Goal: Communication & Community: Answer question/provide support

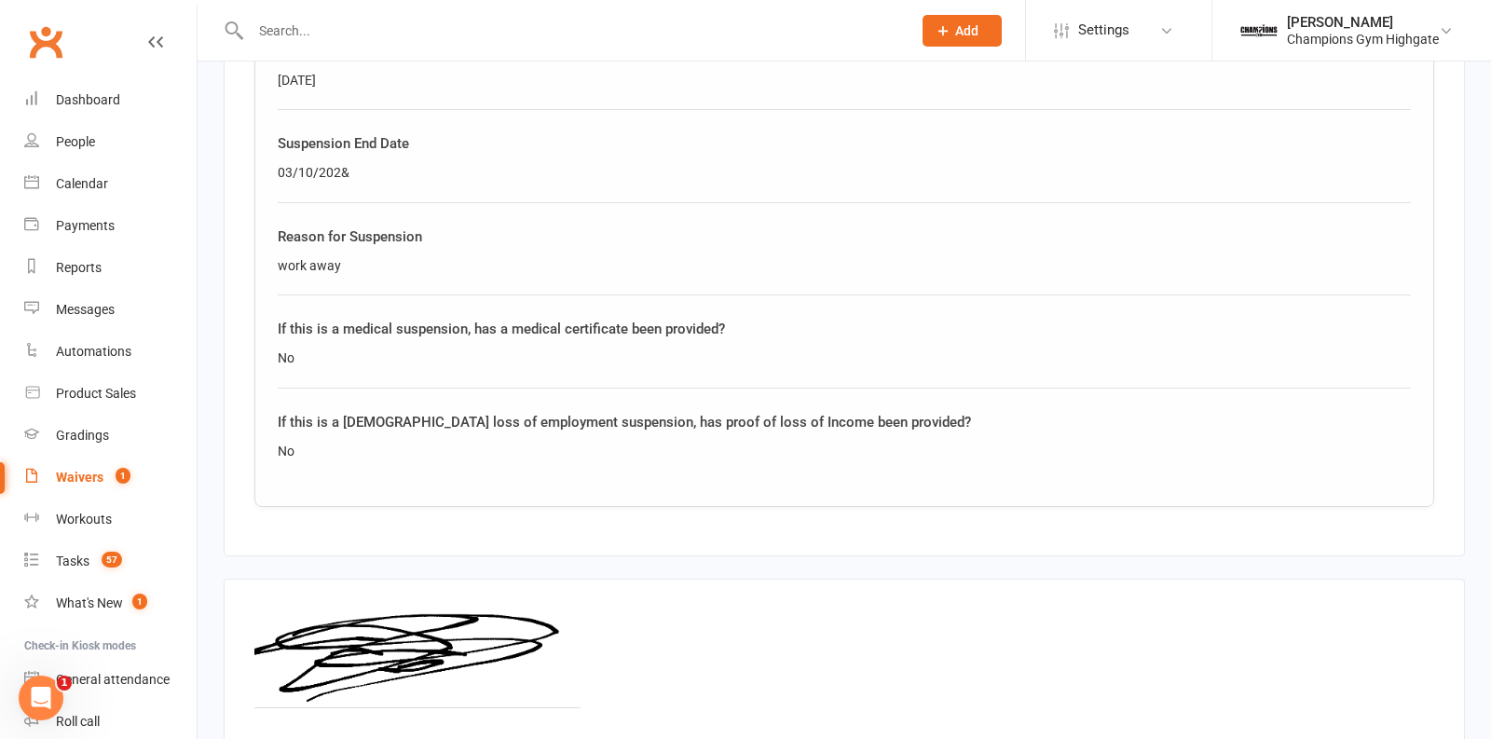
scroll to position [1205, 0]
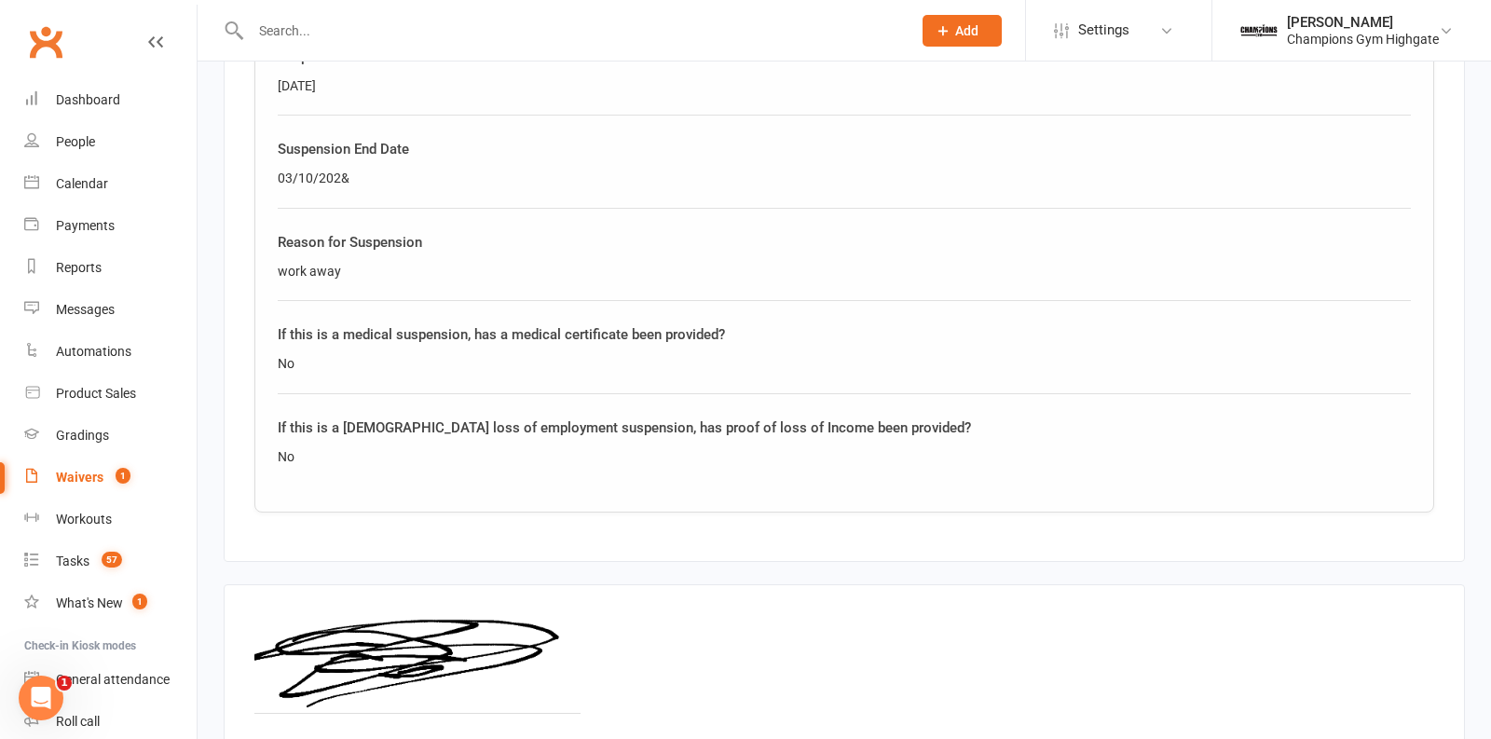
click at [576, 377] on div "If this is a medical suspension, has a medical certificate been provided? No" at bounding box center [844, 358] width 1133 height 70
click at [91, 556] on link "Tasks 57" at bounding box center [110, 562] width 172 height 42
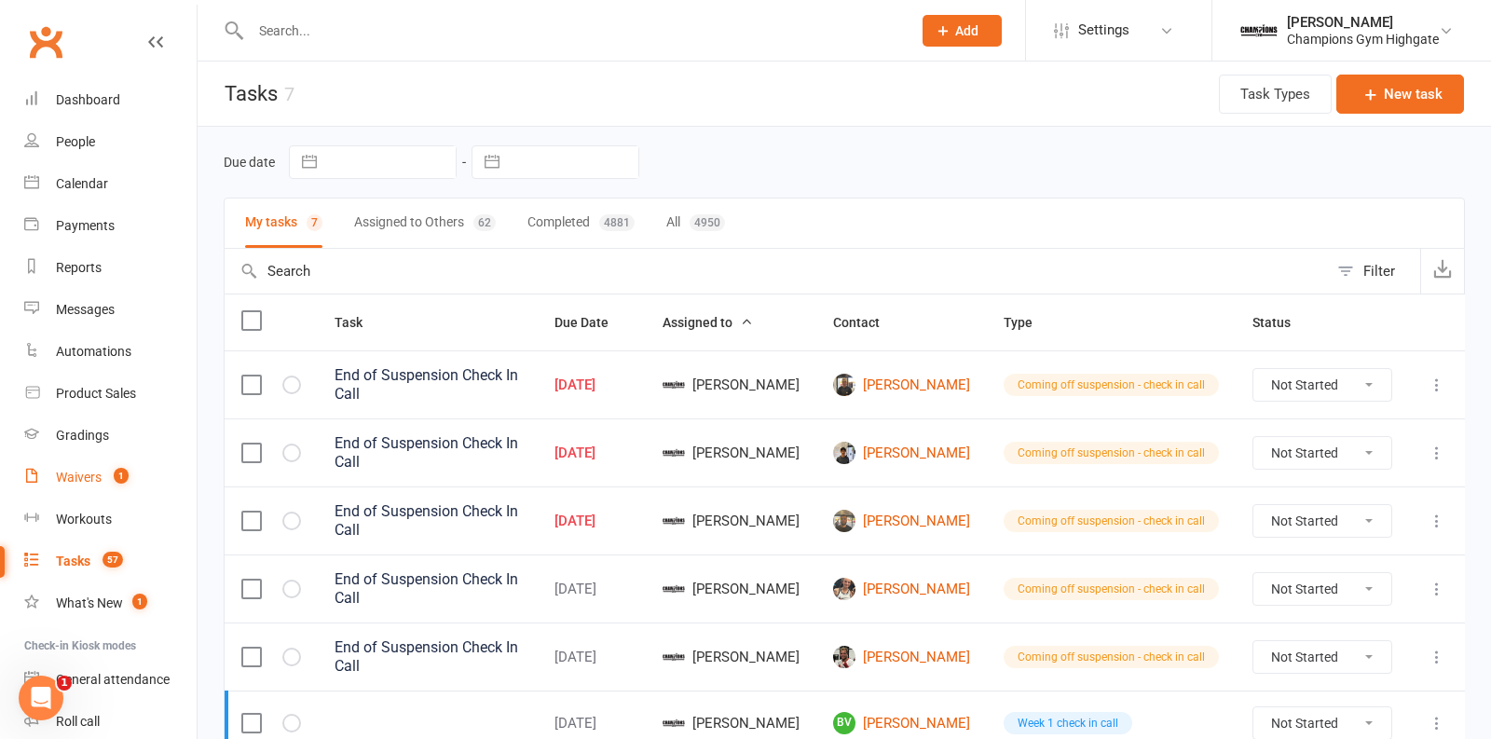
click at [99, 478] on div "Waivers" at bounding box center [79, 477] width 46 height 15
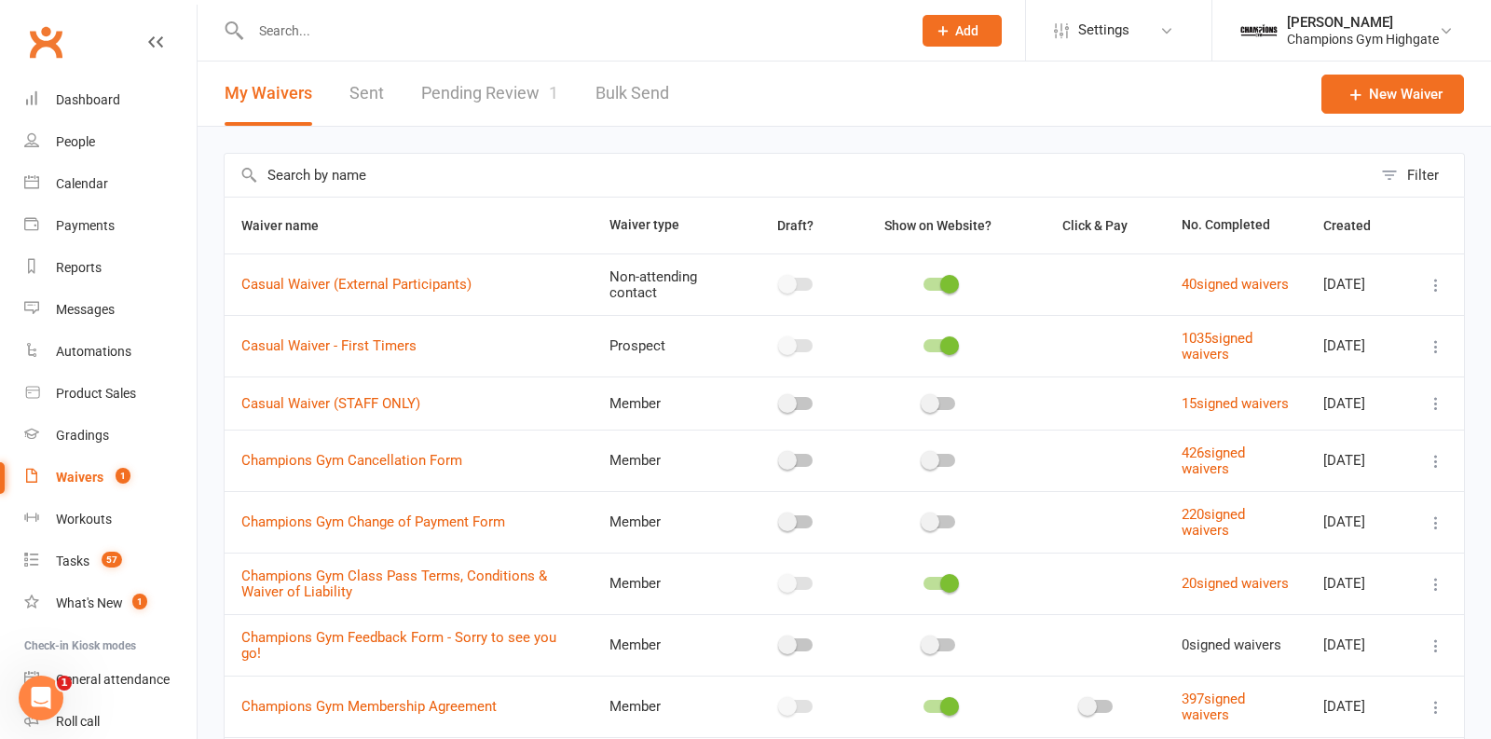
click at [487, 104] on link "Pending Review 1" at bounding box center [489, 94] width 137 height 64
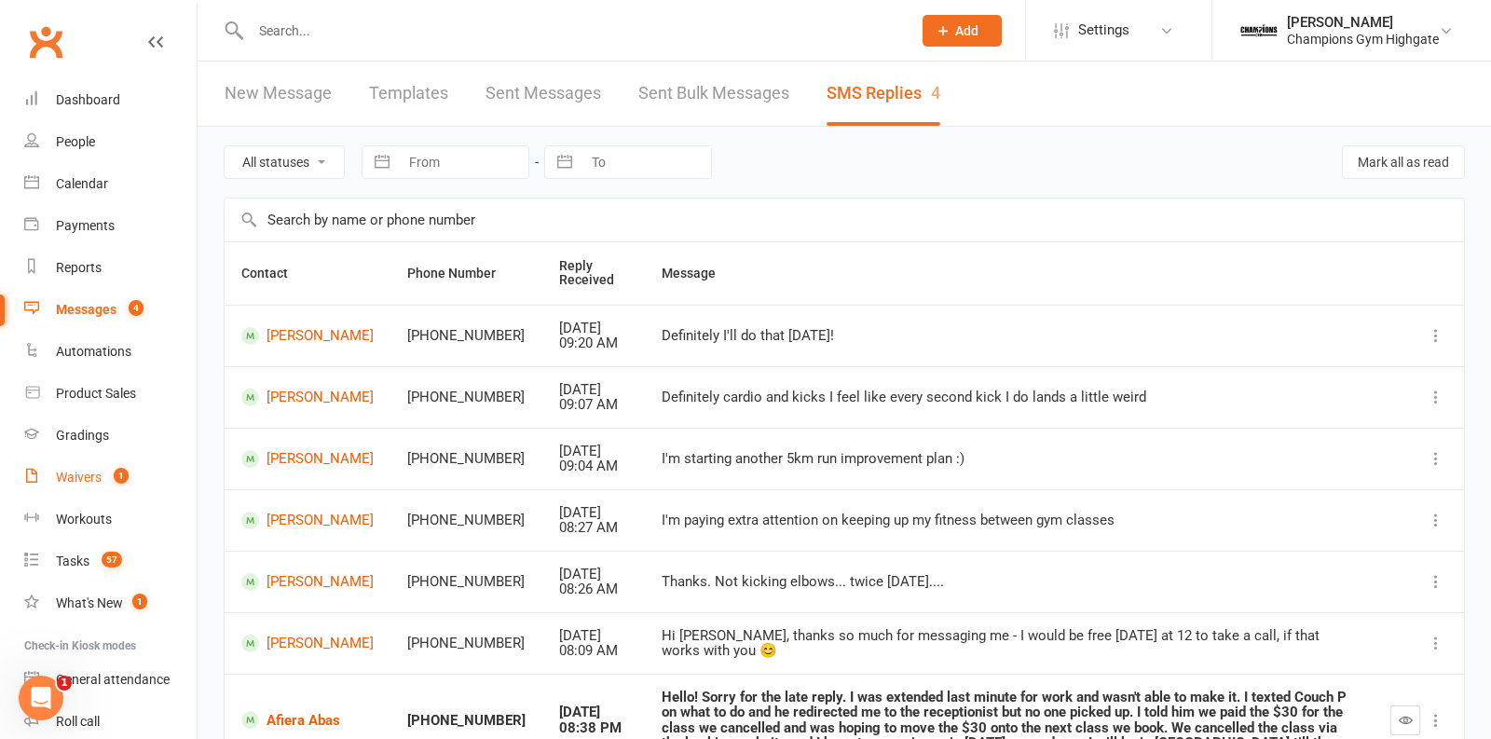
click at [73, 473] on div "Waivers" at bounding box center [79, 477] width 46 height 15
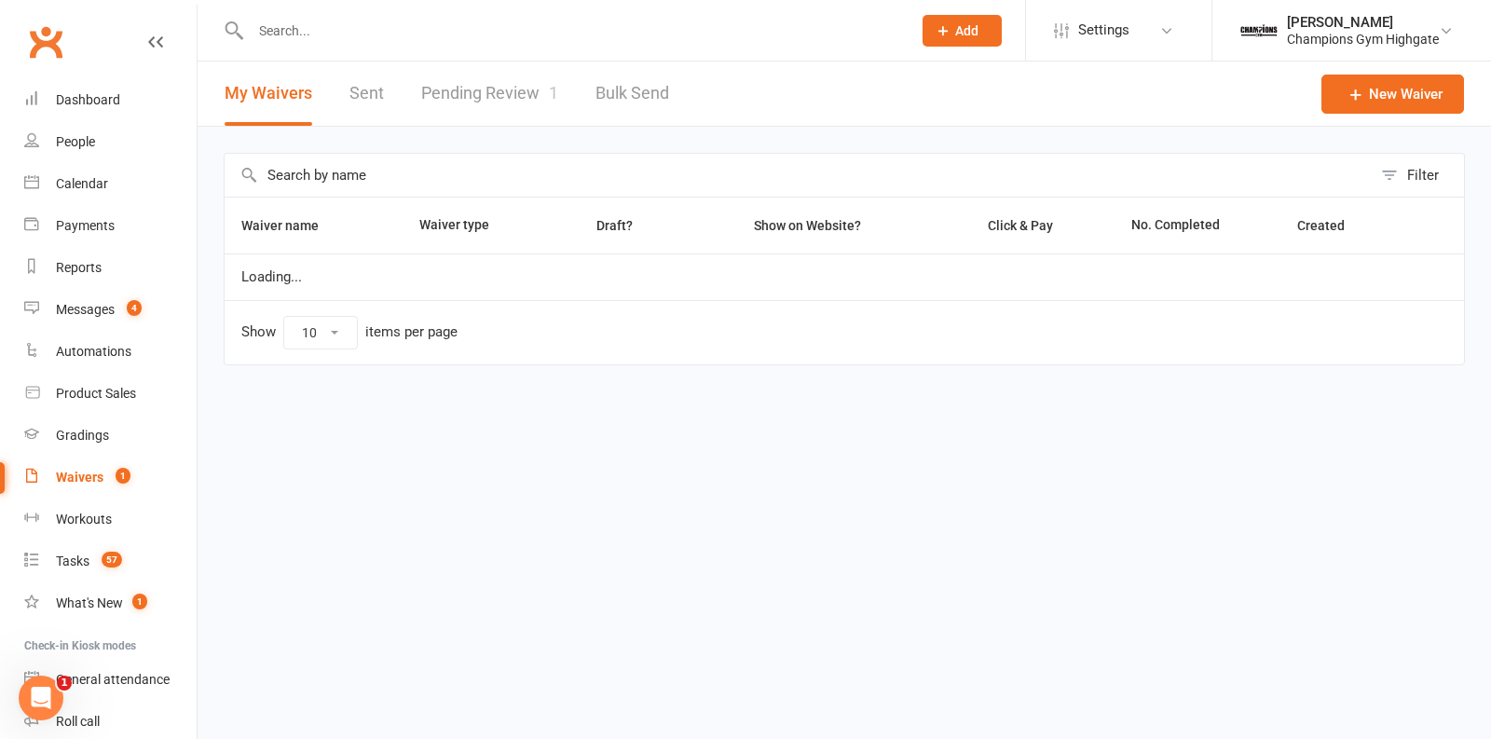
click at [501, 83] on link "Pending Review 1" at bounding box center [489, 94] width 137 height 64
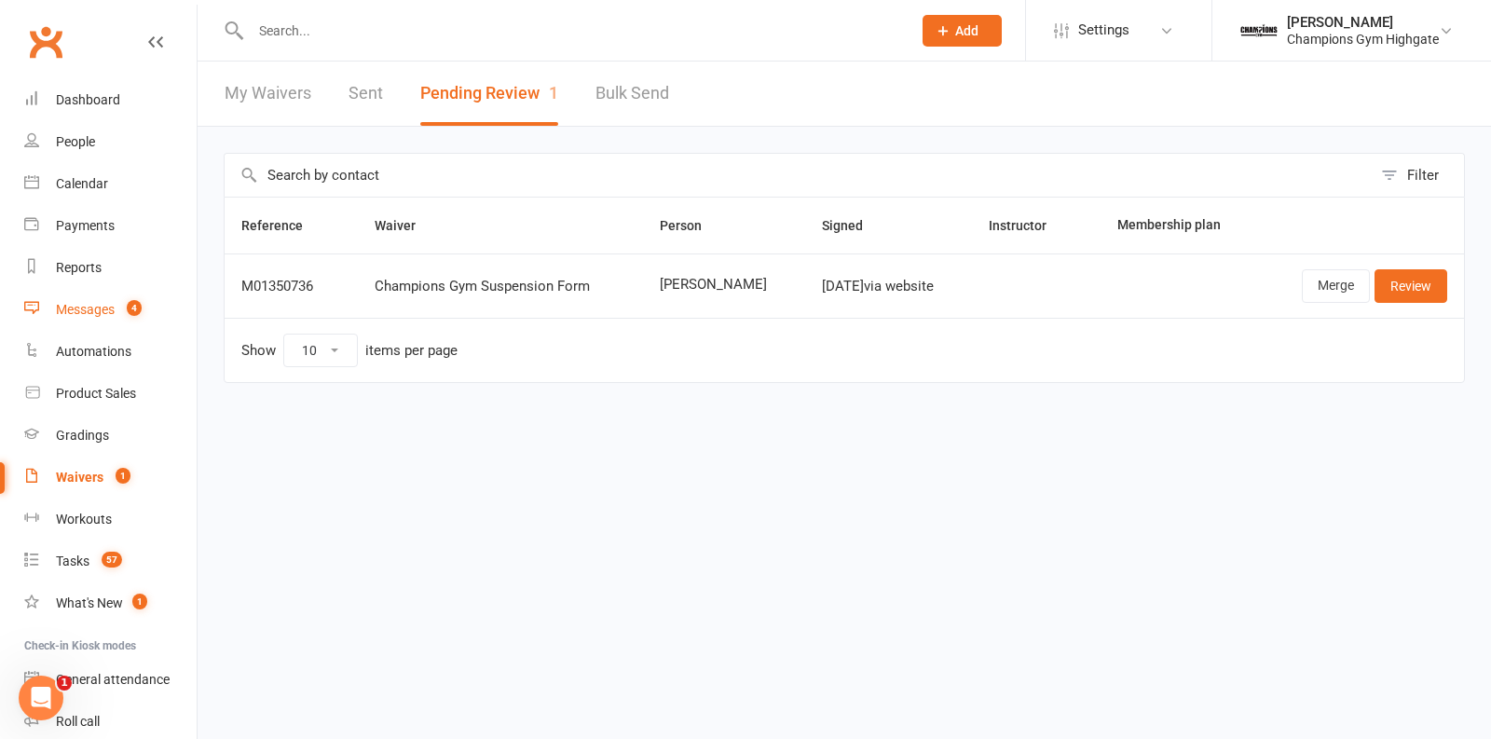
click at [91, 310] on div "Messages" at bounding box center [85, 309] width 59 height 15
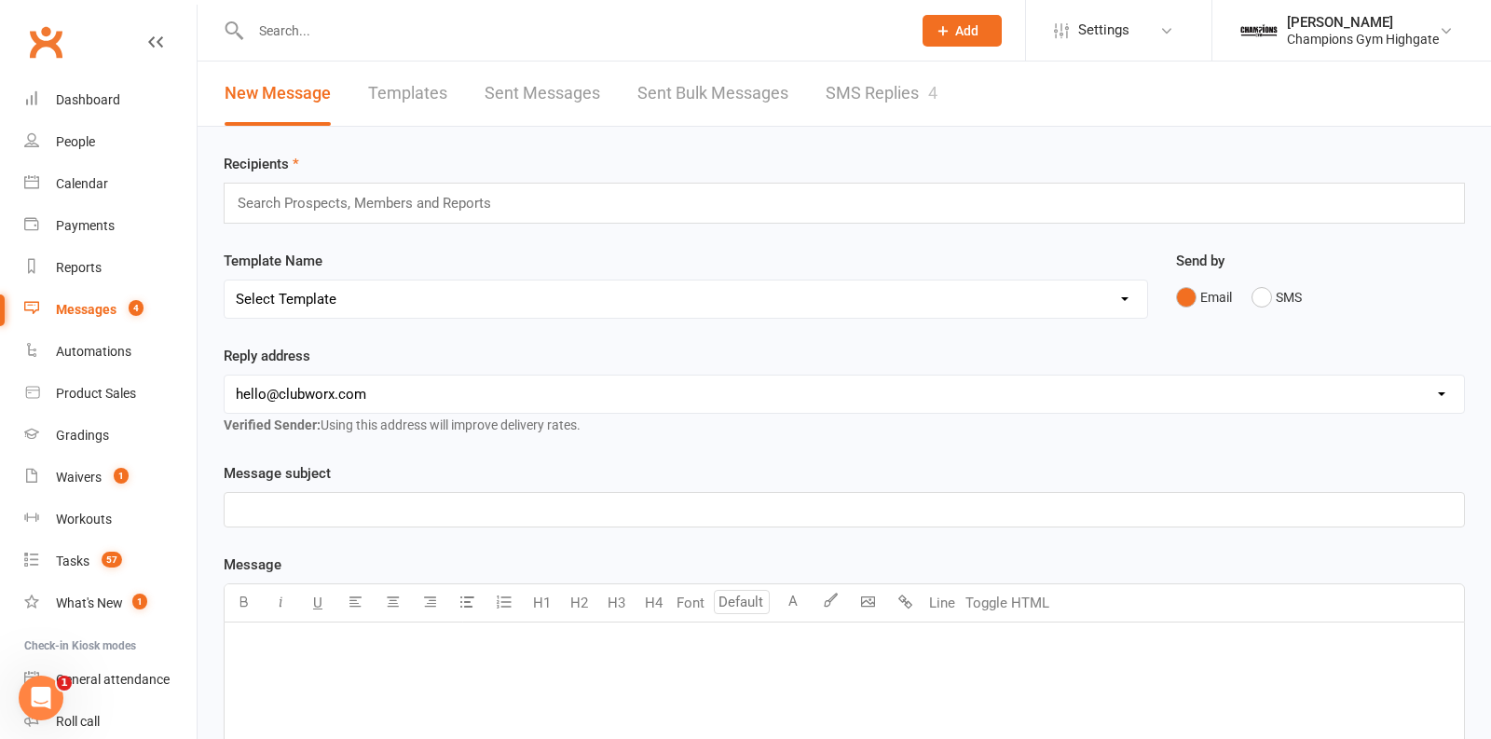
click at [875, 103] on link "SMS Replies 4" at bounding box center [882, 94] width 112 height 64
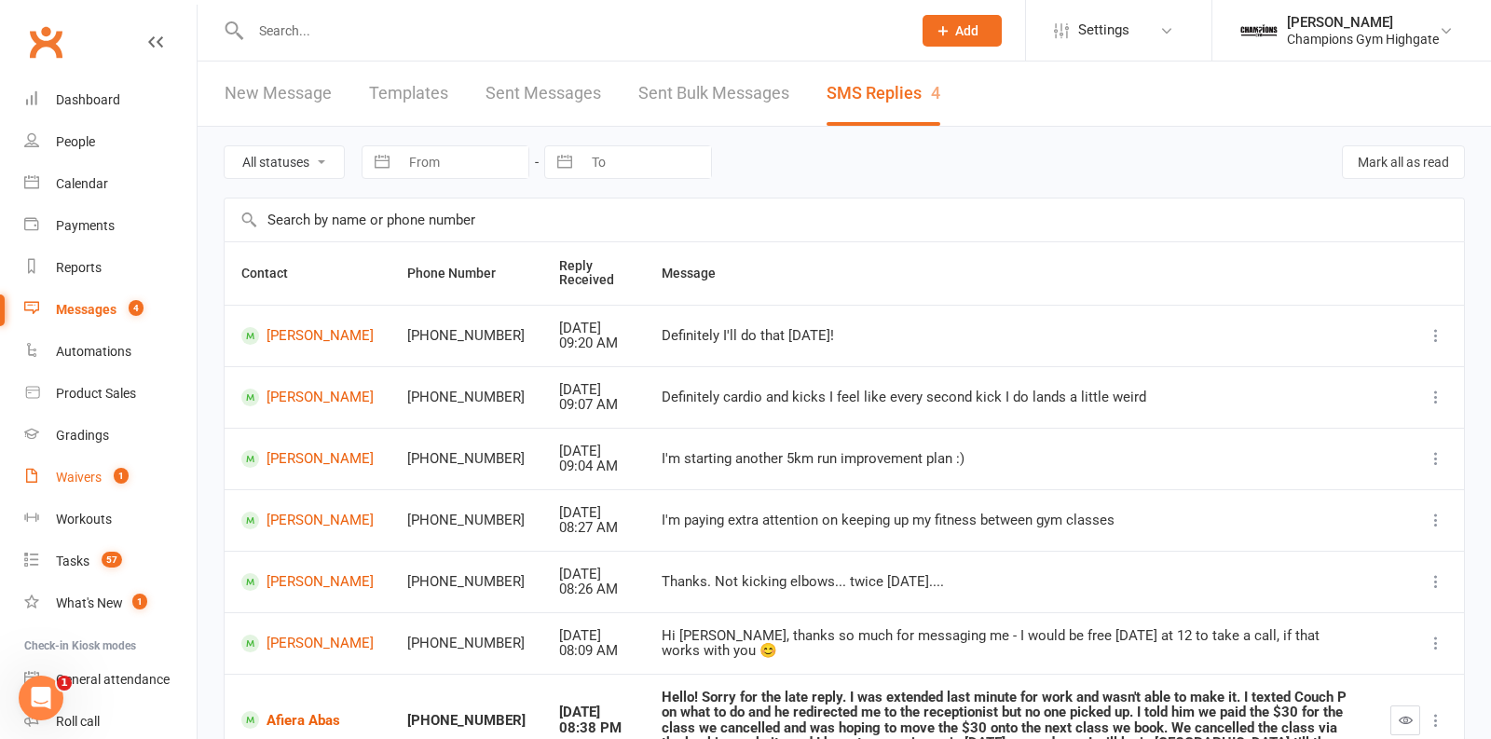
click at [89, 483] on div "Waivers" at bounding box center [79, 477] width 46 height 15
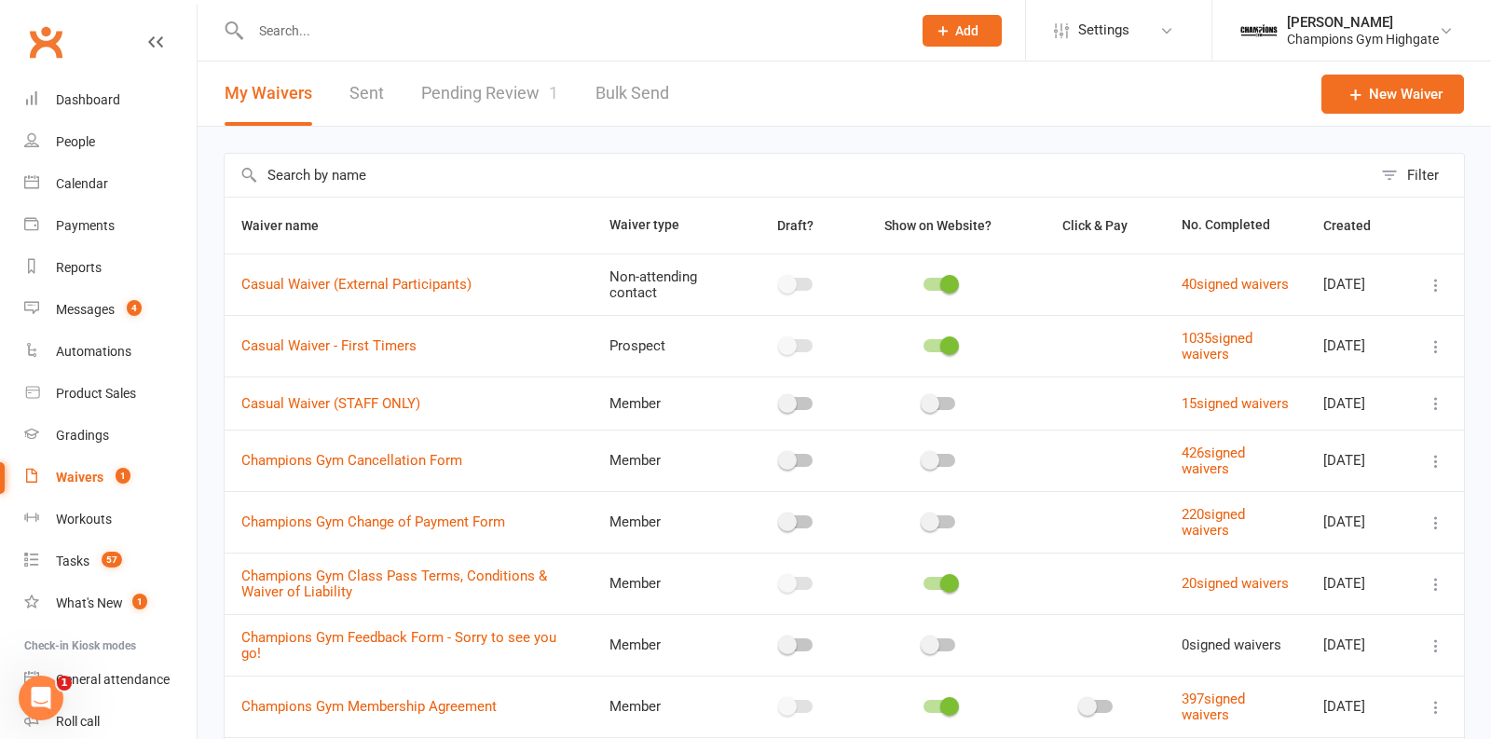
click at [530, 89] on link "Pending Review 1" at bounding box center [489, 94] width 137 height 64
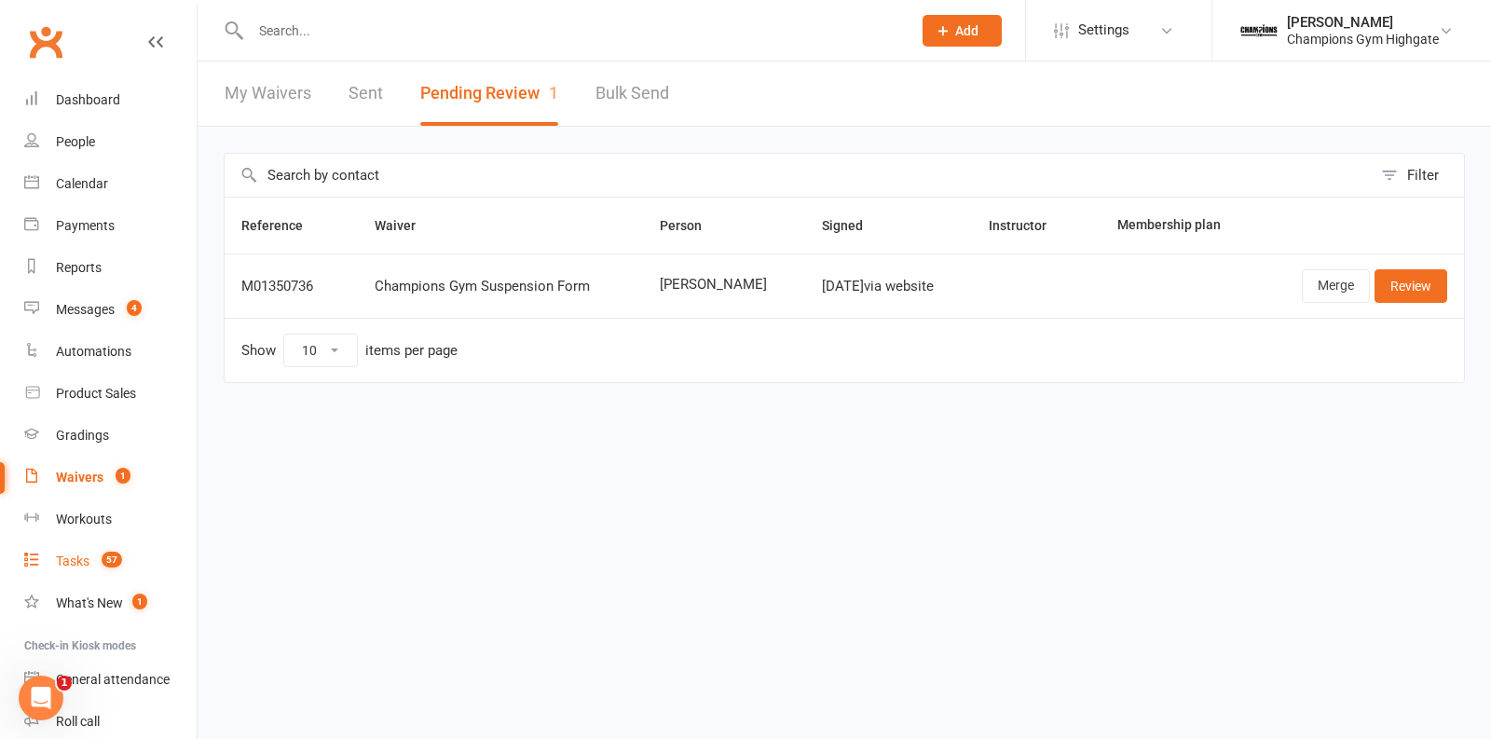
click at [83, 568] on div "Tasks" at bounding box center [73, 561] width 34 height 15
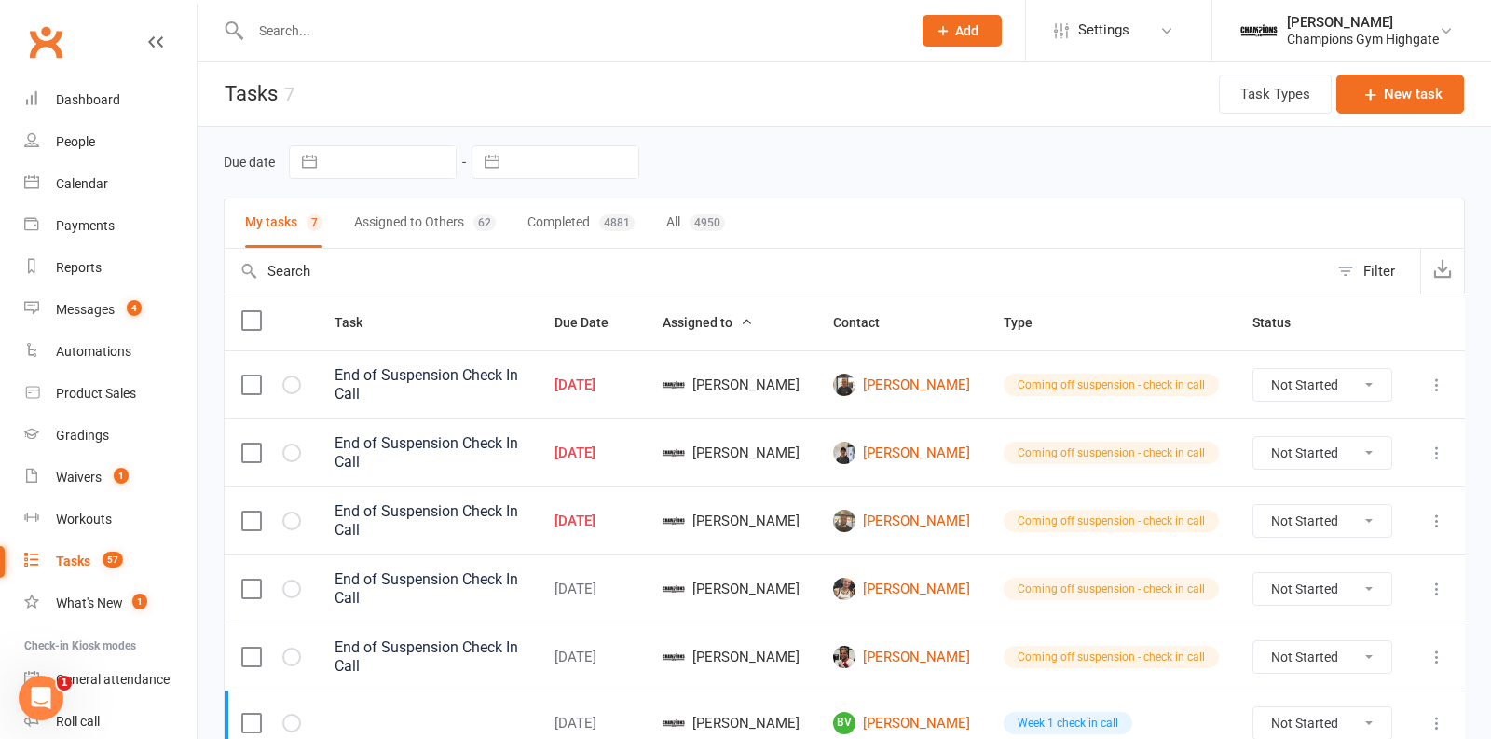
click at [370, 32] on input "text" at bounding box center [571, 31] width 653 height 26
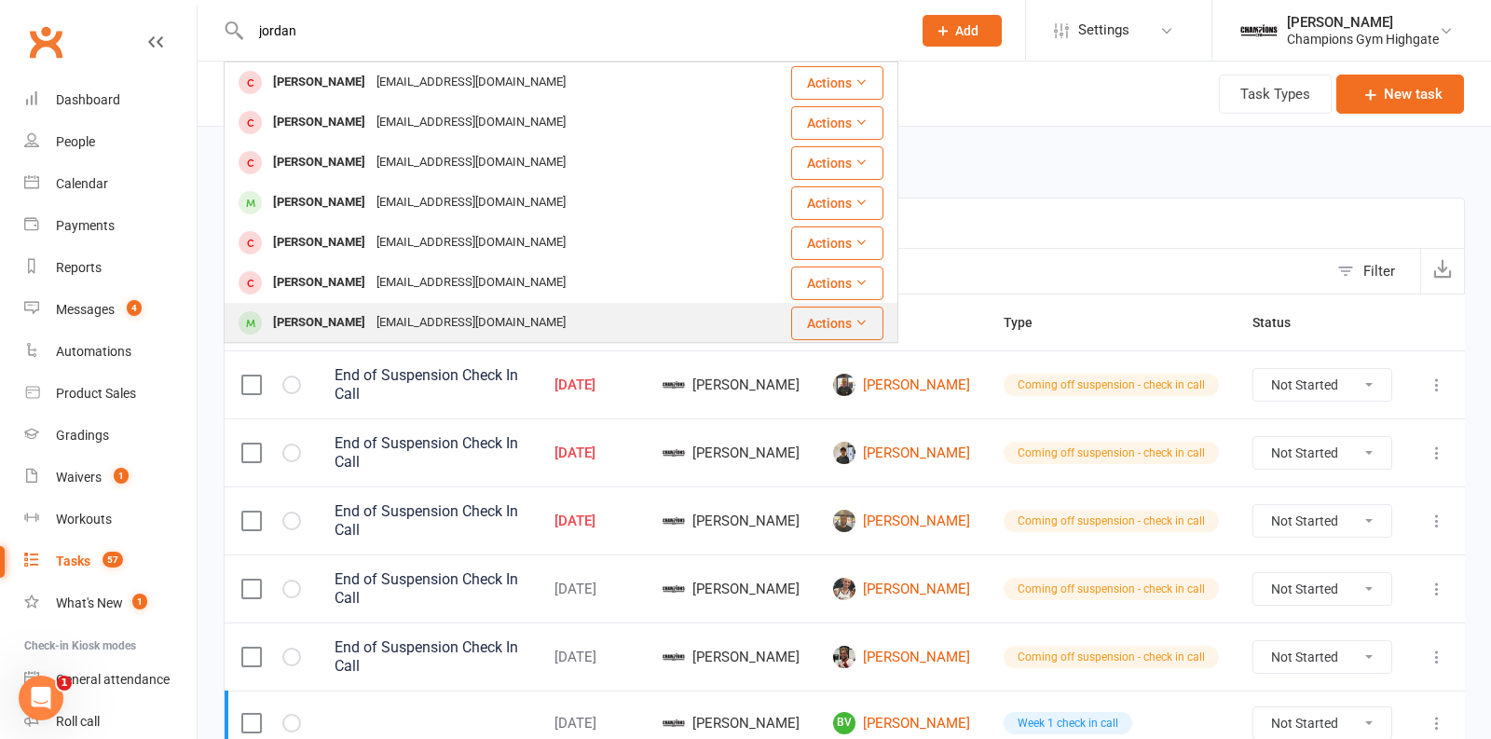
type input "jordan"
click at [593, 311] on div "Jordan Colangelo jordan290700@gmail.com" at bounding box center [483, 323] width 515 height 38
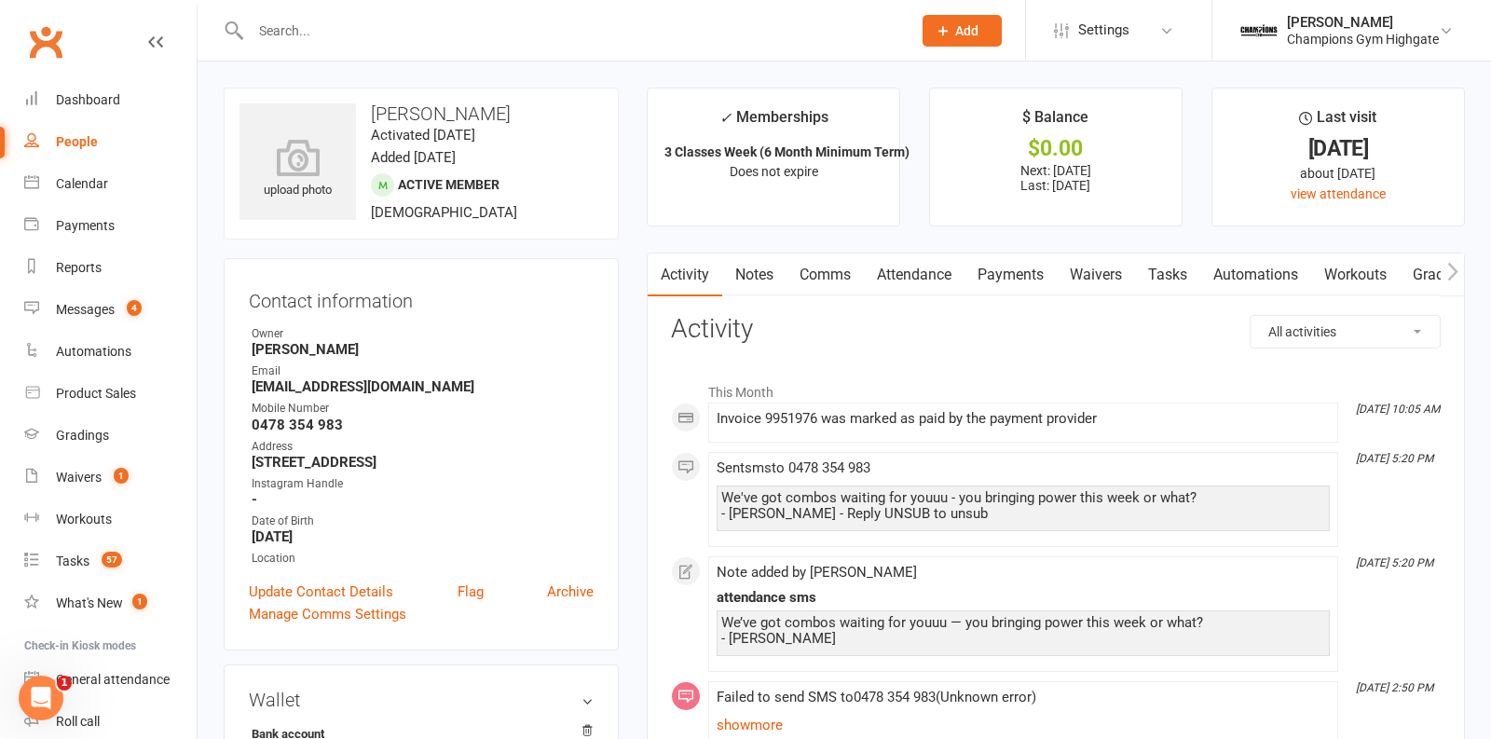
click at [757, 271] on link "Notes" at bounding box center [754, 275] width 64 height 43
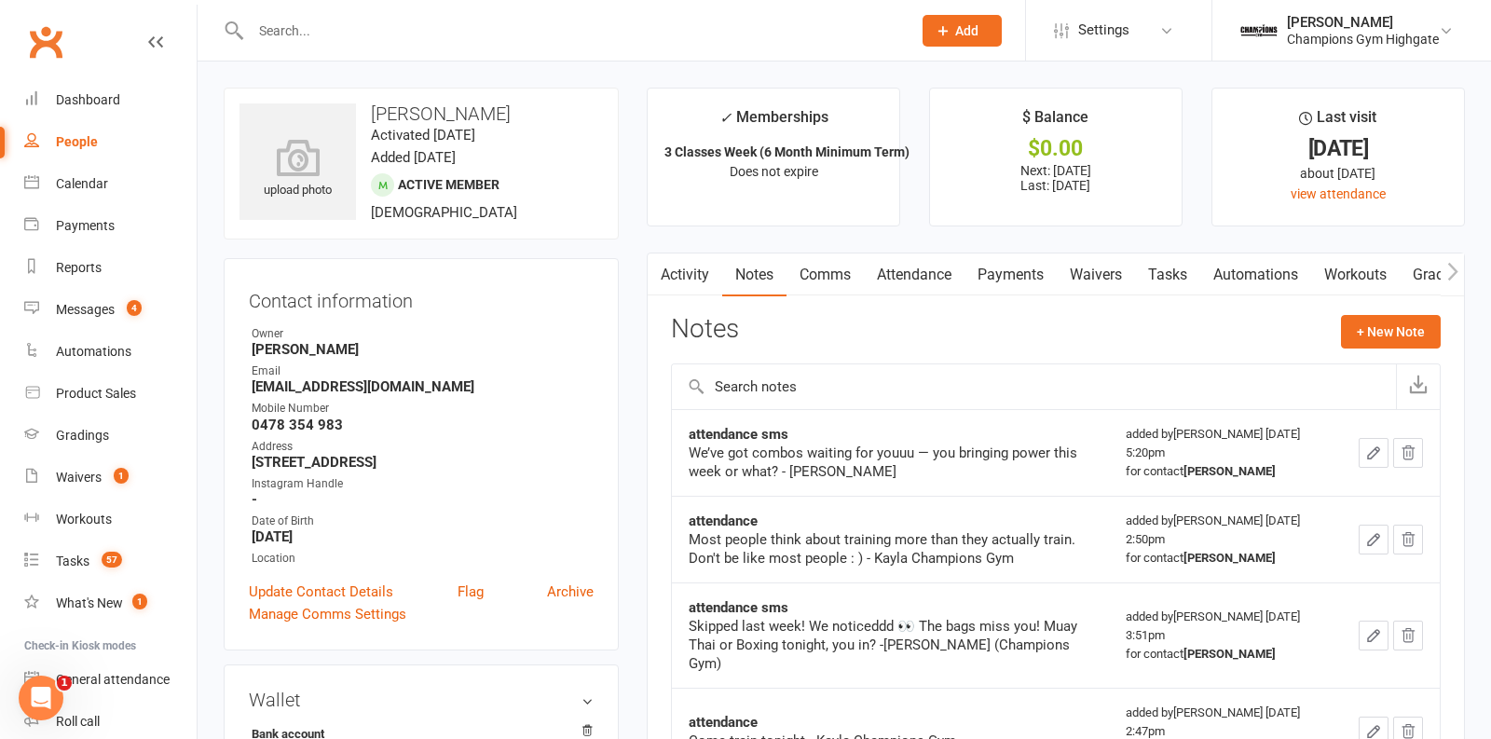
click at [771, 266] on link "Notes" at bounding box center [754, 275] width 64 height 43
click at [1404, 340] on button "+ New Note" at bounding box center [1391, 332] width 100 height 34
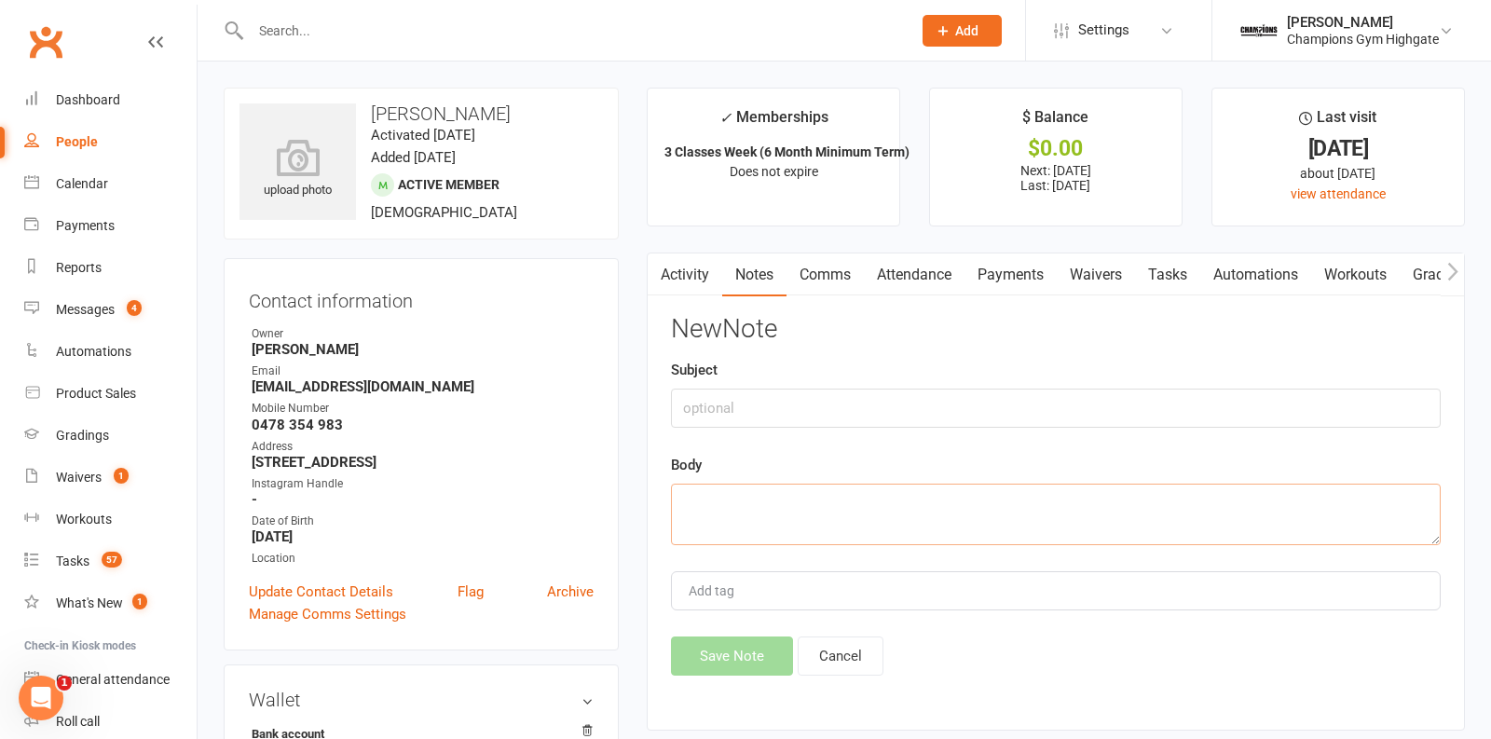
click at [727, 501] on textarea at bounding box center [1056, 515] width 770 height 62
click at [825, 642] on button "Cancel" at bounding box center [841, 656] width 86 height 39
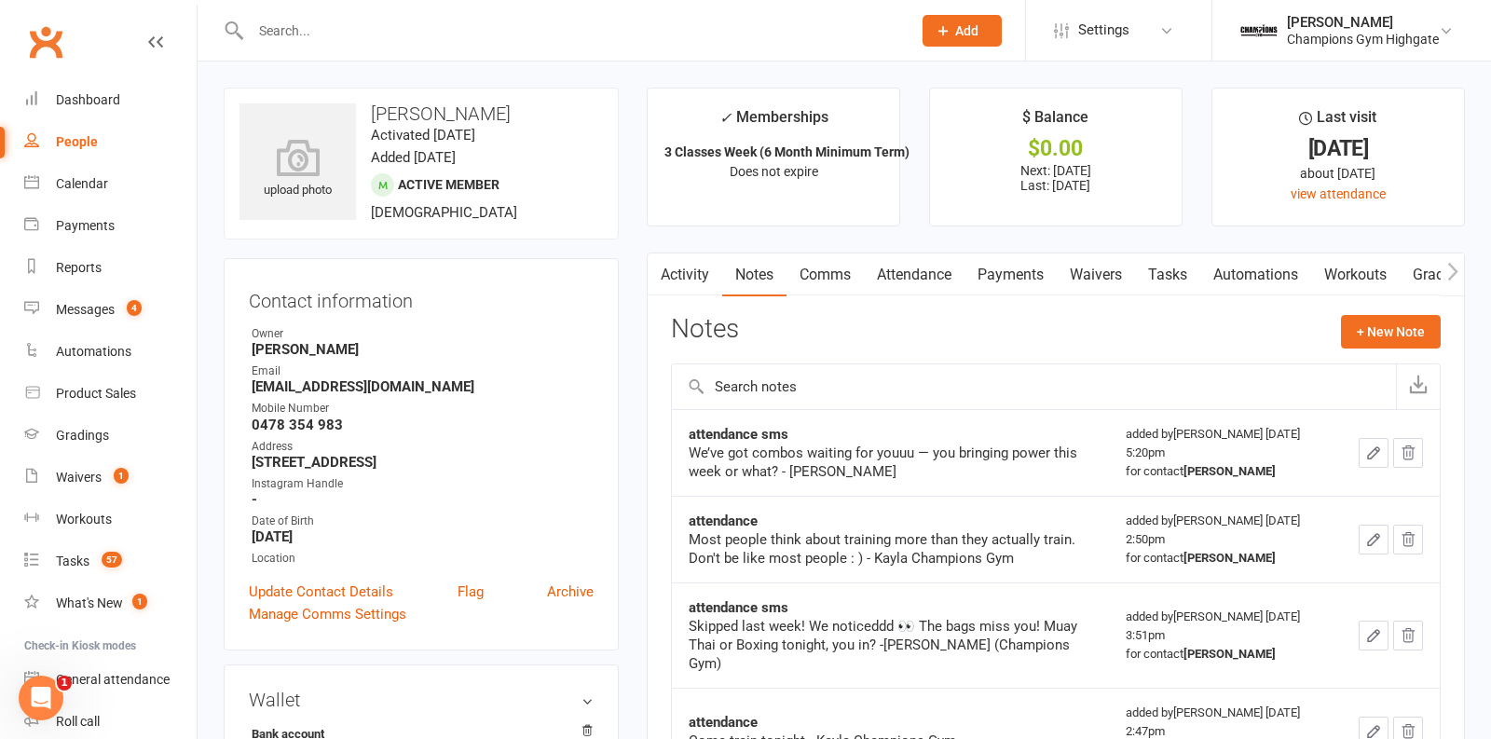
click at [995, 290] on link "Payments" at bounding box center [1011, 275] width 92 height 43
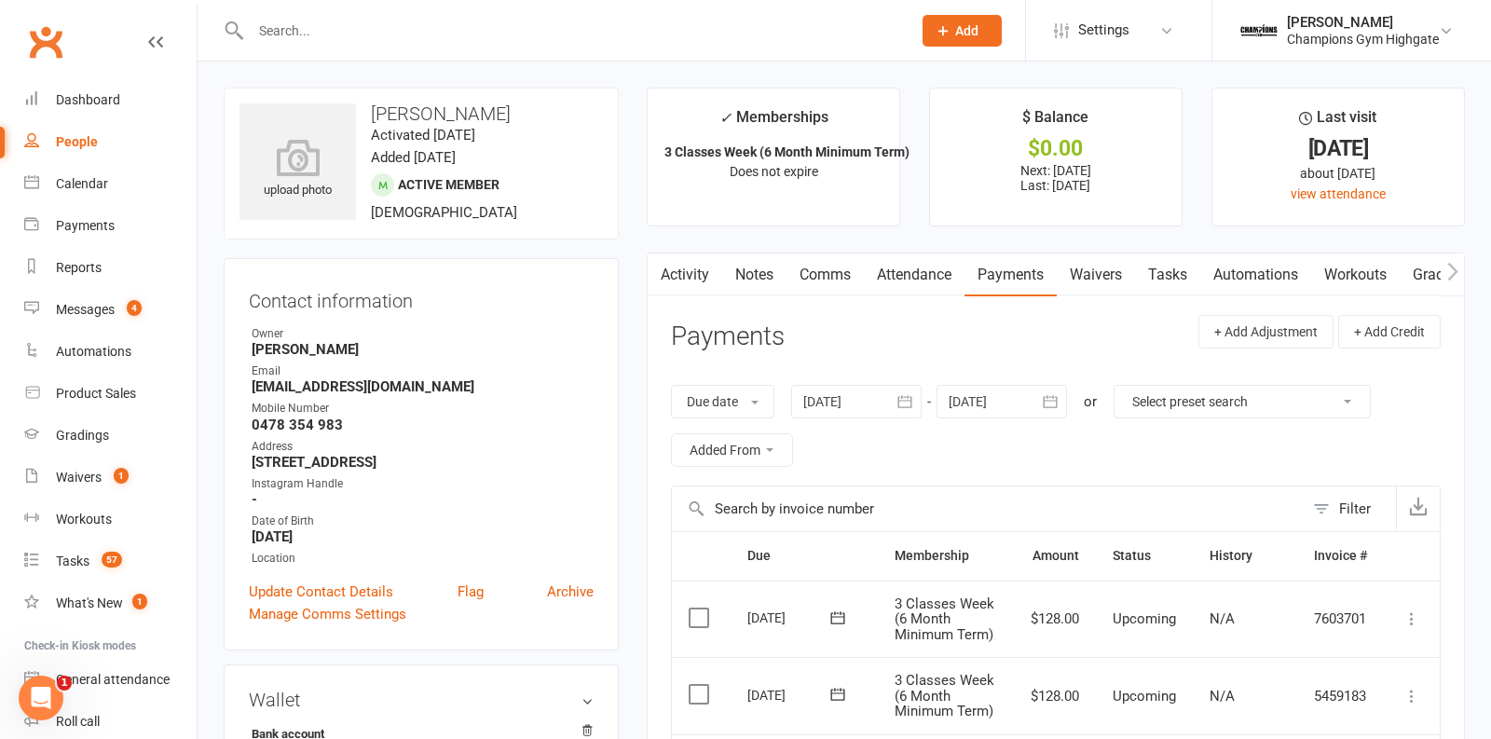
click at [736, 293] on link "Notes" at bounding box center [754, 275] width 64 height 43
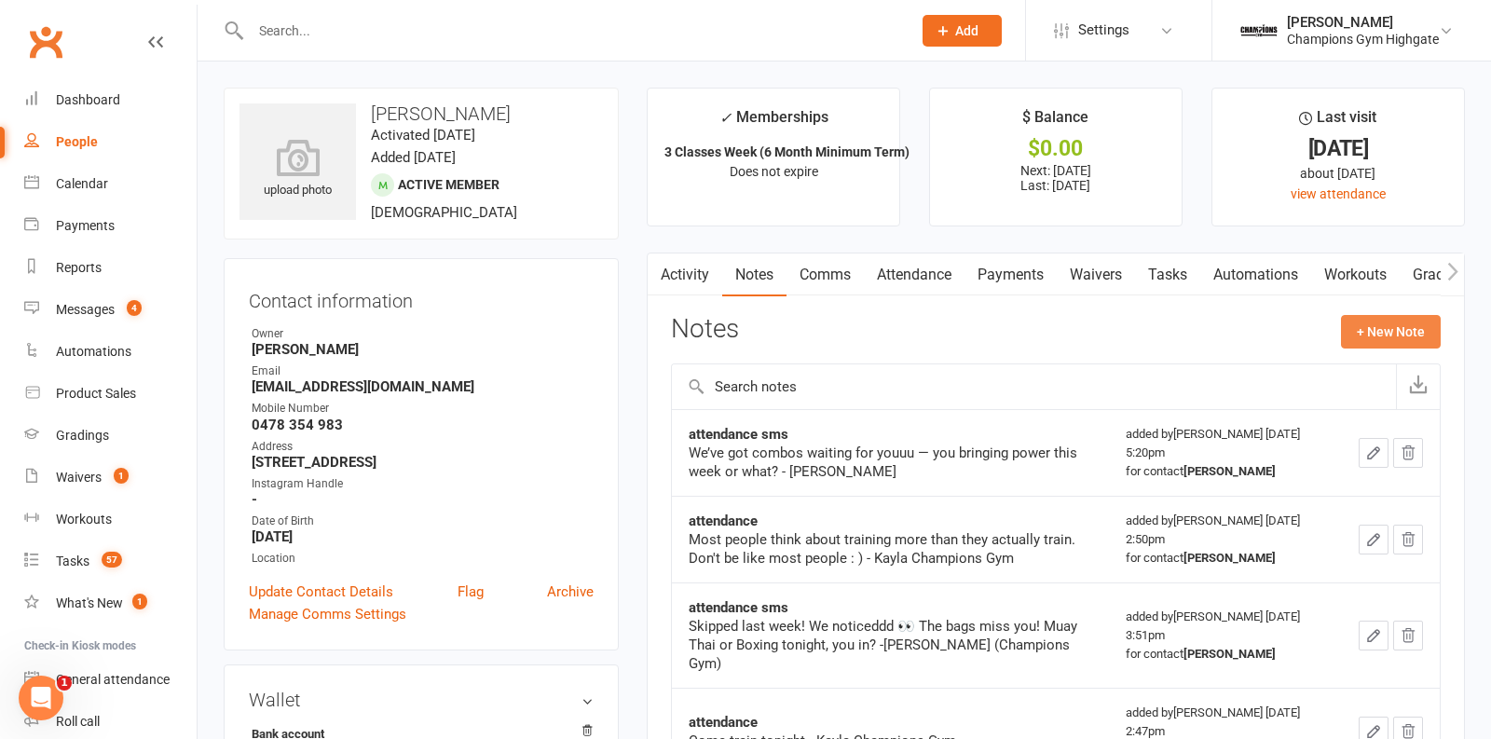
click at [1403, 329] on button "+ New Note" at bounding box center [1391, 332] width 100 height 34
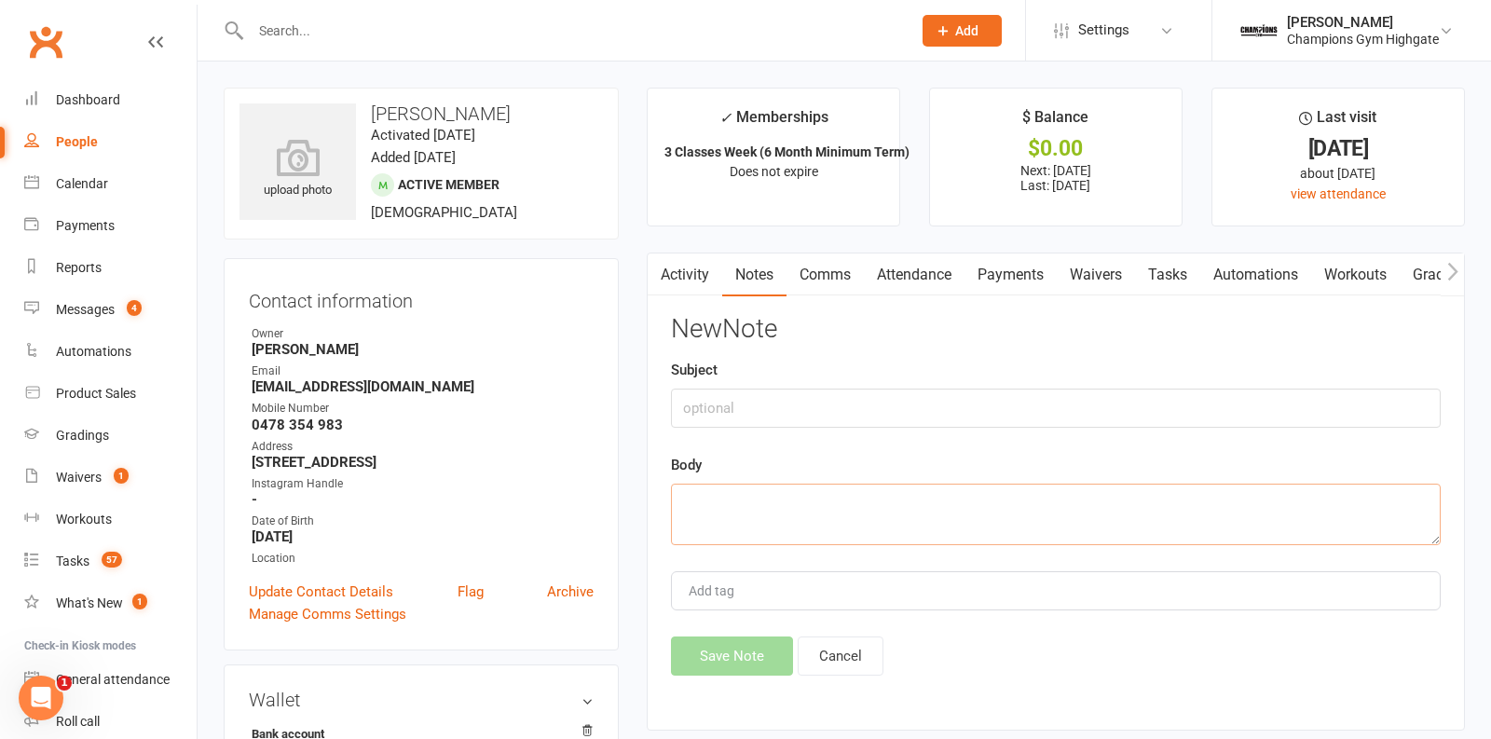
click at [728, 506] on textarea at bounding box center [1056, 515] width 770 height 62
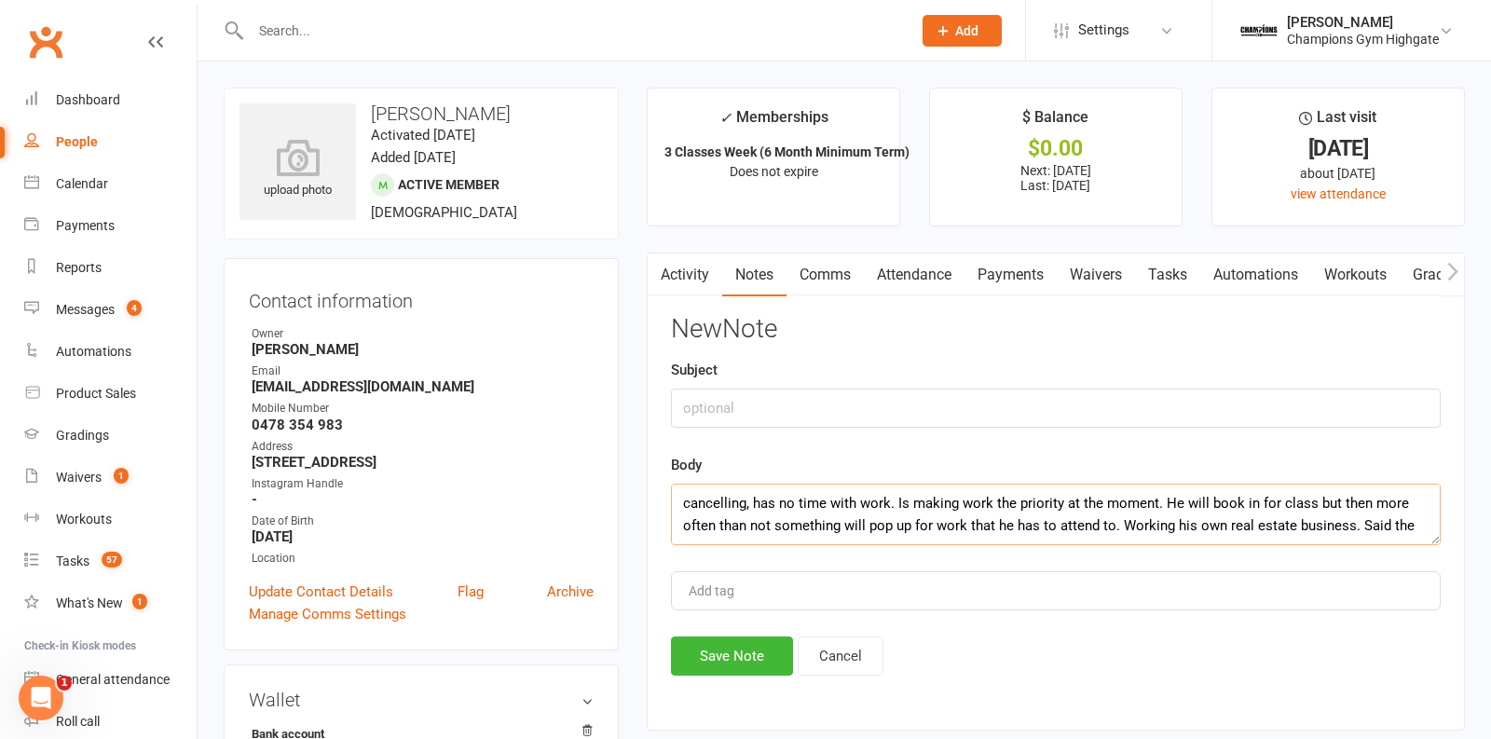
scroll to position [11, 0]
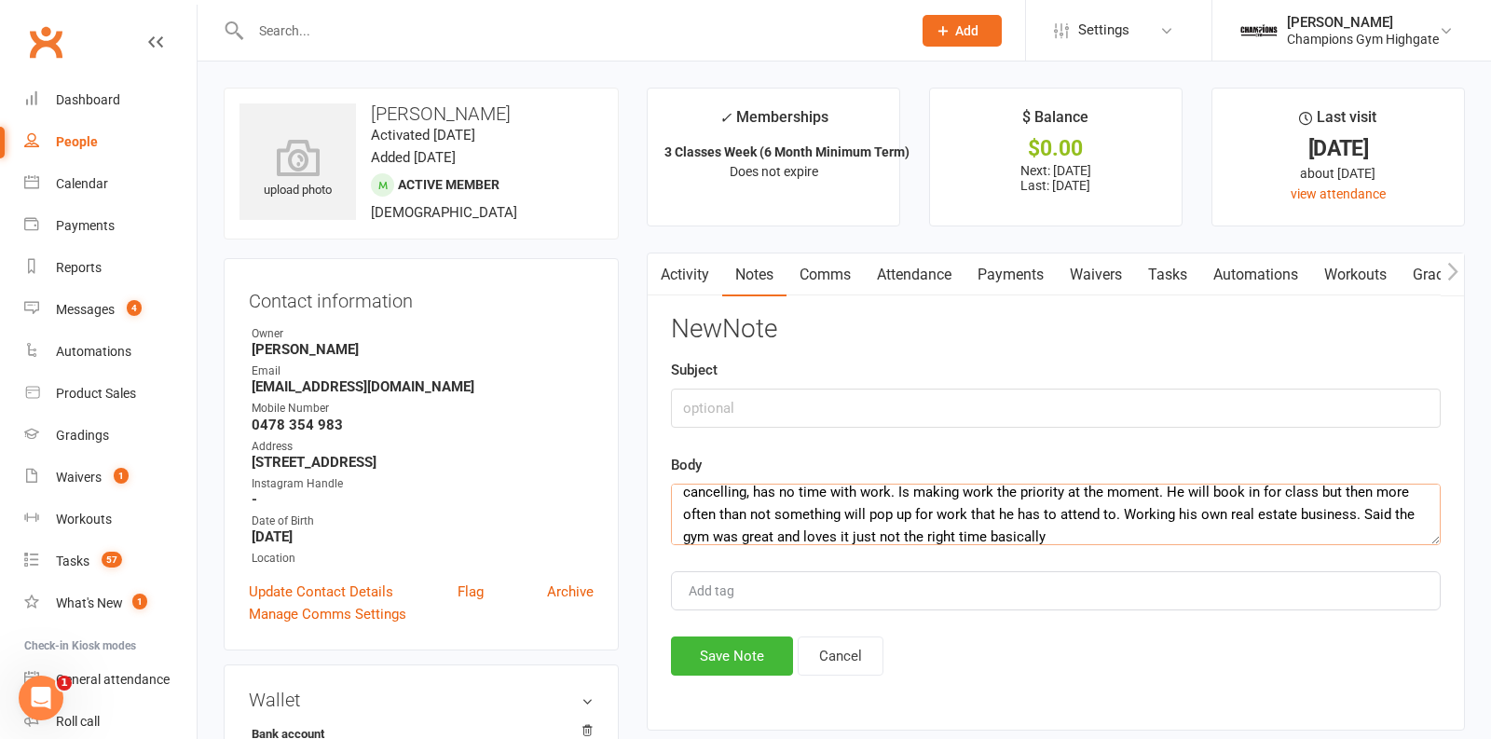
type textarea "cancelling, has no time with work. Is making work the priority at the moment. H…"
click at [759, 411] on input "text" at bounding box center [1056, 408] width 770 height 39
type input "Cancelled"
click at [737, 649] on button "Save Note" at bounding box center [732, 656] width 122 height 39
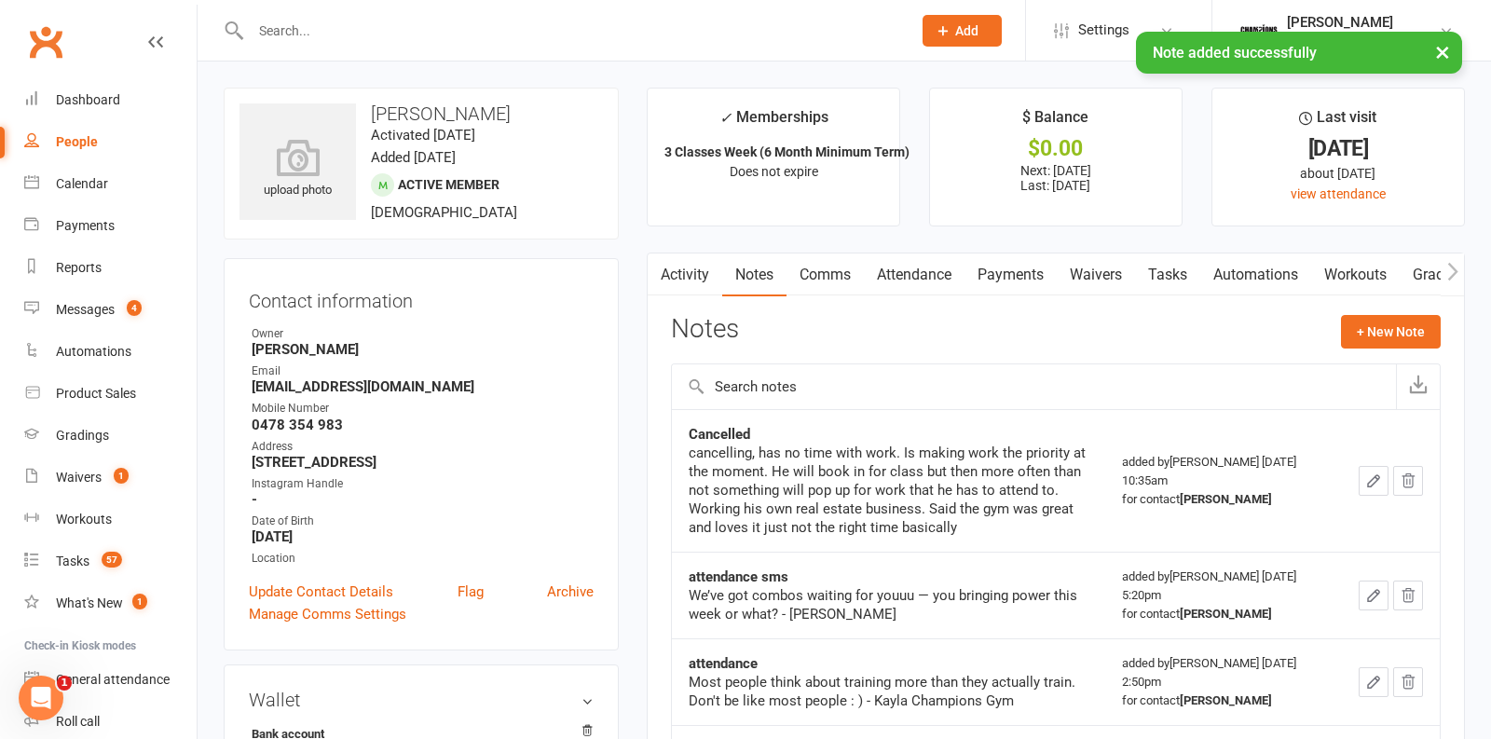
click at [1022, 275] on link "Payments" at bounding box center [1011, 275] width 92 height 43
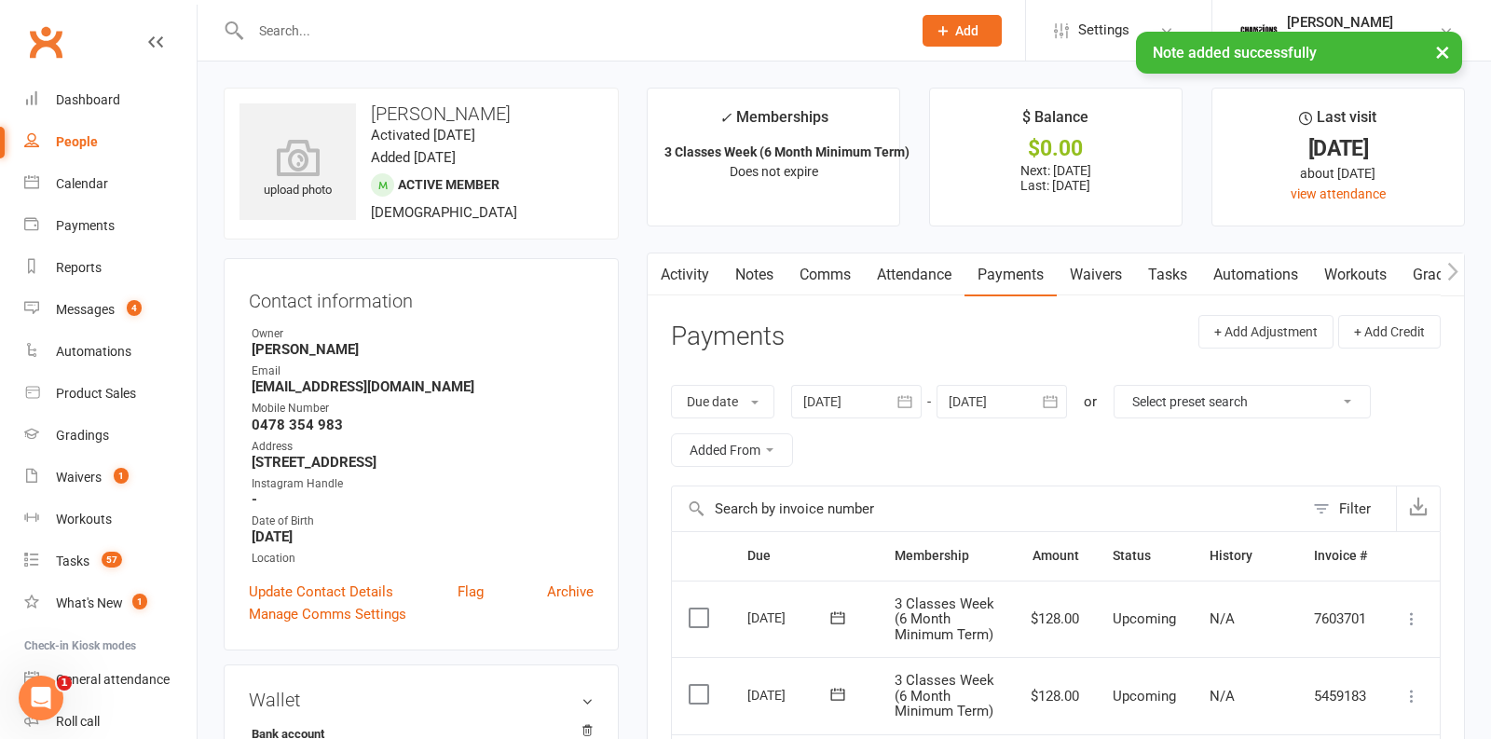
click at [874, 401] on div at bounding box center [856, 402] width 130 height 34
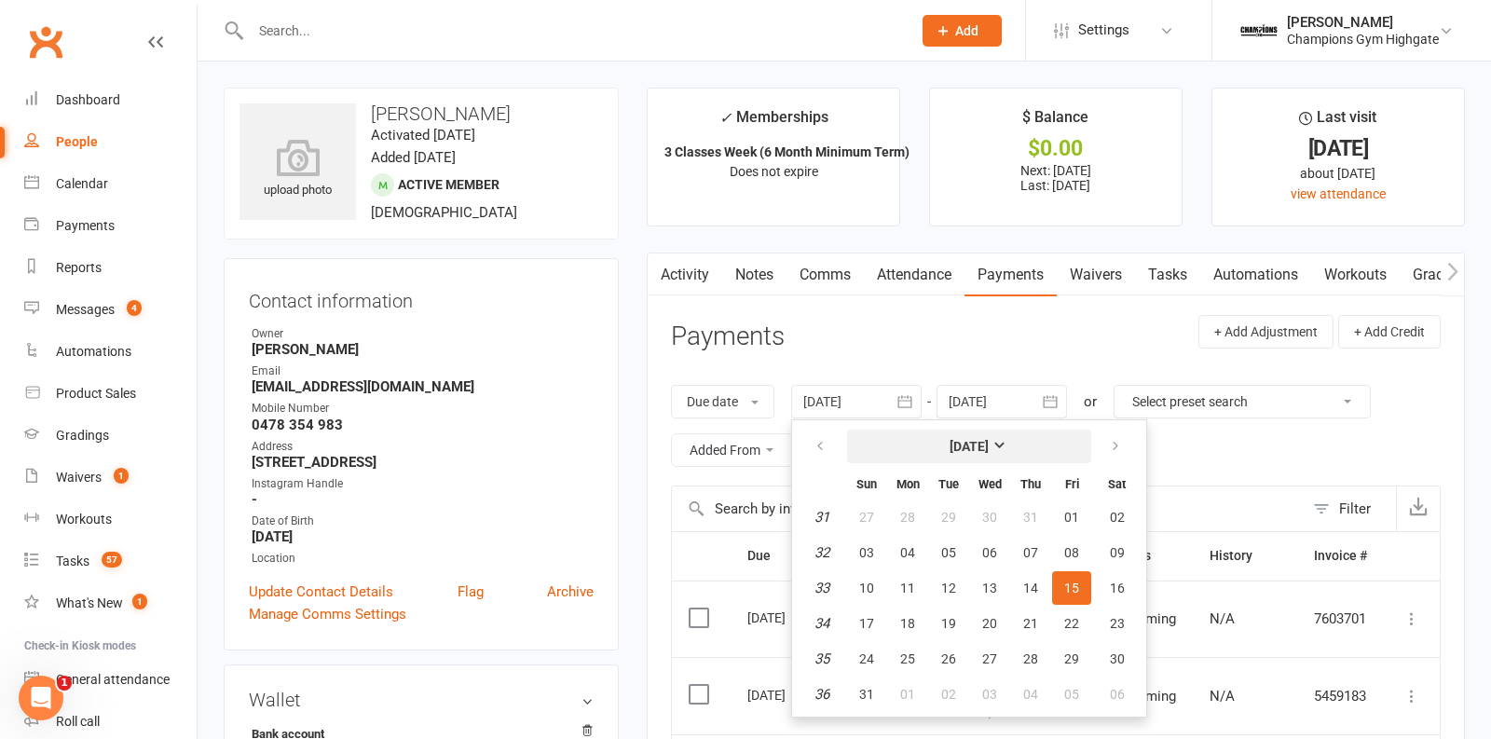
click at [950, 439] on strong "August 2025" at bounding box center [969, 446] width 39 height 15
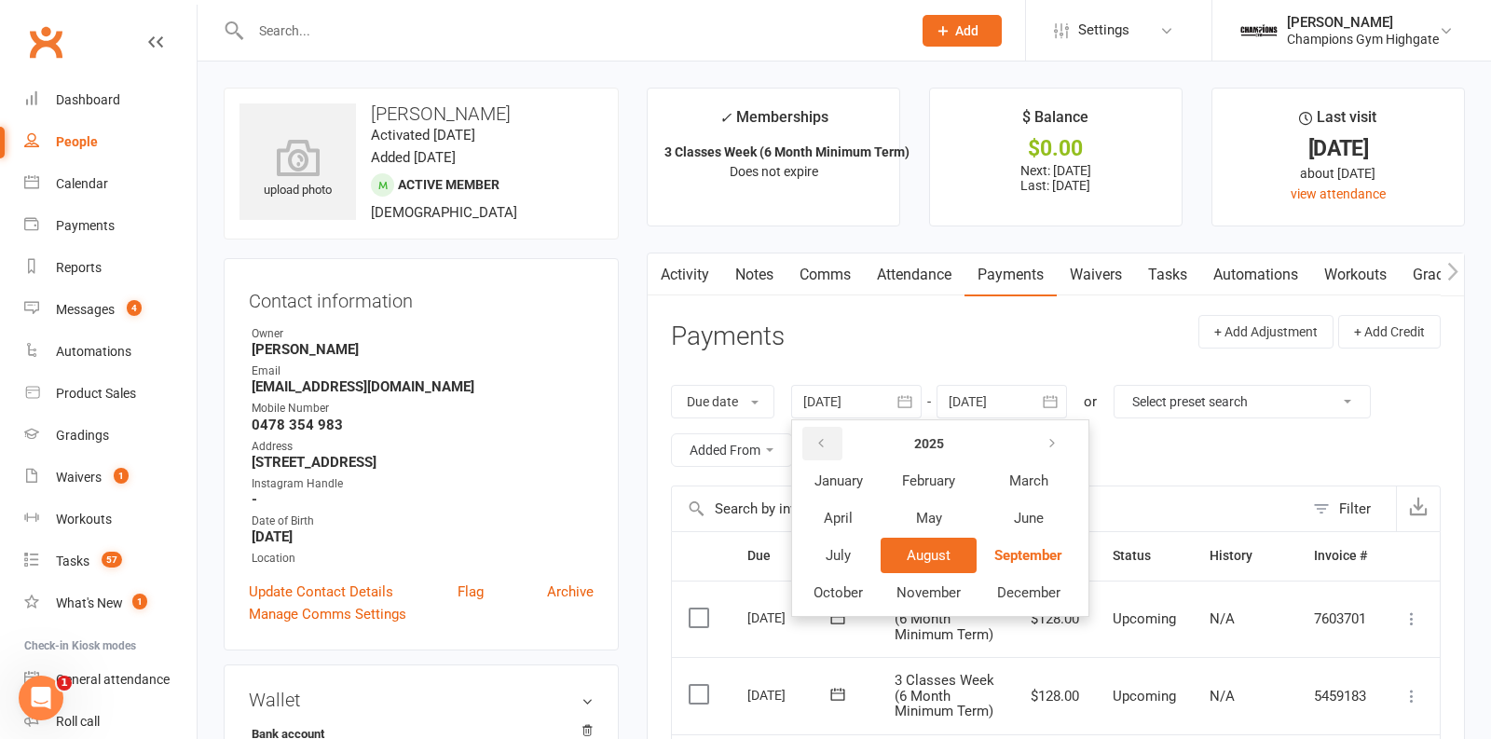
click at [844, 435] on th at bounding box center [838, 443] width 81 height 35
click at [831, 435] on button "button" at bounding box center [823, 444] width 40 height 34
click at [837, 489] on button "January" at bounding box center [838, 480] width 81 height 35
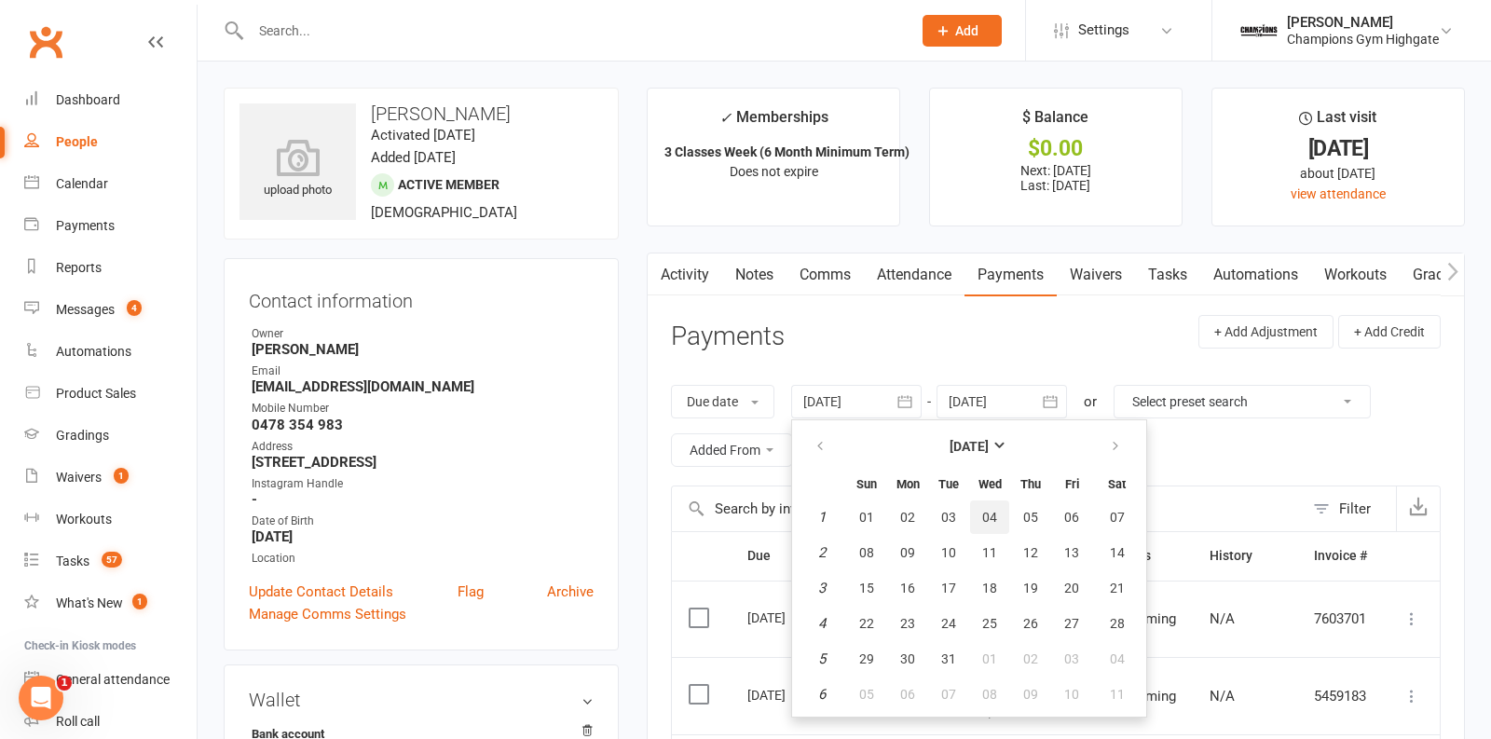
click at [970, 513] on button "04" at bounding box center [989, 518] width 39 height 34
type input "04 Jan 2023"
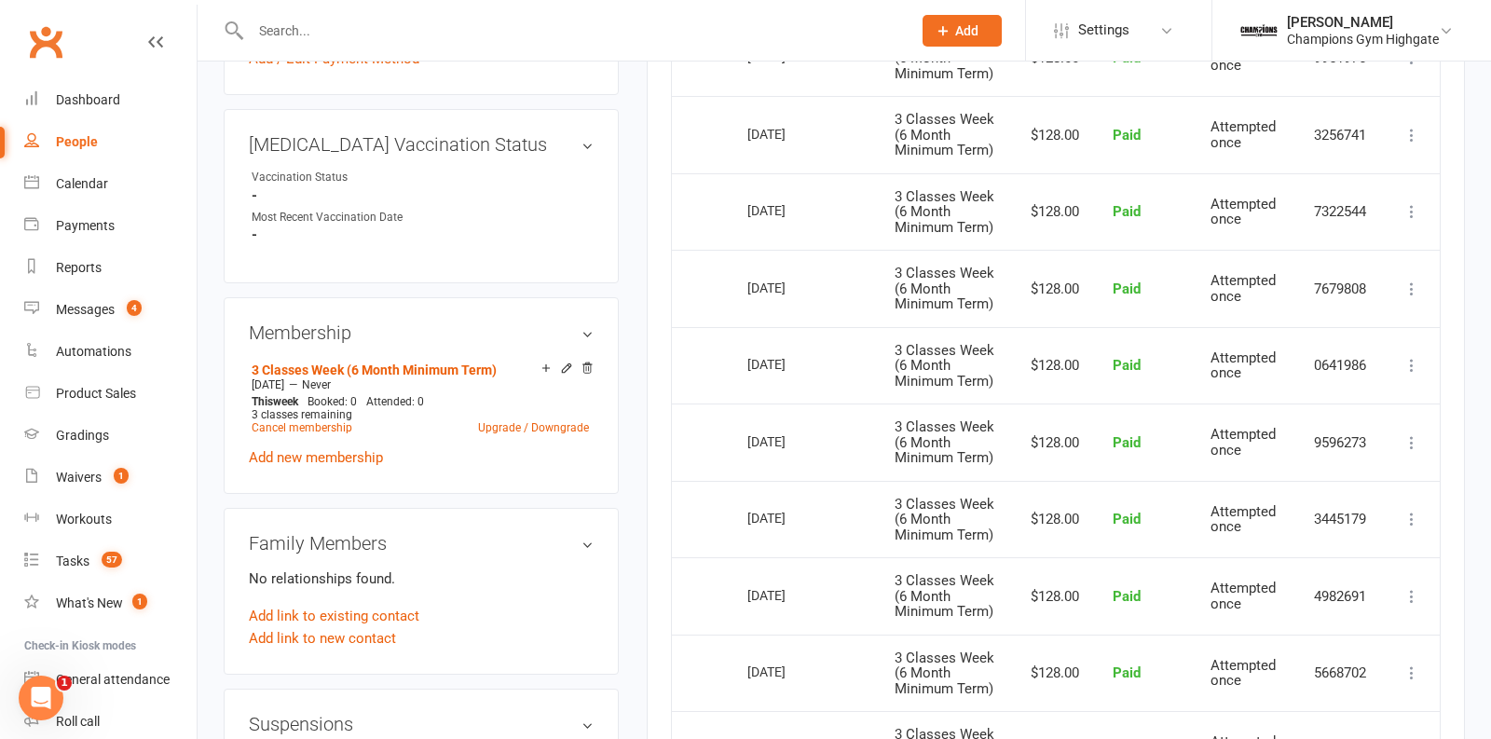
scroll to position [718, 0]
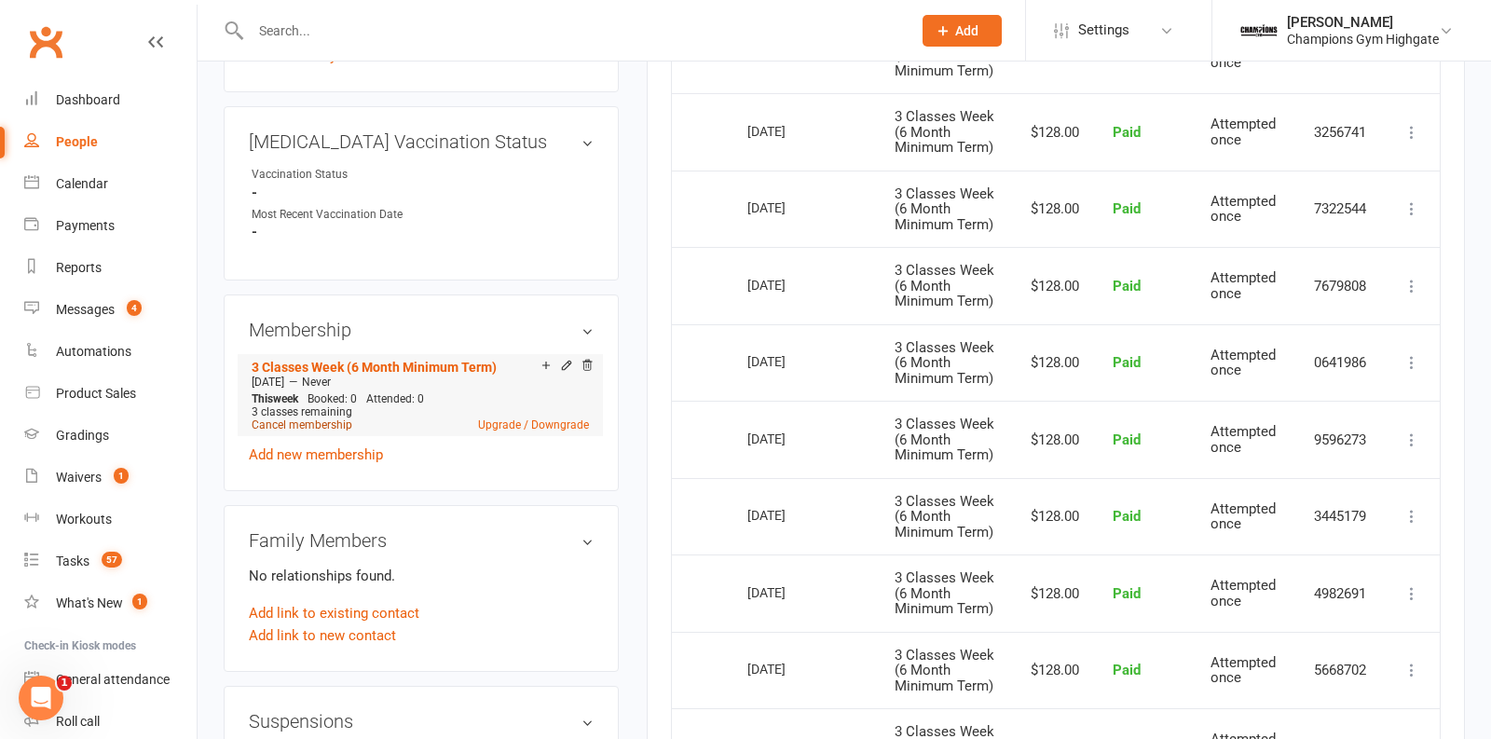
click at [319, 422] on link "Cancel membership" at bounding box center [302, 425] width 101 height 13
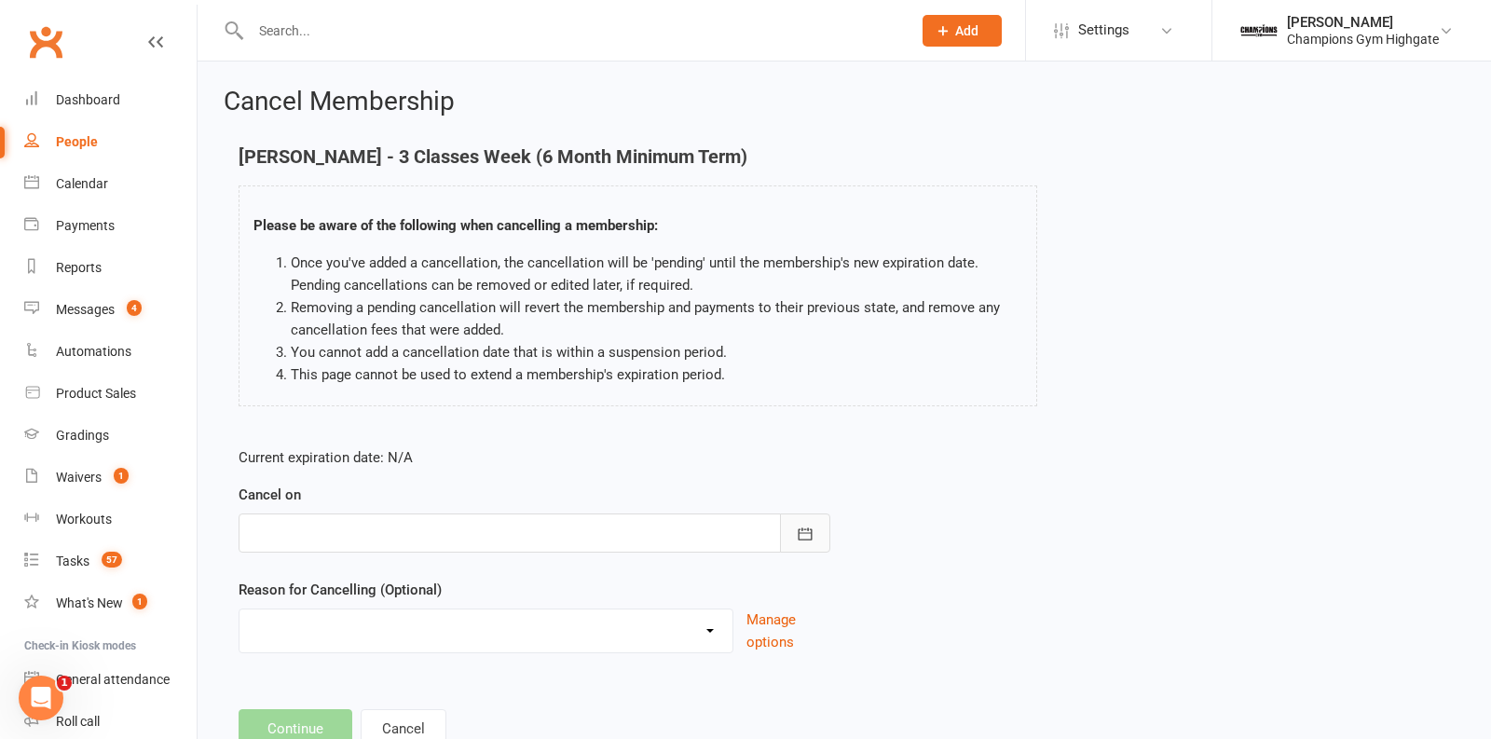
click at [814, 546] on button "button" at bounding box center [805, 533] width 50 height 39
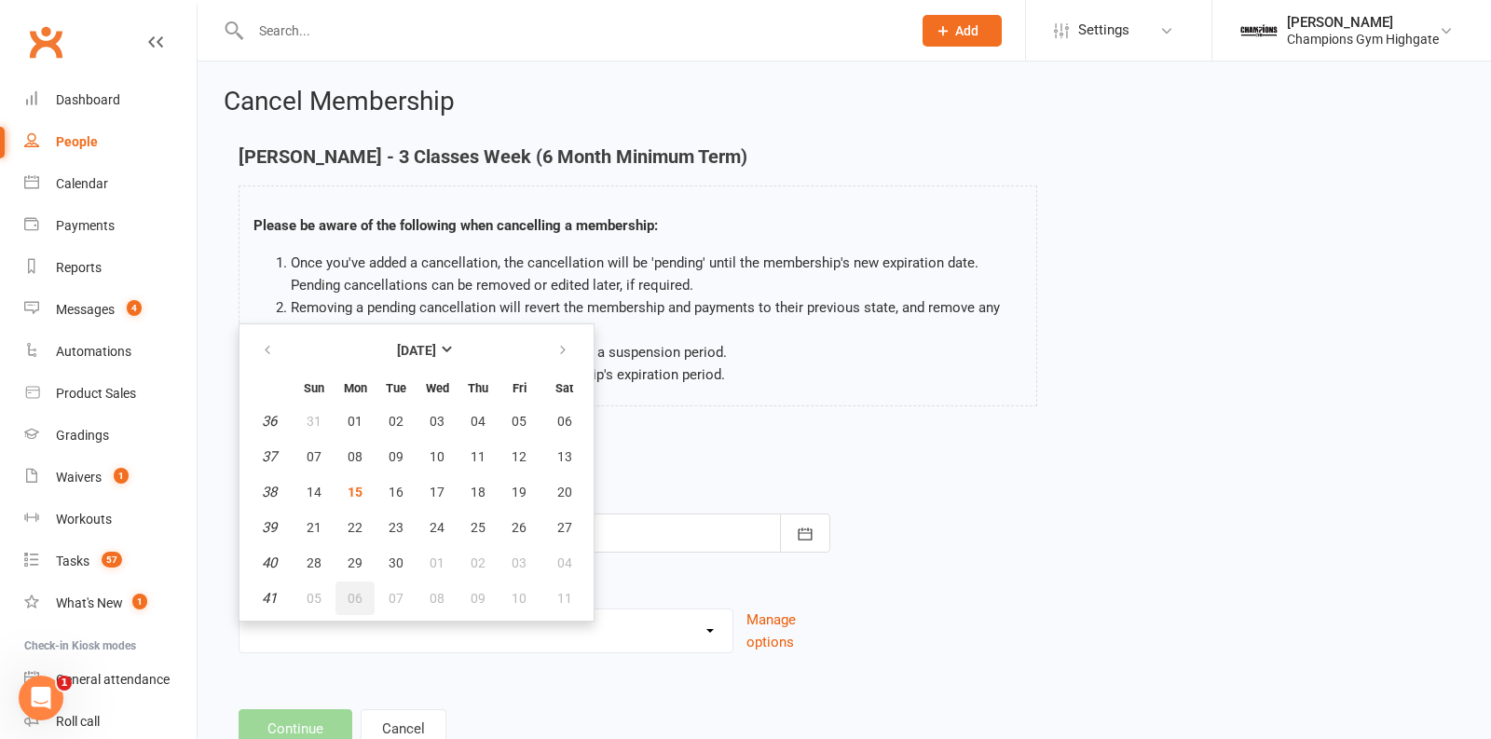
click at [356, 583] on button "06" at bounding box center [355, 599] width 39 height 34
type input "06 Oct 2025"
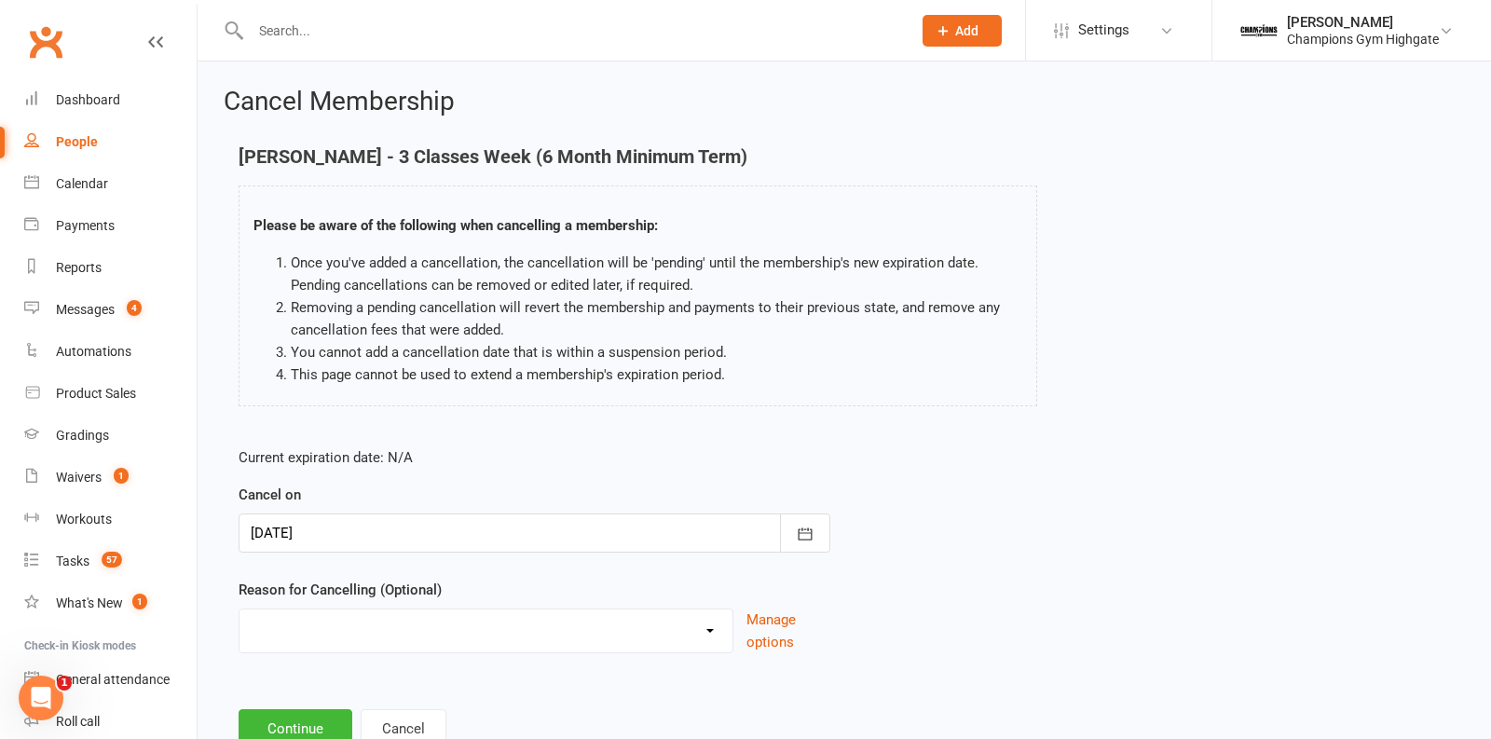
click at [404, 610] on select "Club Transfer Cooling off Period (within 7 days) Debt Collection Downgrading Me…" at bounding box center [486, 628] width 493 height 37
select select "9"
click at [240, 610] on select "Club Transfer Cooling off Period (within 7 days) Debt Collection Downgrading Me…" at bounding box center [486, 628] width 493 height 37
click at [309, 705] on main "Jordan Colangelo - 3 Classes Week (6 Month Minimum Term) Please be aware of the…" at bounding box center [845, 447] width 1242 height 602
click at [287, 714] on button "Continue" at bounding box center [296, 728] width 114 height 39
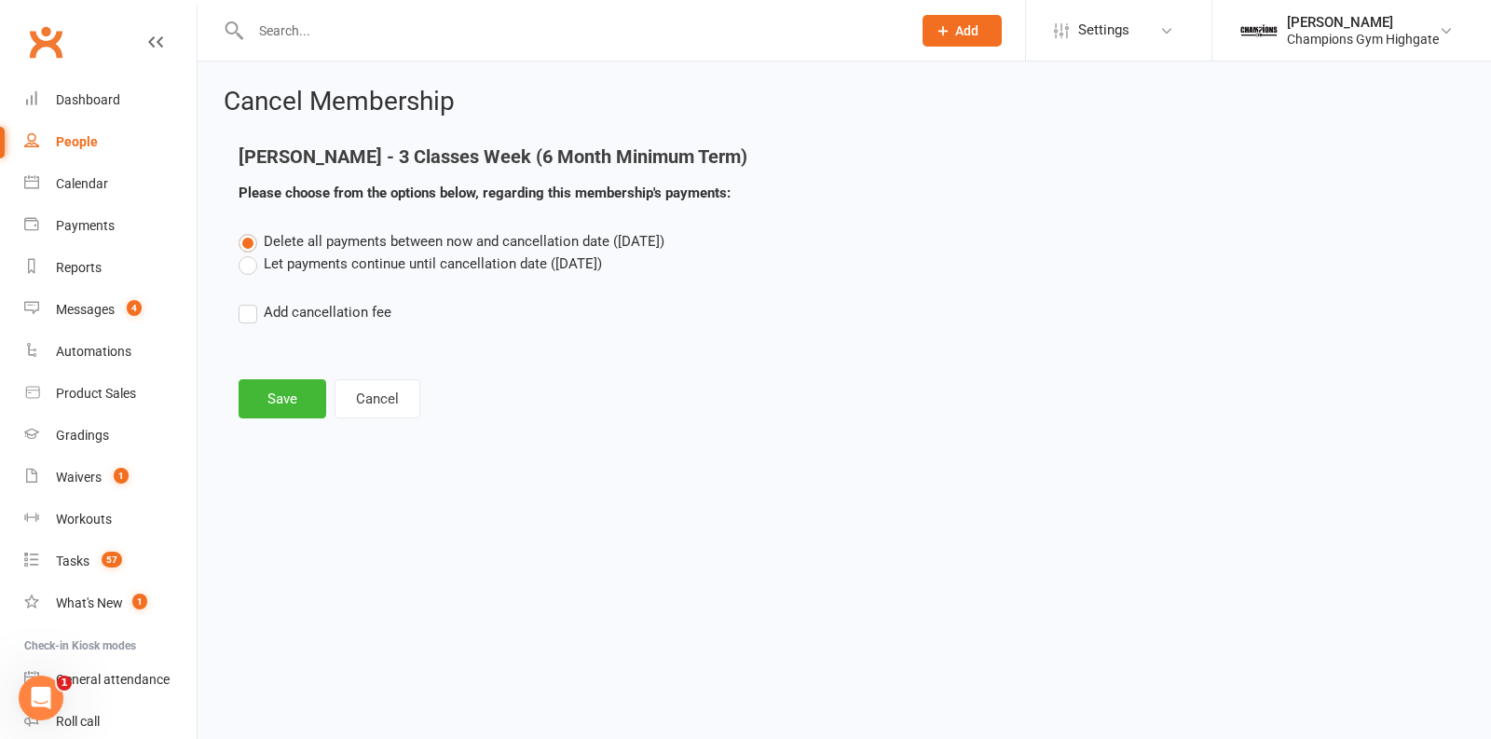
click at [254, 273] on label "Let payments continue until cancellation date (Oct 6, 2025)" at bounding box center [421, 264] width 364 height 22
click at [251, 253] on input "Let payments continue until cancellation date (Oct 6, 2025)" at bounding box center [245, 253] width 12 height 0
click at [295, 375] on main "Jordan Colangelo - 3 Classes Week (6 Month Minimum Term) Please choose from the…" at bounding box center [845, 282] width 1242 height 272
click at [295, 387] on button "Save" at bounding box center [283, 398] width 88 height 39
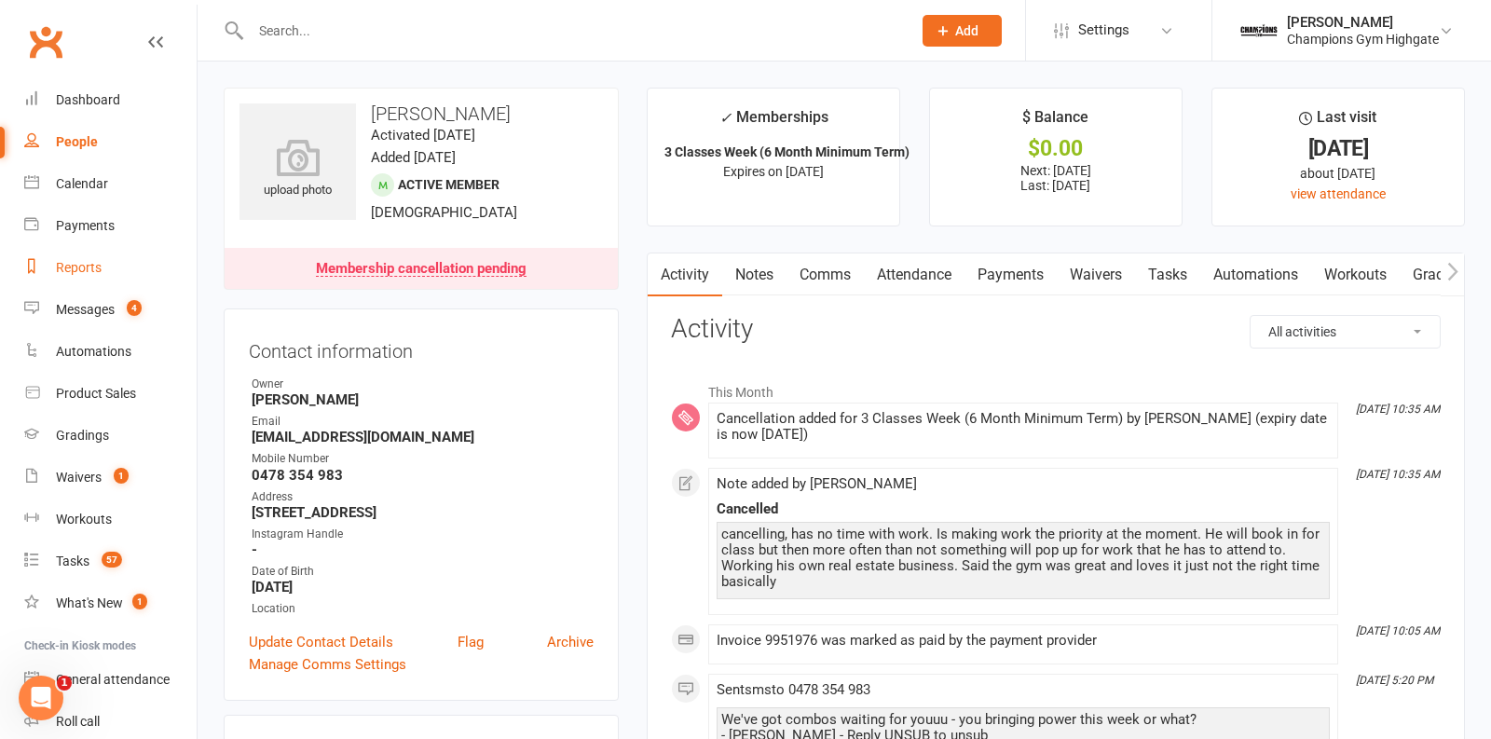
click at [87, 262] on div "Reports" at bounding box center [79, 267] width 46 height 15
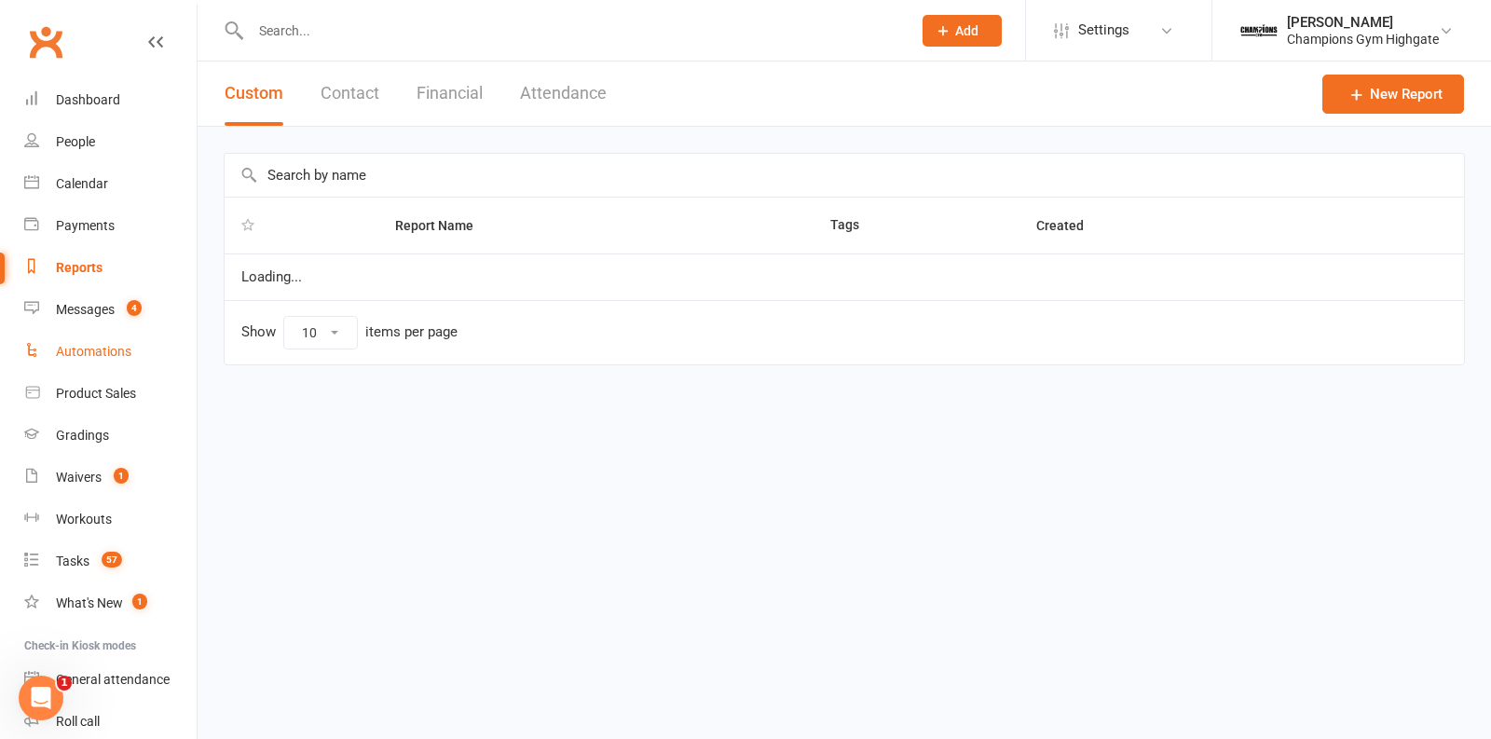
select select "50"
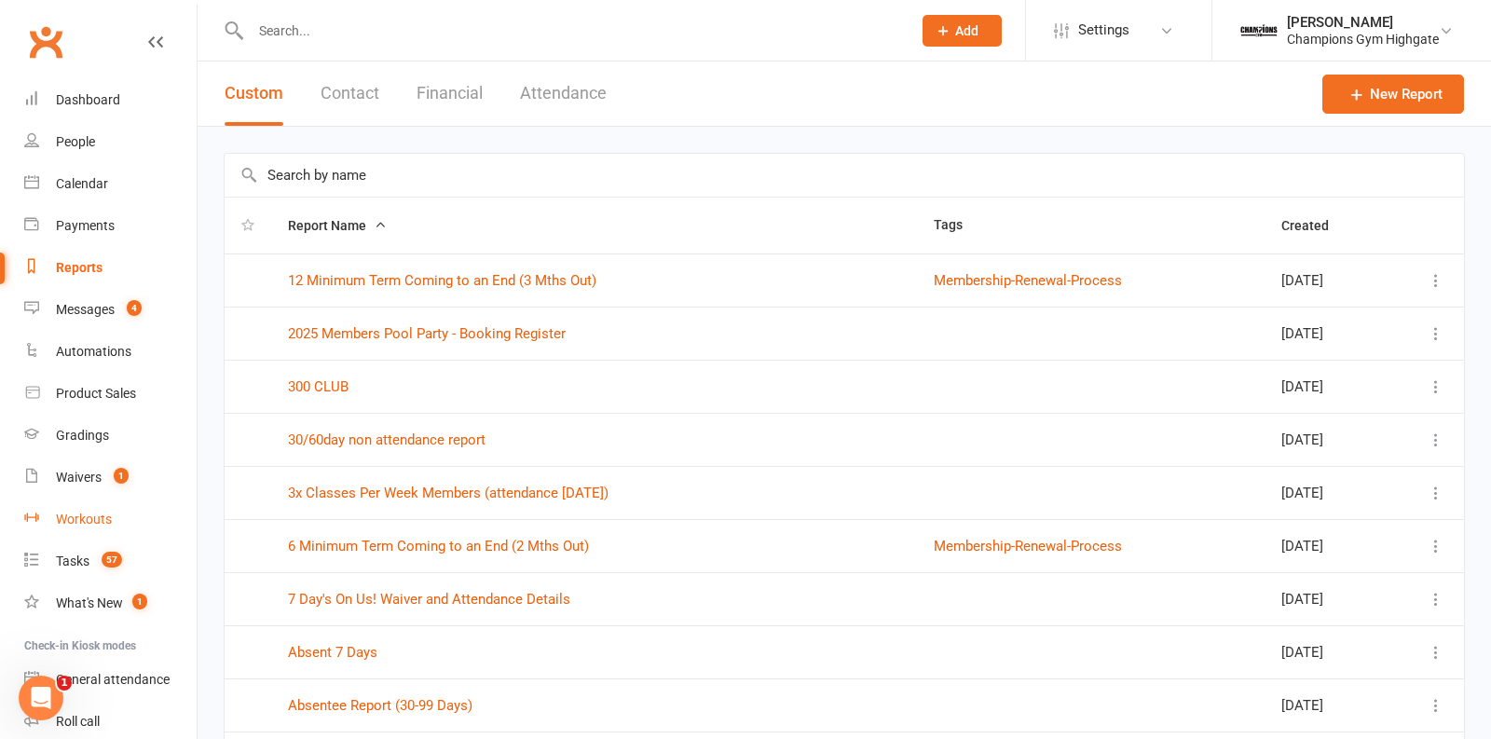
click at [79, 501] on link "Workouts" at bounding box center [110, 520] width 172 height 42
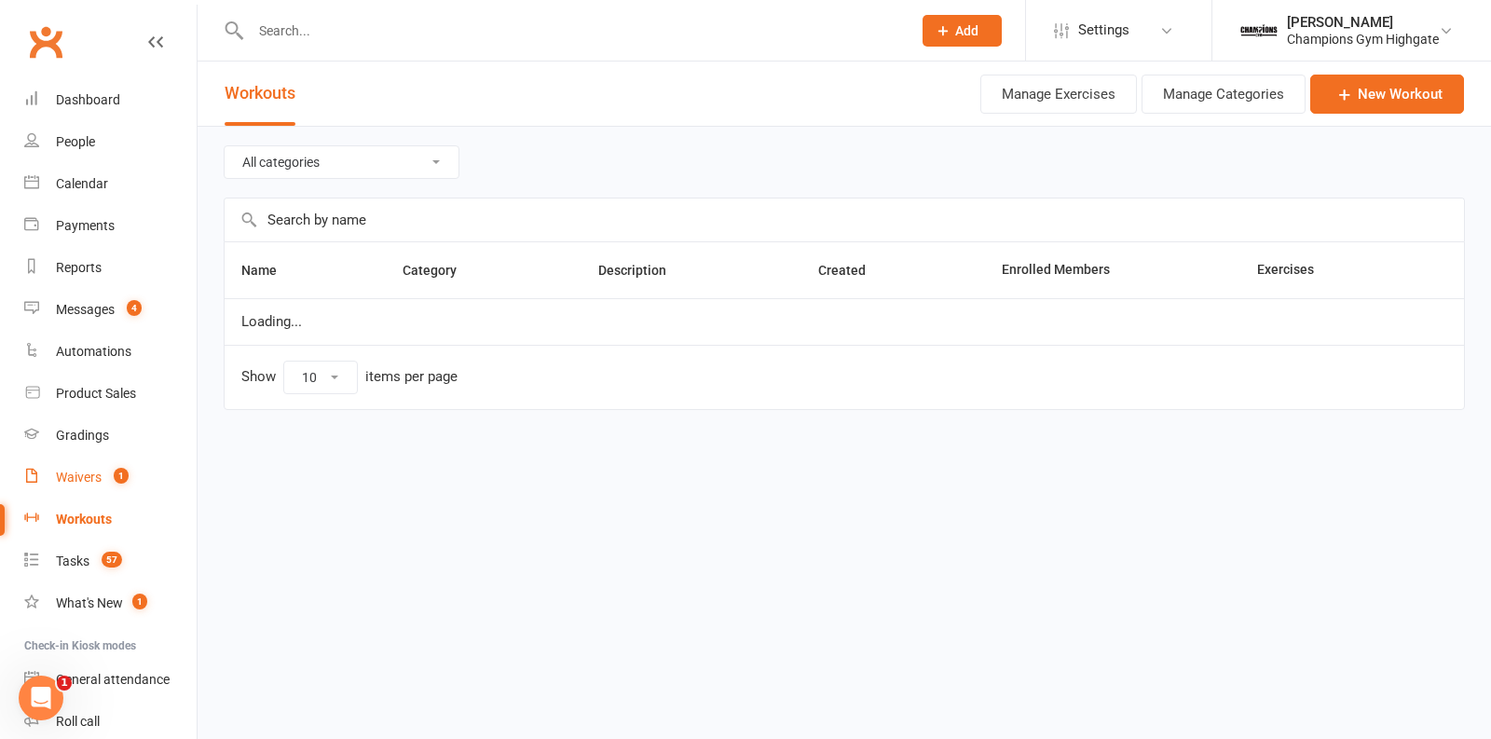
click at [87, 477] on div "Waivers" at bounding box center [79, 477] width 46 height 15
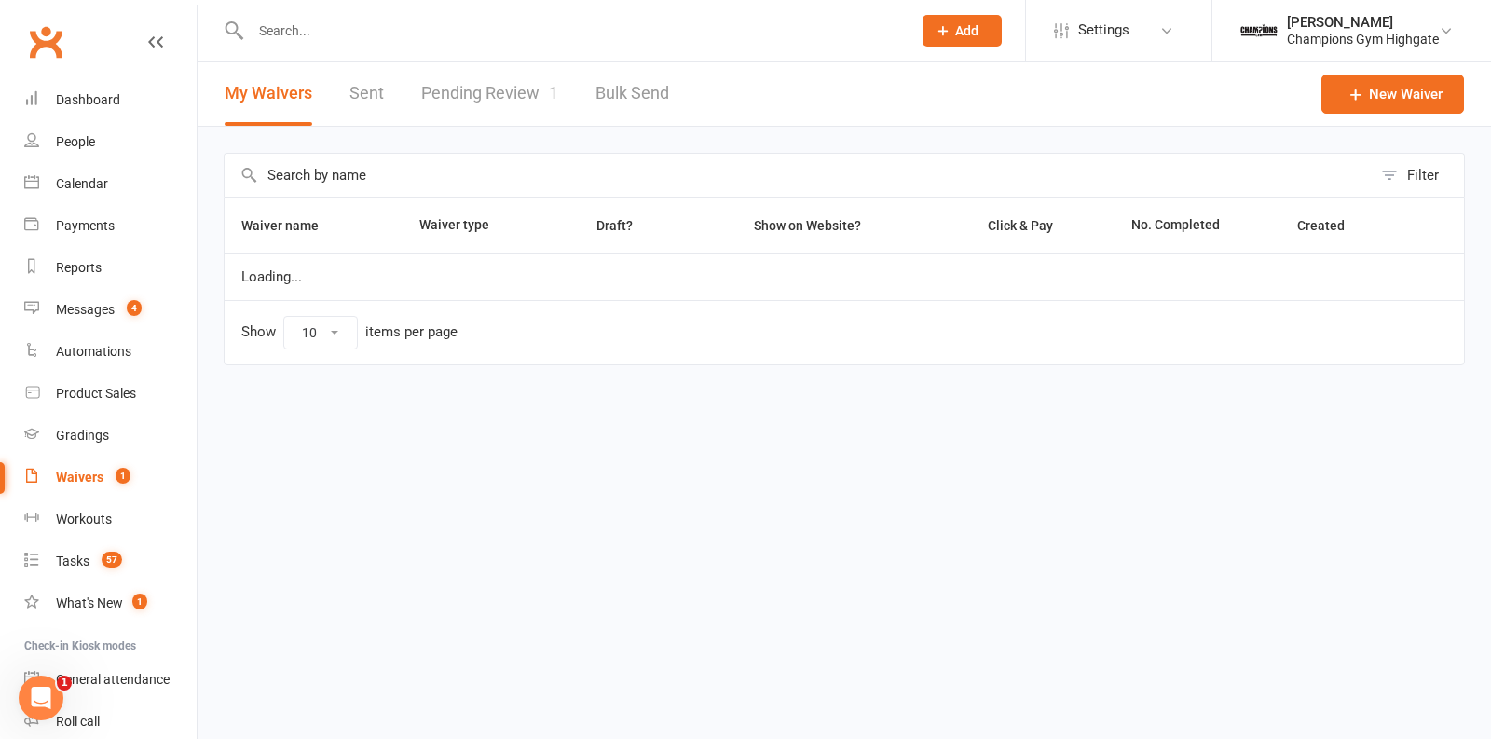
click at [315, 174] on input "text" at bounding box center [798, 175] width 1147 height 43
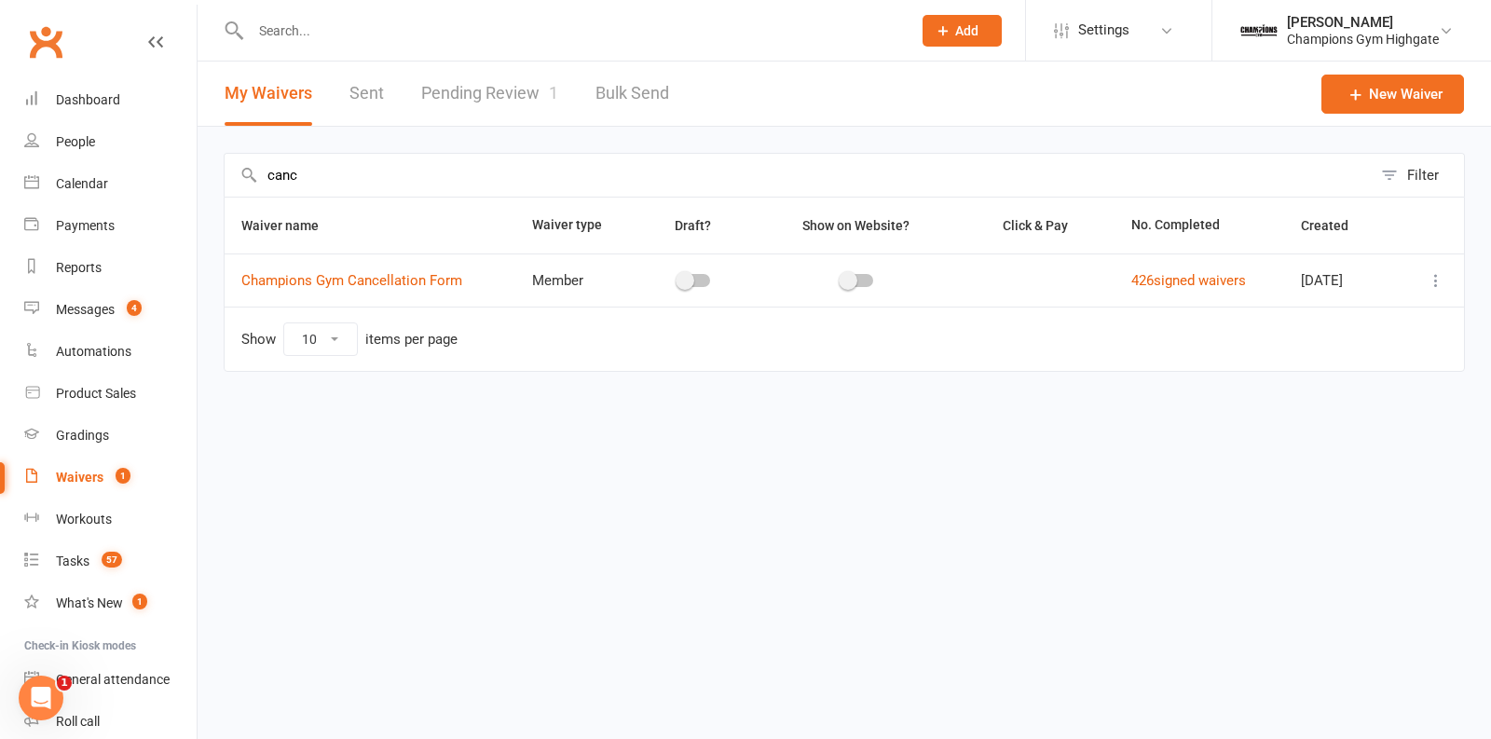
type input "canc"
click at [1439, 280] on icon at bounding box center [1436, 280] width 19 height 19
click at [1343, 391] on link "Copy external link to clipboard" at bounding box center [1337, 390] width 219 height 37
click at [388, 26] on input "text" at bounding box center [571, 31] width 653 height 26
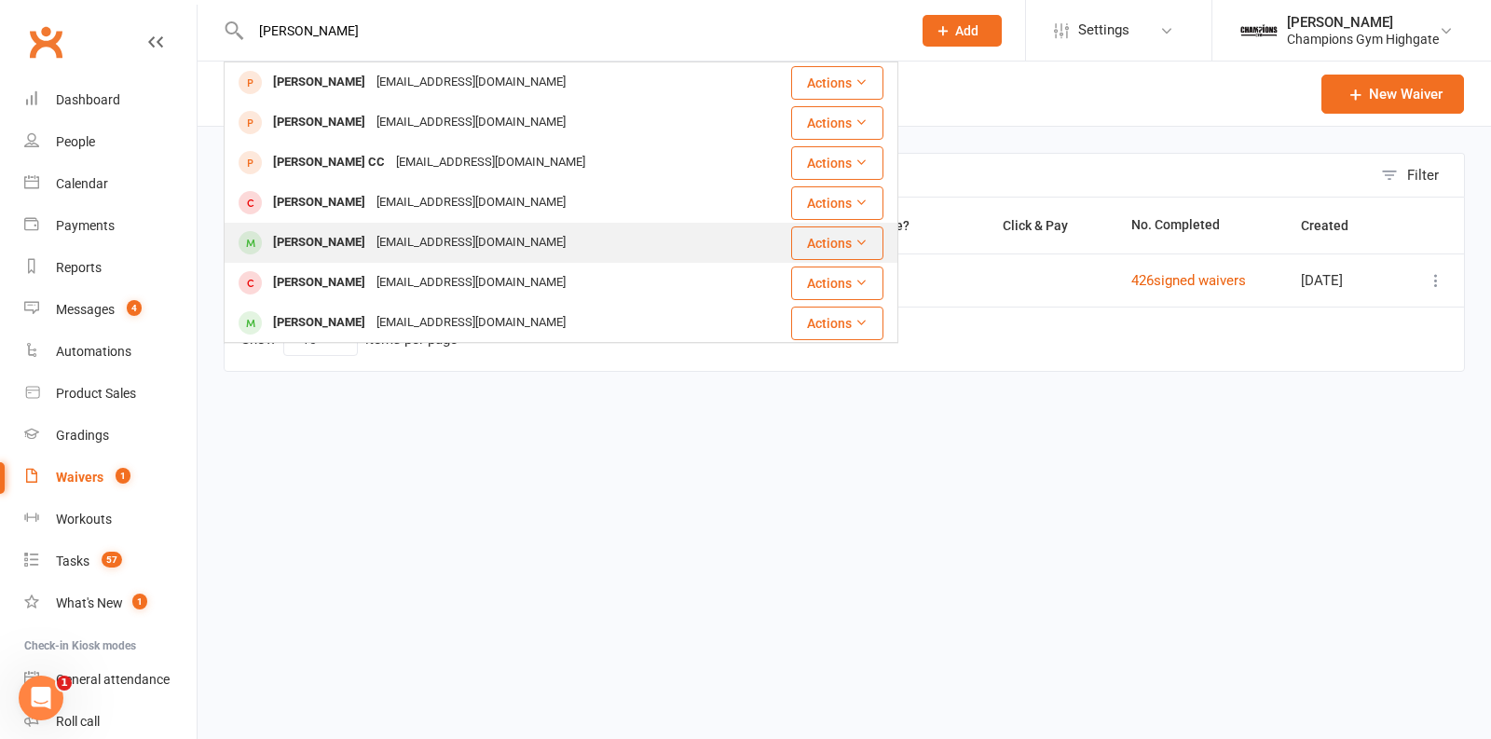
type input "jona"
click at [342, 252] on div "Jonathan Lewis" at bounding box center [319, 242] width 103 height 27
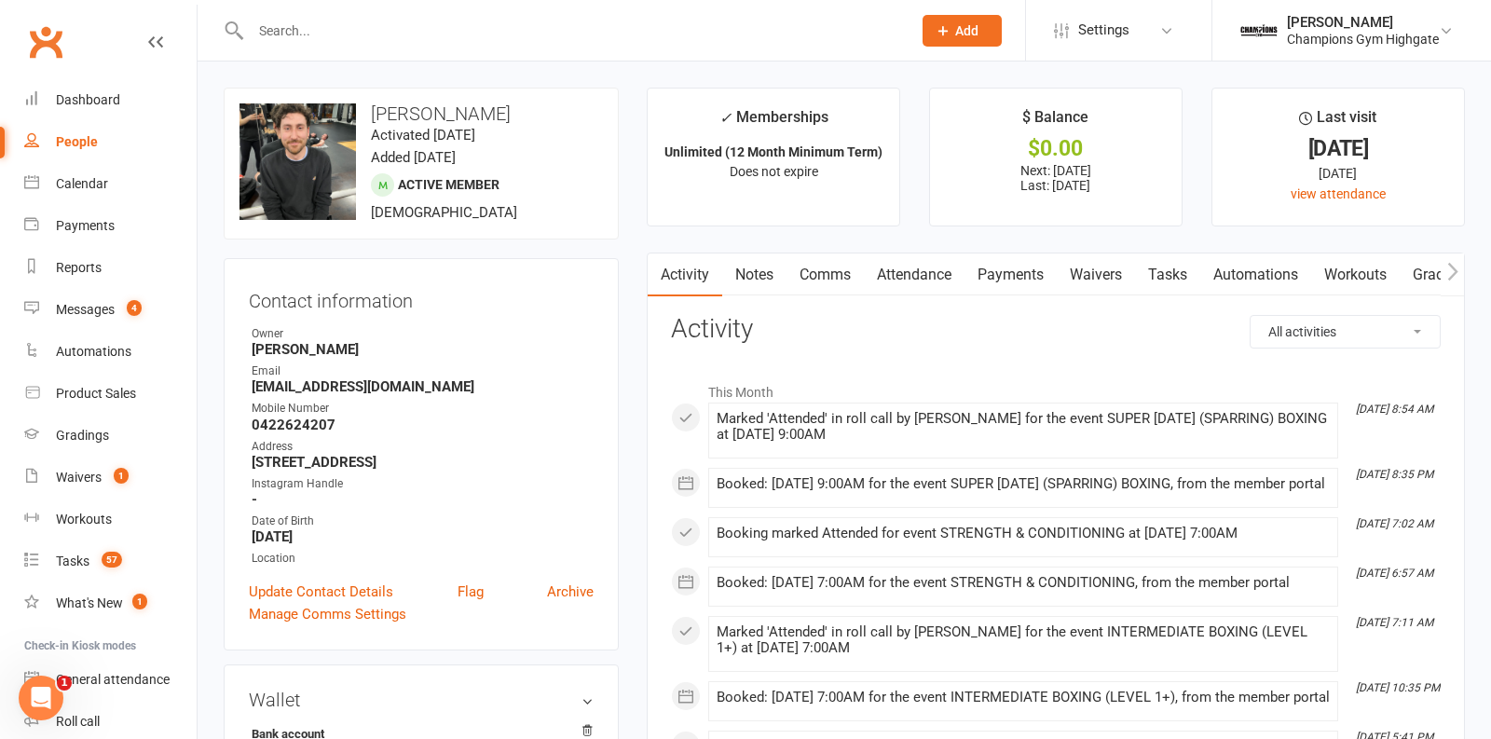
click at [1009, 266] on link "Payments" at bounding box center [1011, 275] width 92 height 43
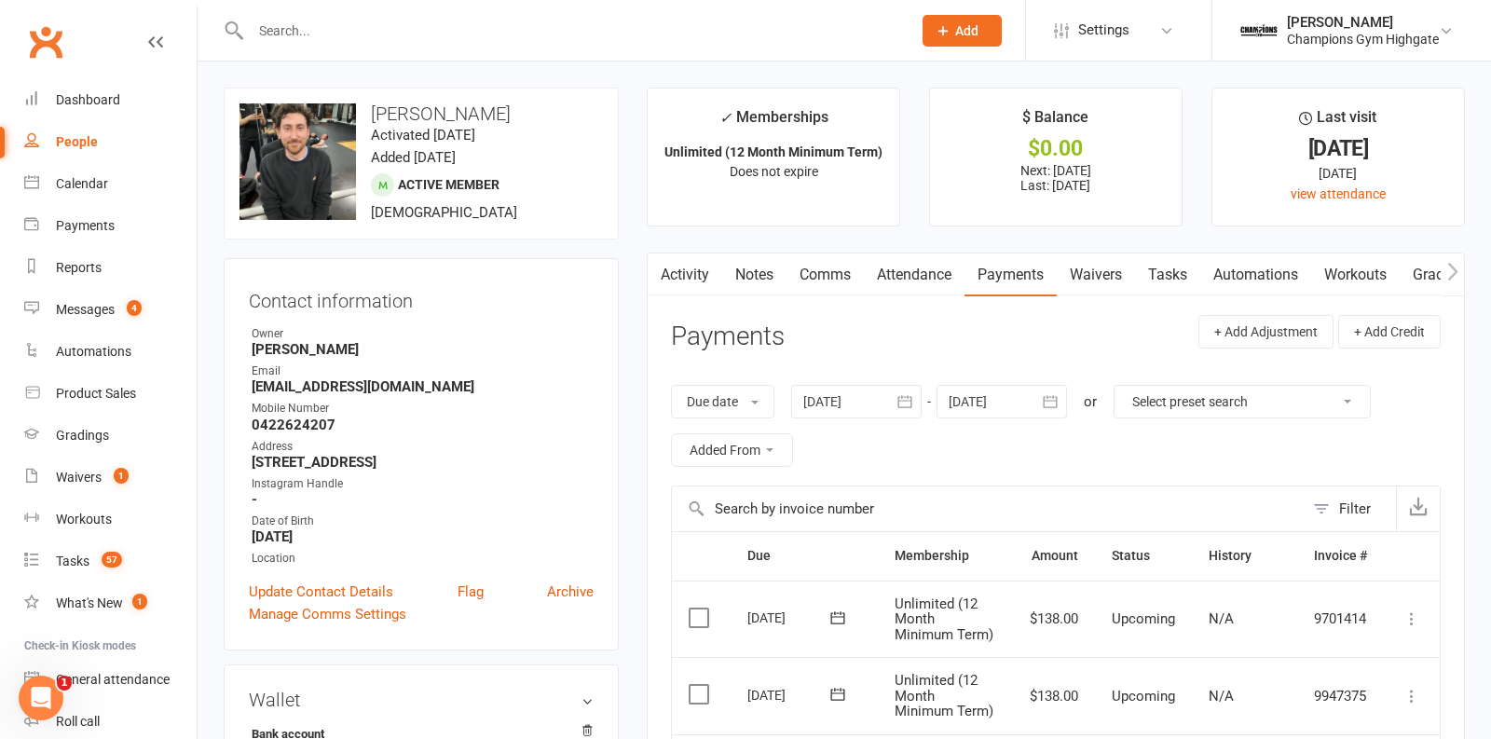
click at [912, 397] on icon "button" at bounding box center [905, 401] width 14 height 12
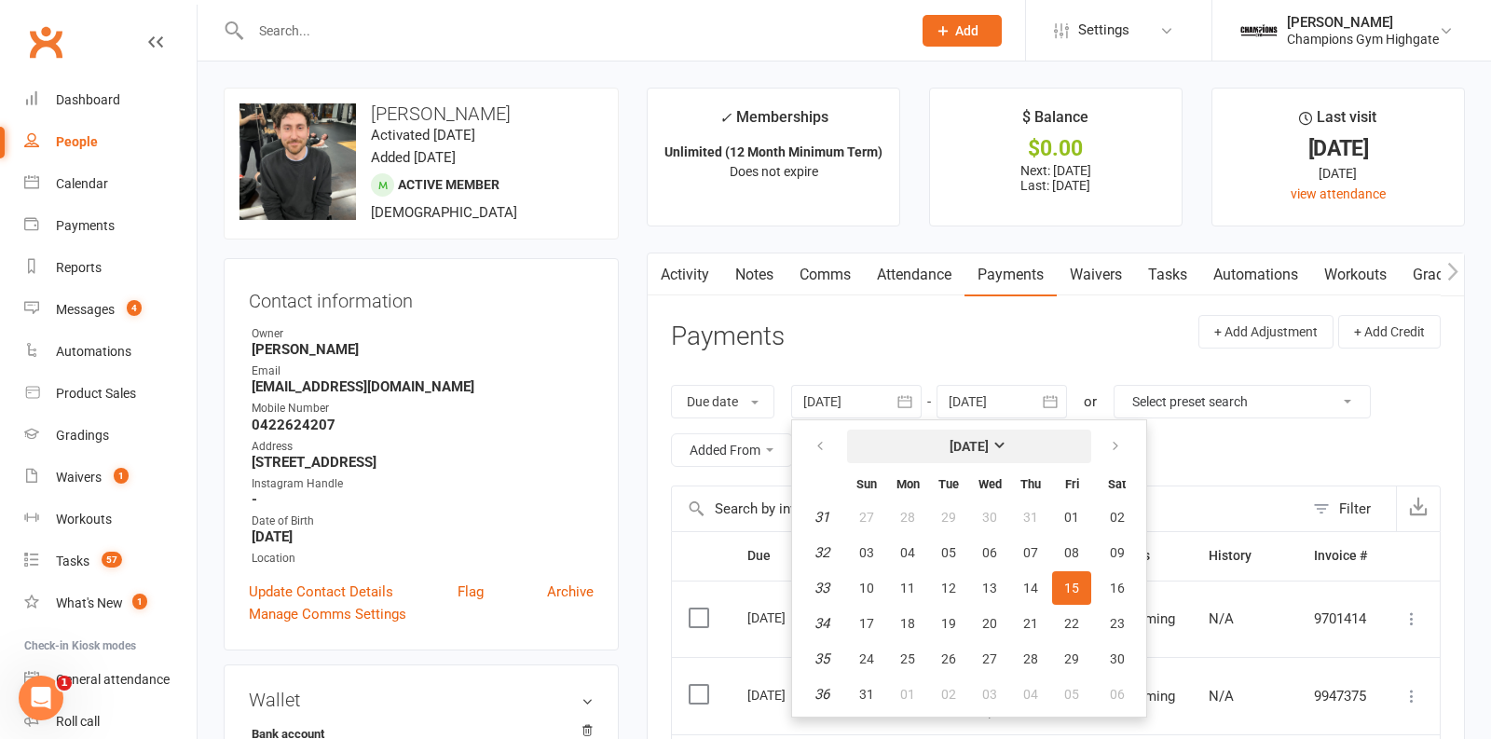
click at [950, 446] on strong "August 2025" at bounding box center [969, 446] width 39 height 15
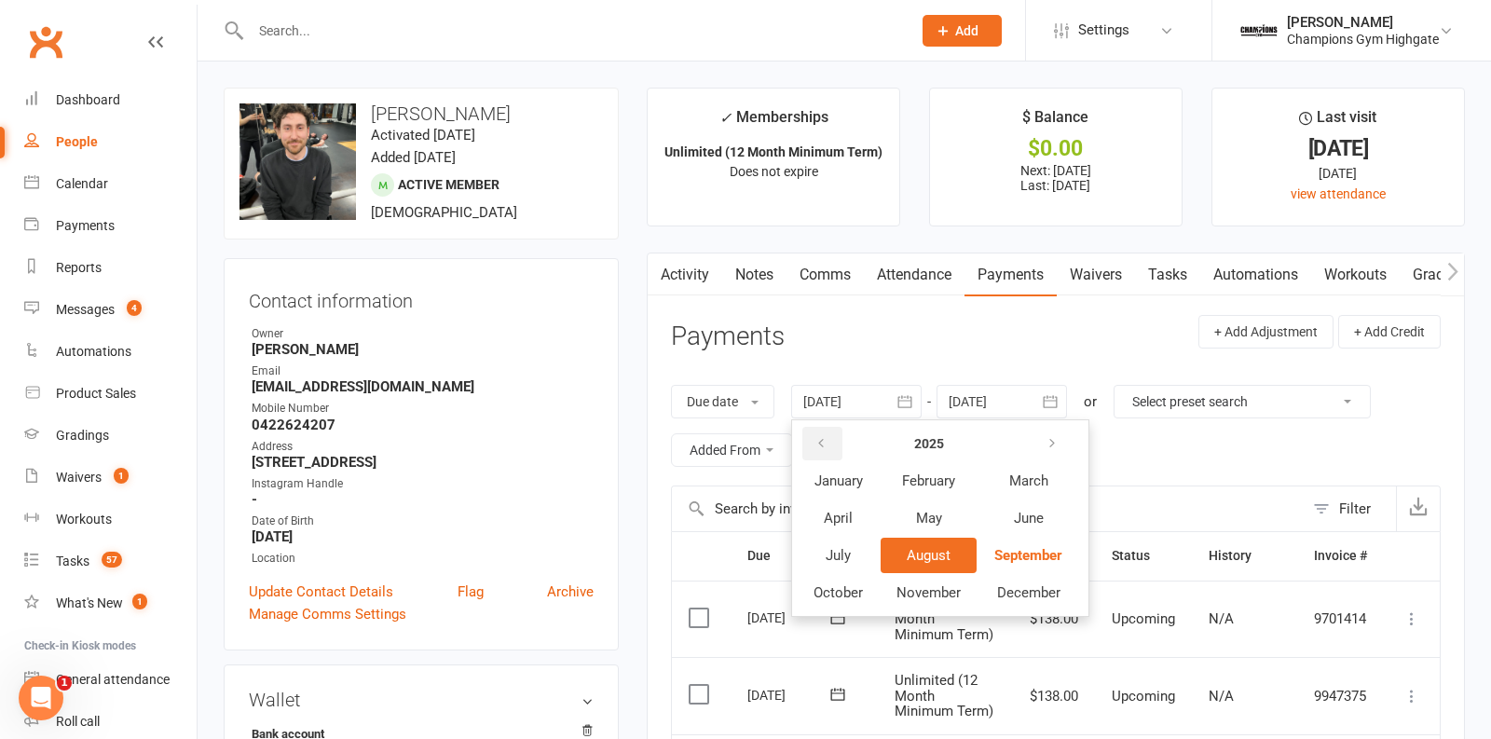
click at [817, 438] on icon "button" at bounding box center [821, 443] width 13 height 15
click at [825, 481] on span "January" at bounding box center [839, 481] width 48 height 17
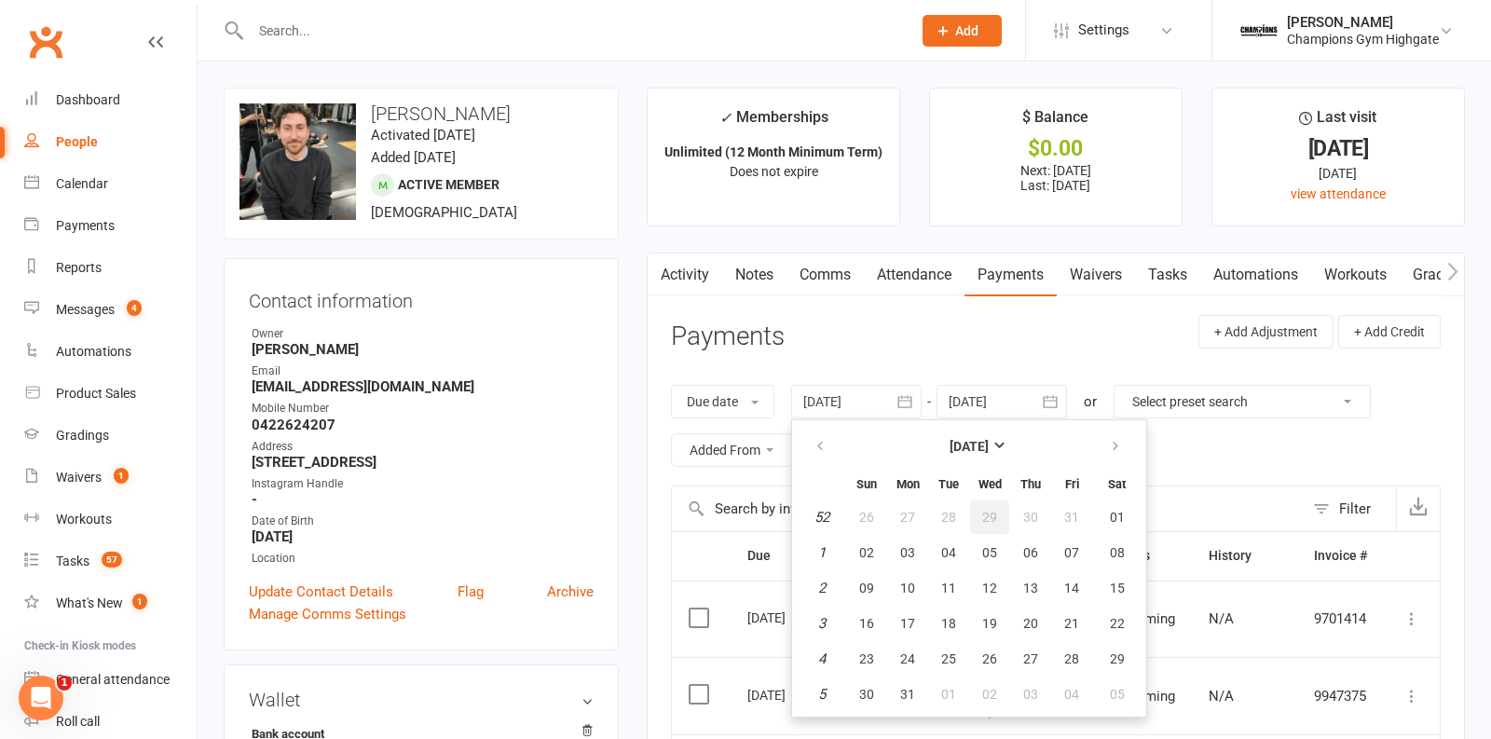
click at [998, 527] on button "29" at bounding box center [989, 518] width 39 height 34
type input "29 Dec 2021"
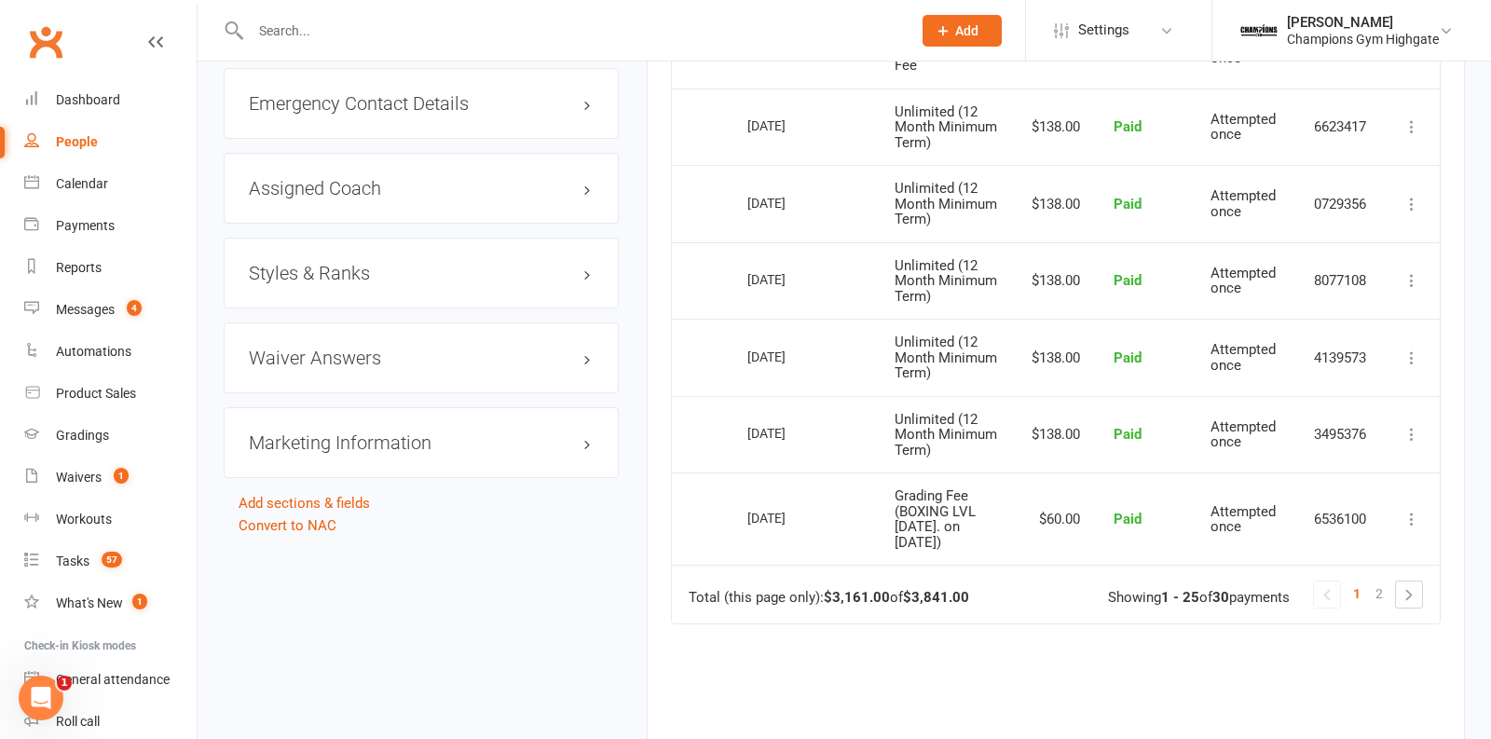
scroll to position [1965, 0]
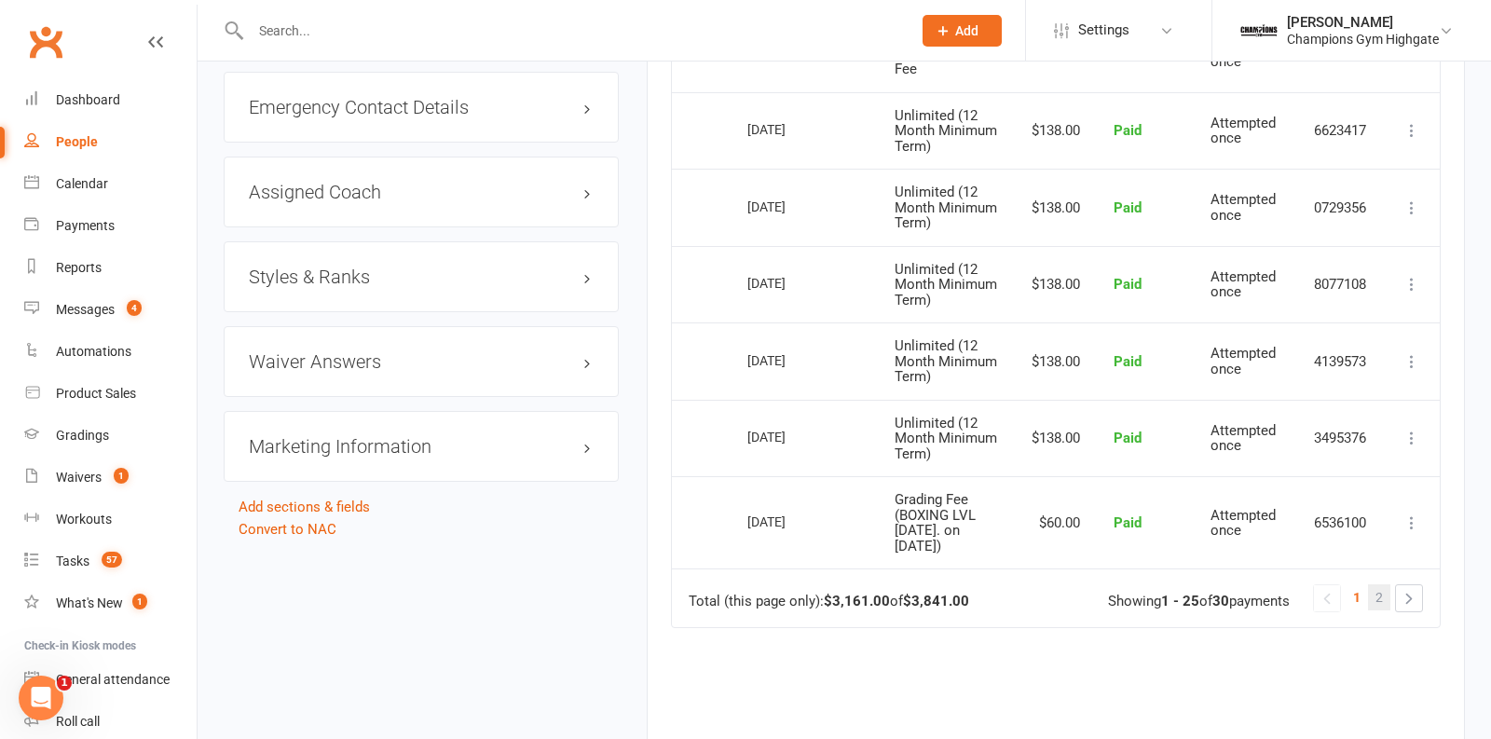
click at [1381, 611] on span "2" at bounding box center [1379, 597] width 7 height 26
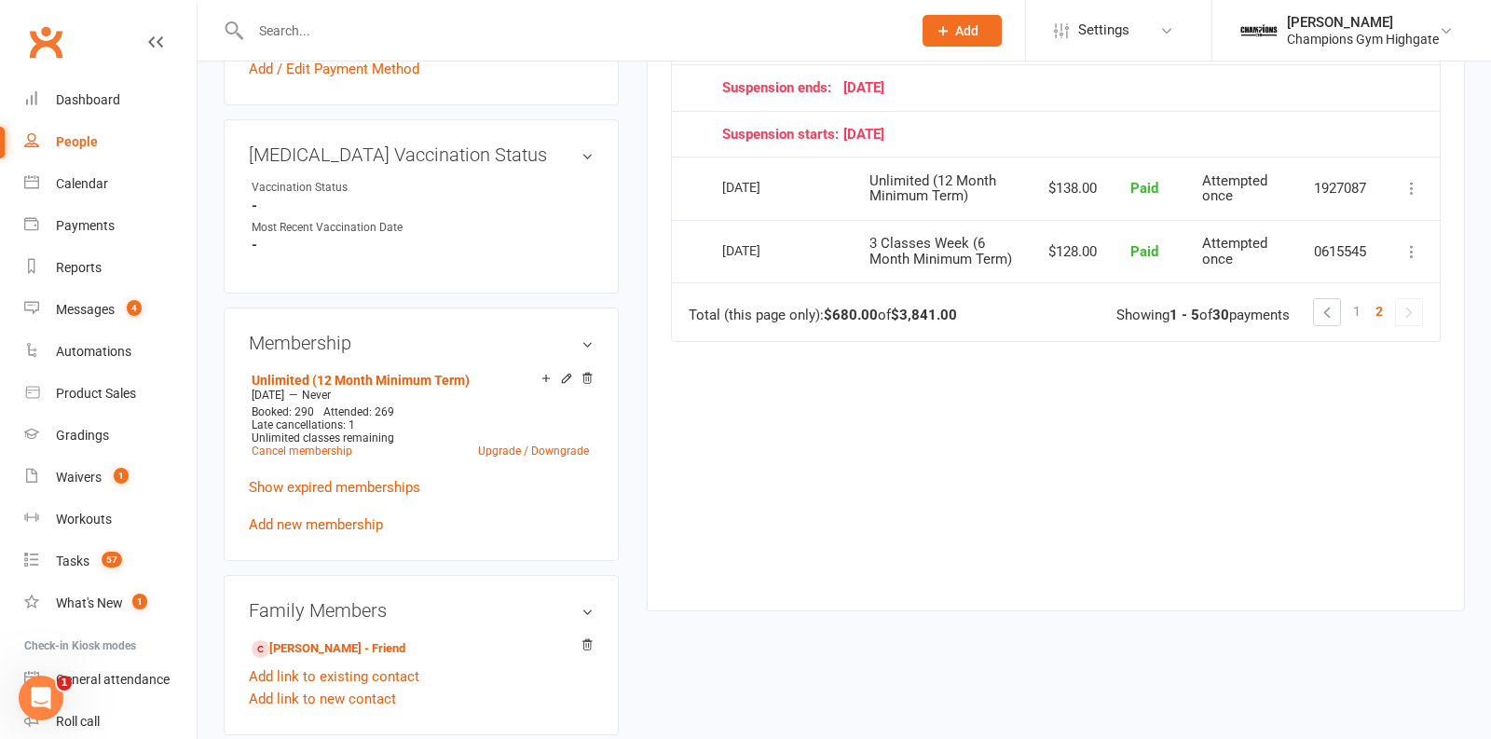
scroll to position [706, 0]
click at [377, 478] on link "Show expired memberships" at bounding box center [335, 486] width 172 height 17
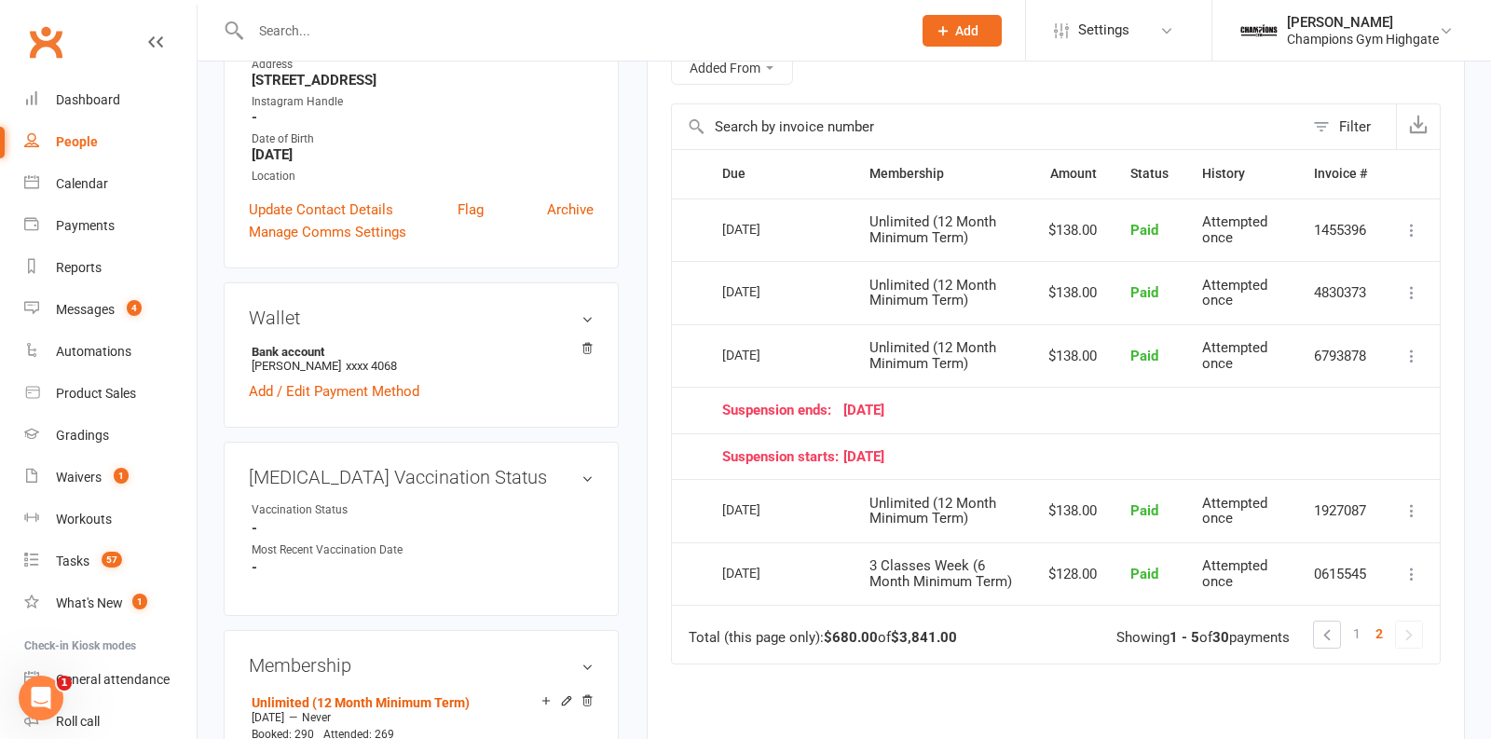
scroll to position [381, 0]
click at [1360, 628] on span "1" at bounding box center [1356, 635] width 7 height 26
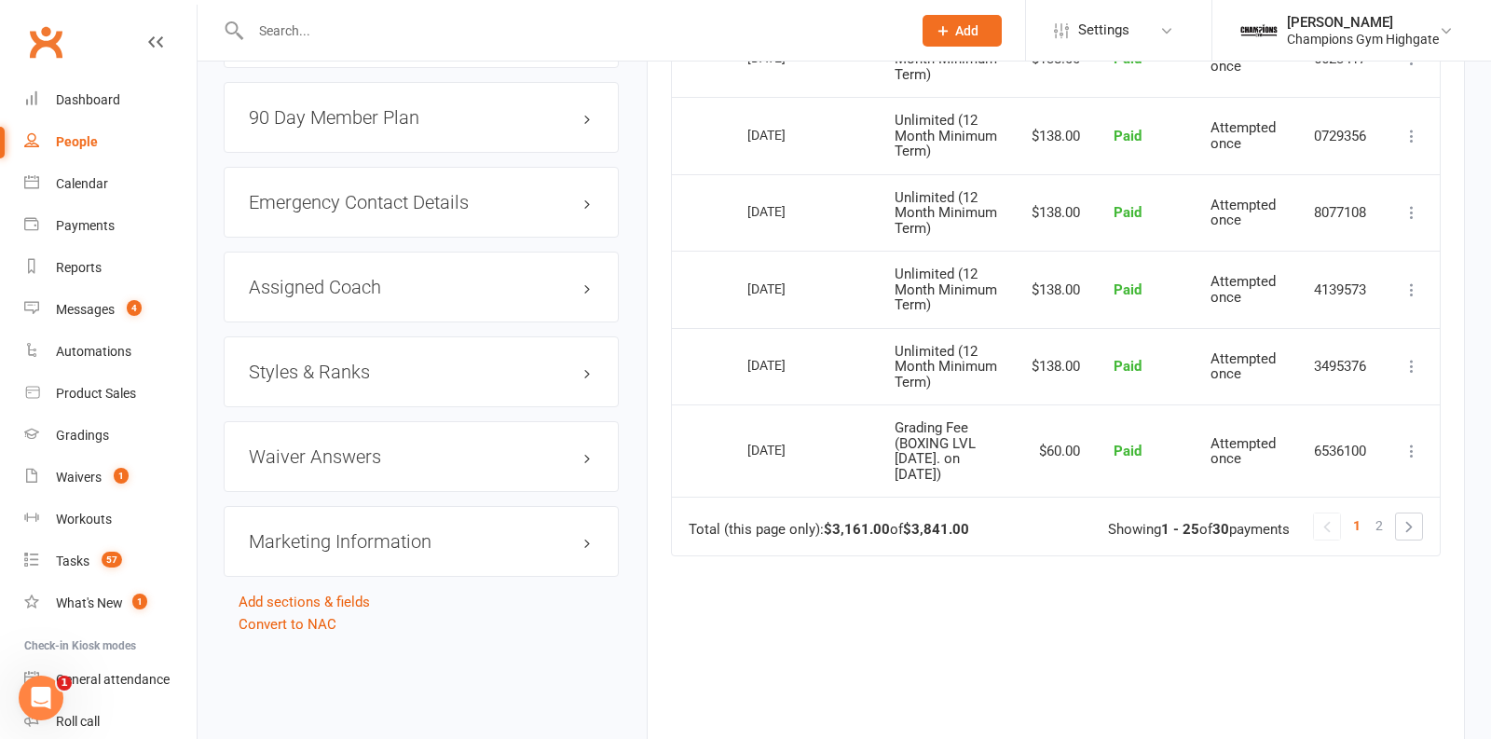
scroll to position [2049, 0]
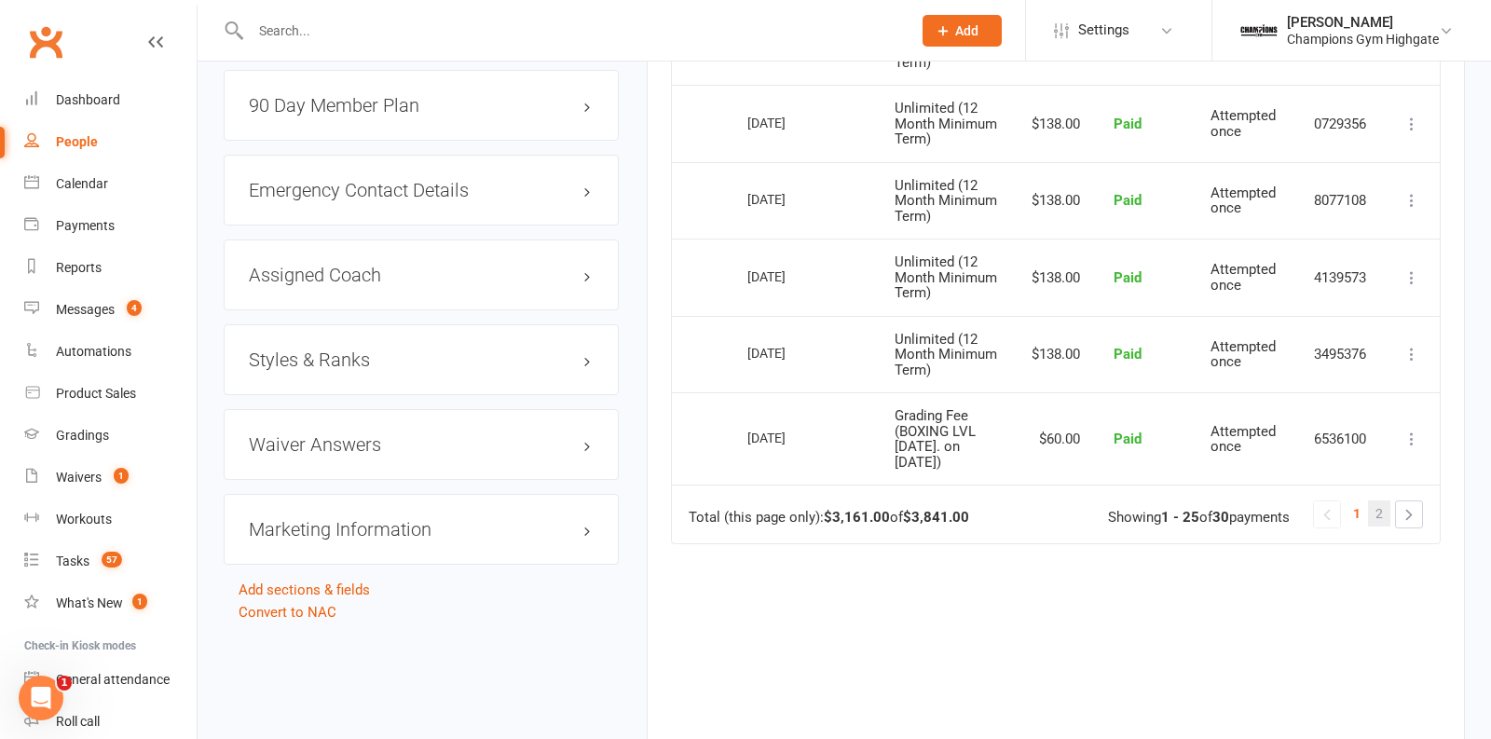
click at [1382, 526] on span "2" at bounding box center [1379, 514] width 7 height 26
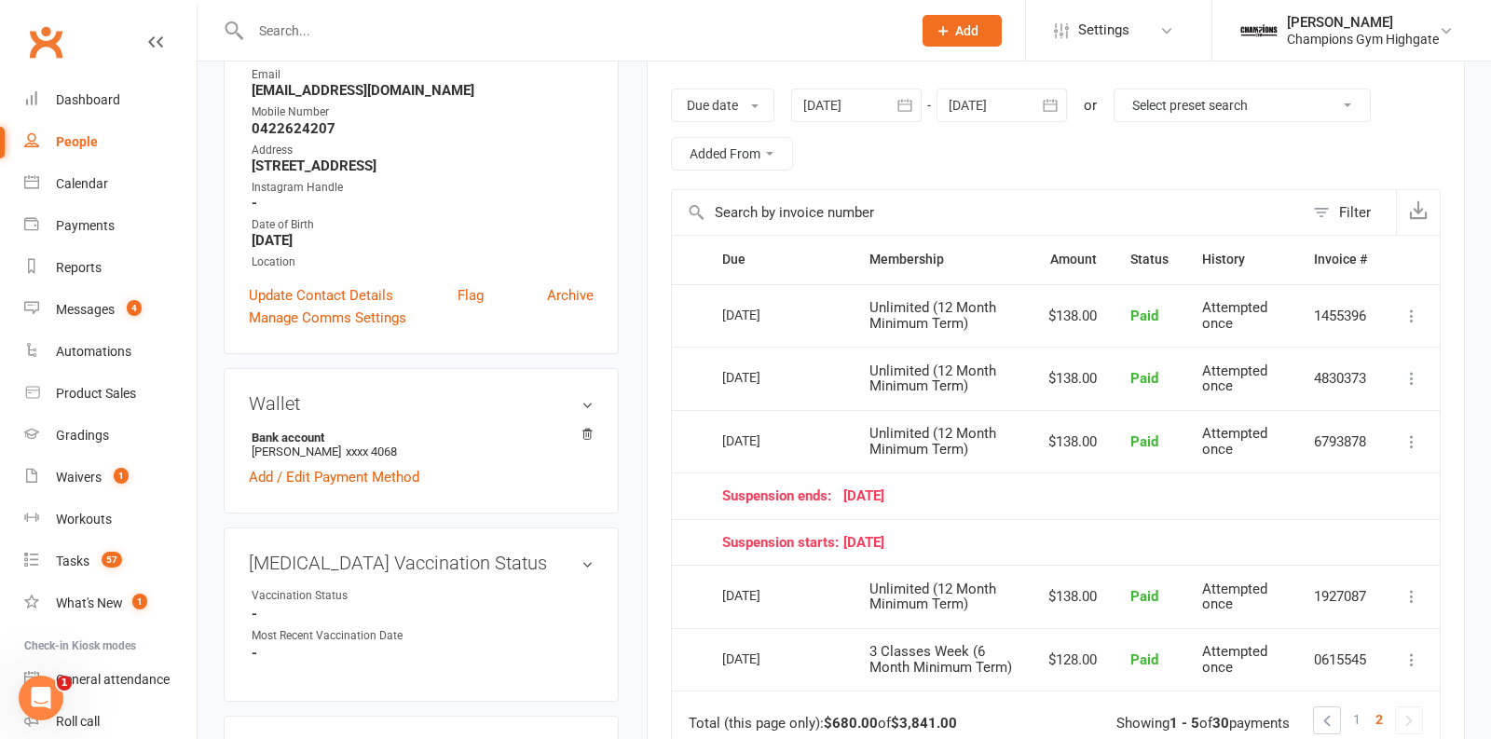
scroll to position [295, 0]
click at [1354, 717] on span "1" at bounding box center [1356, 721] width 7 height 26
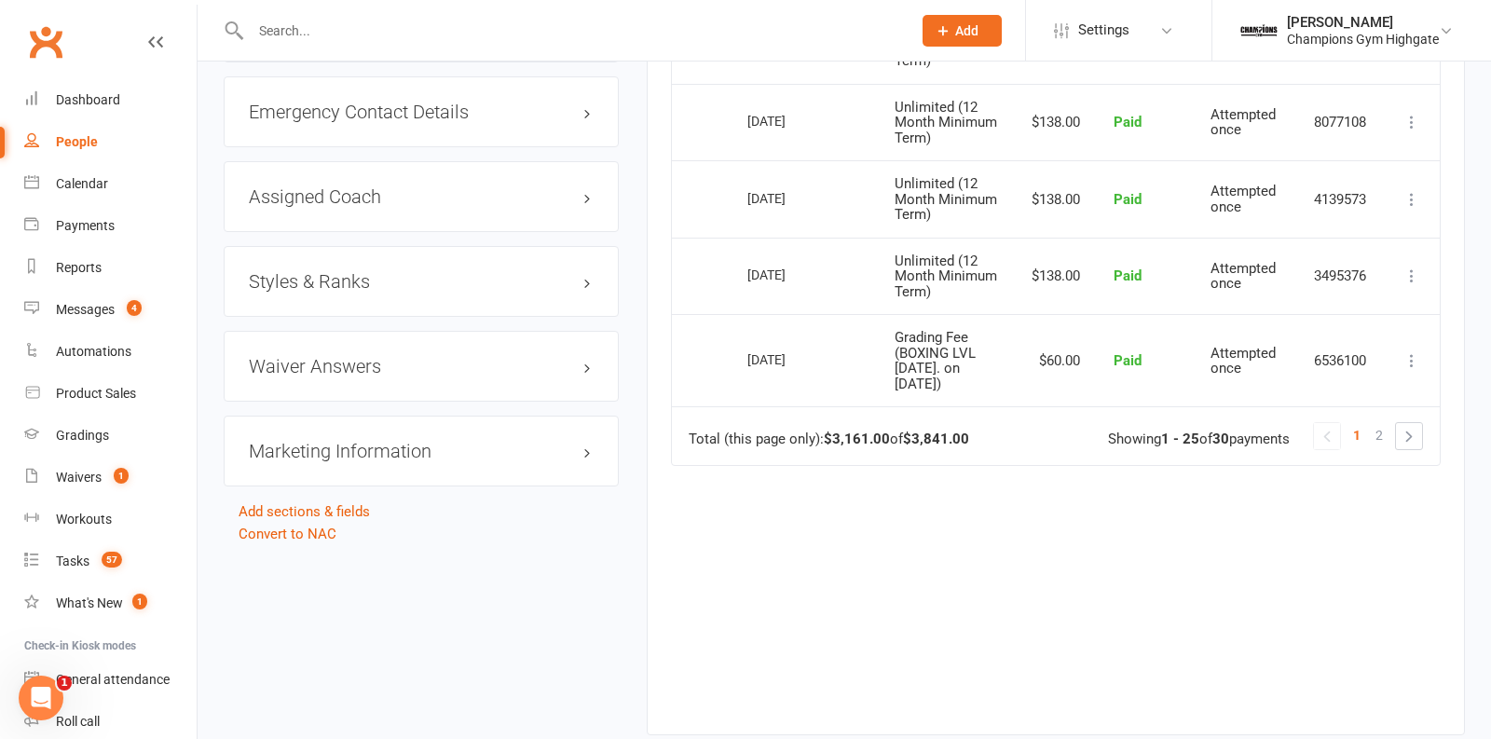
scroll to position [2126, 0]
click at [1379, 449] on span "2" at bounding box center [1379, 436] width 7 height 26
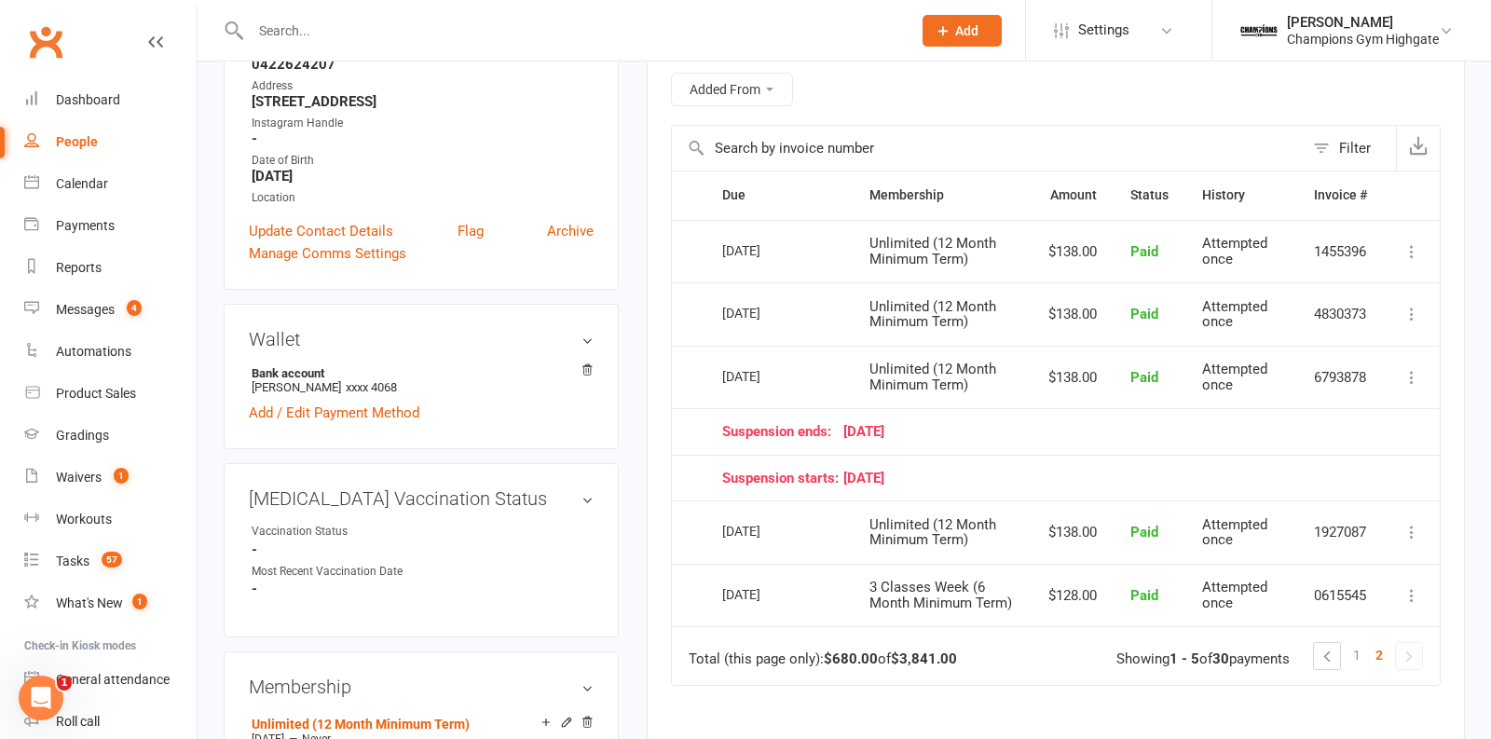
scroll to position [365, 0]
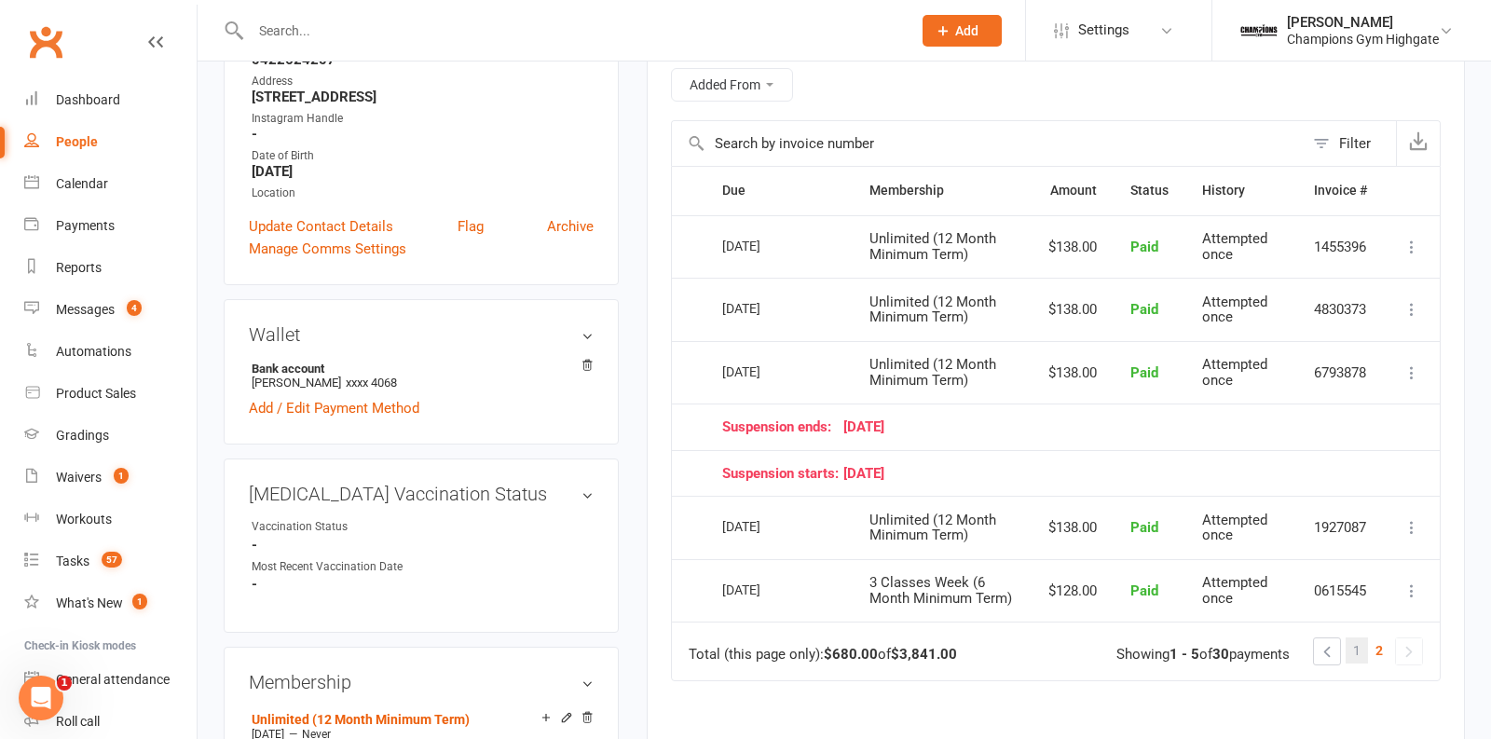
click at [1356, 638] on span "1" at bounding box center [1356, 651] width 7 height 26
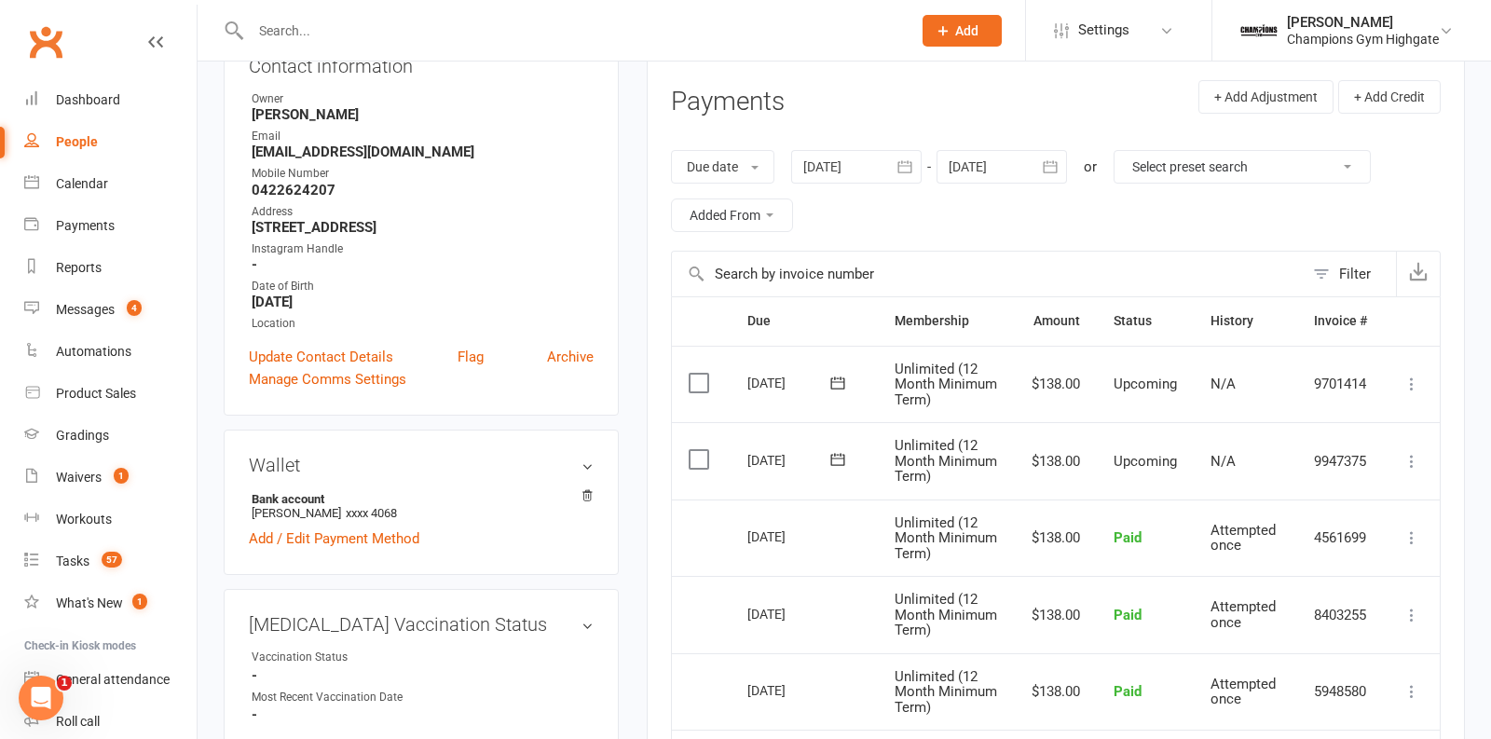
scroll to position [231, 0]
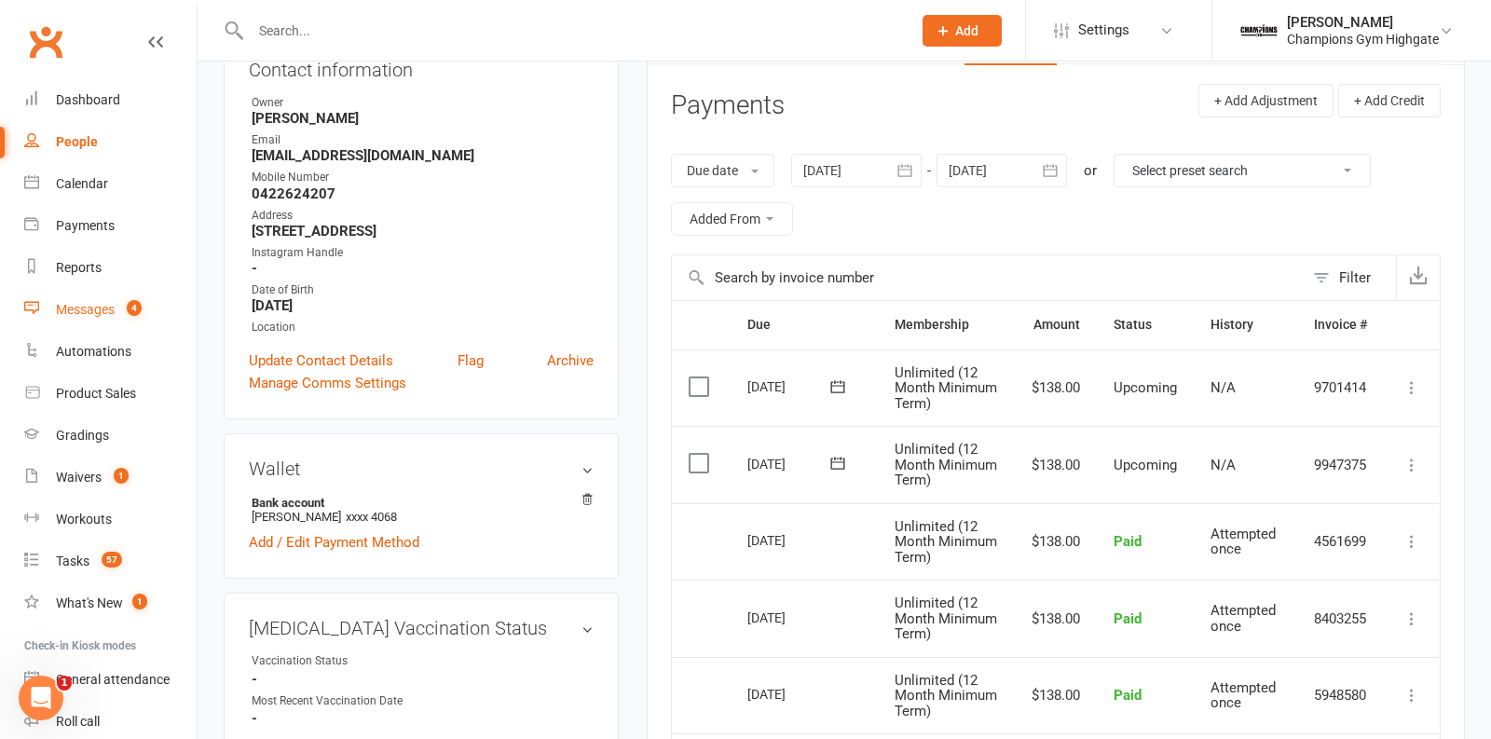
click at [144, 303] on link "Messages 4" at bounding box center [110, 310] width 172 height 42
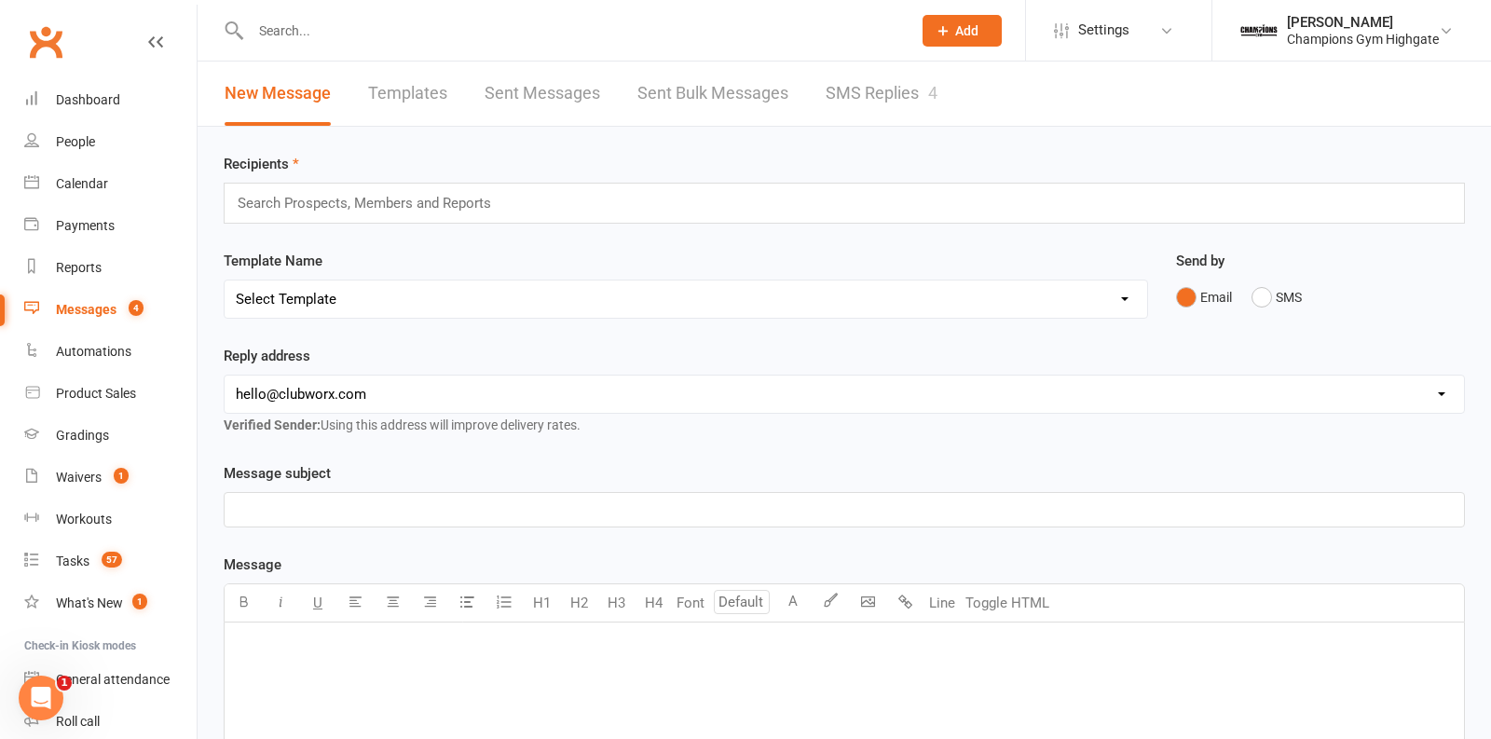
click at [868, 102] on link "SMS Replies 4" at bounding box center [882, 94] width 112 height 64
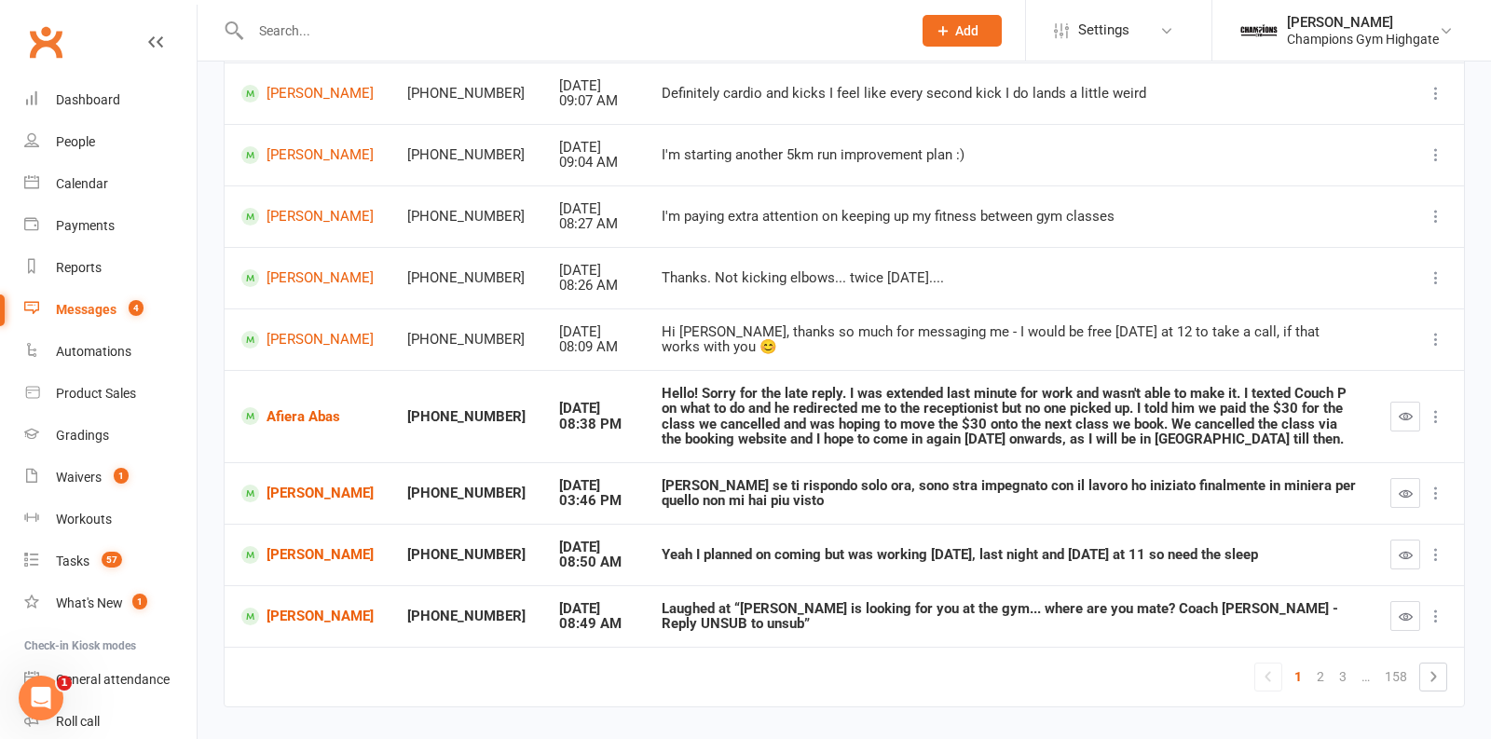
scroll to position [312, 0]
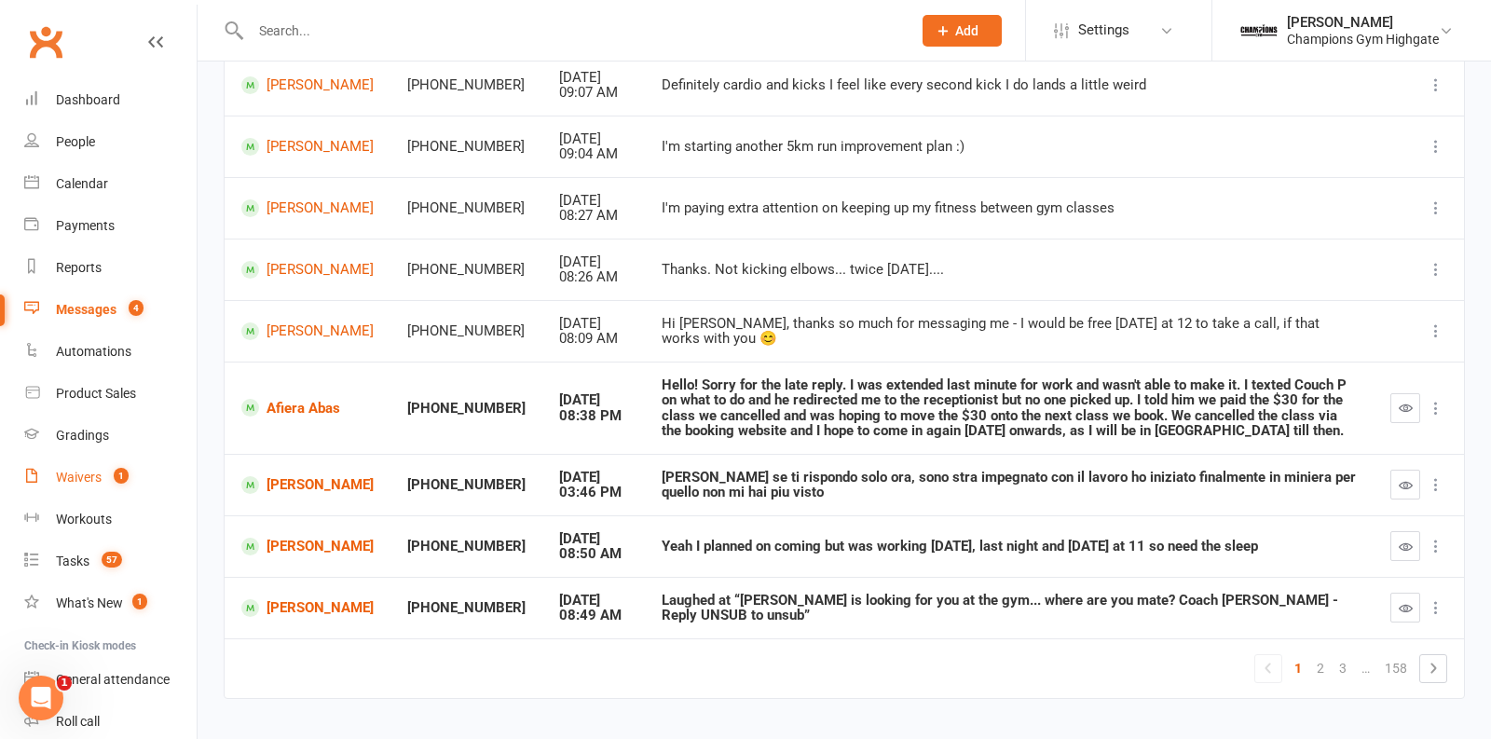
click at [91, 471] on div "Waivers" at bounding box center [79, 477] width 46 height 15
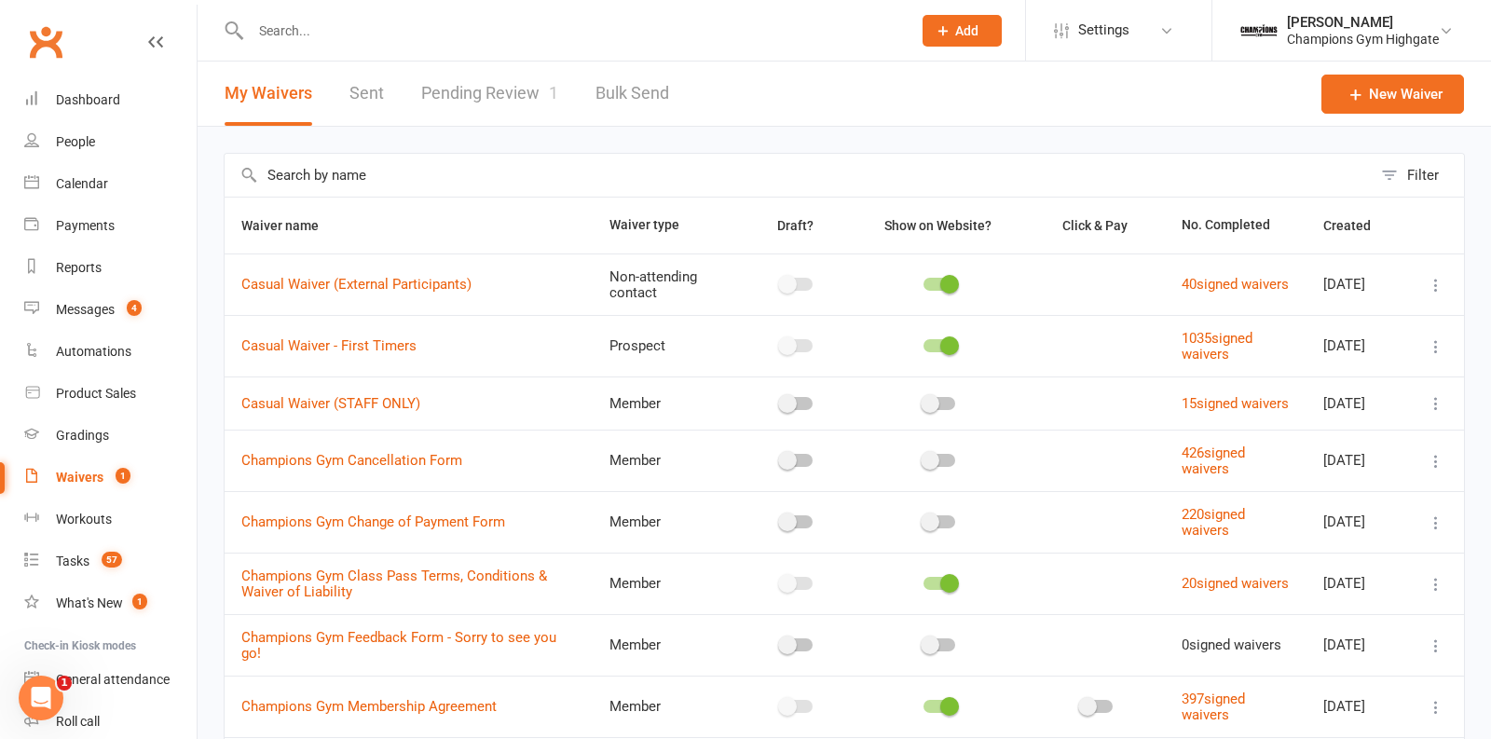
click at [483, 100] on link "Pending Review 1" at bounding box center [489, 94] width 137 height 64
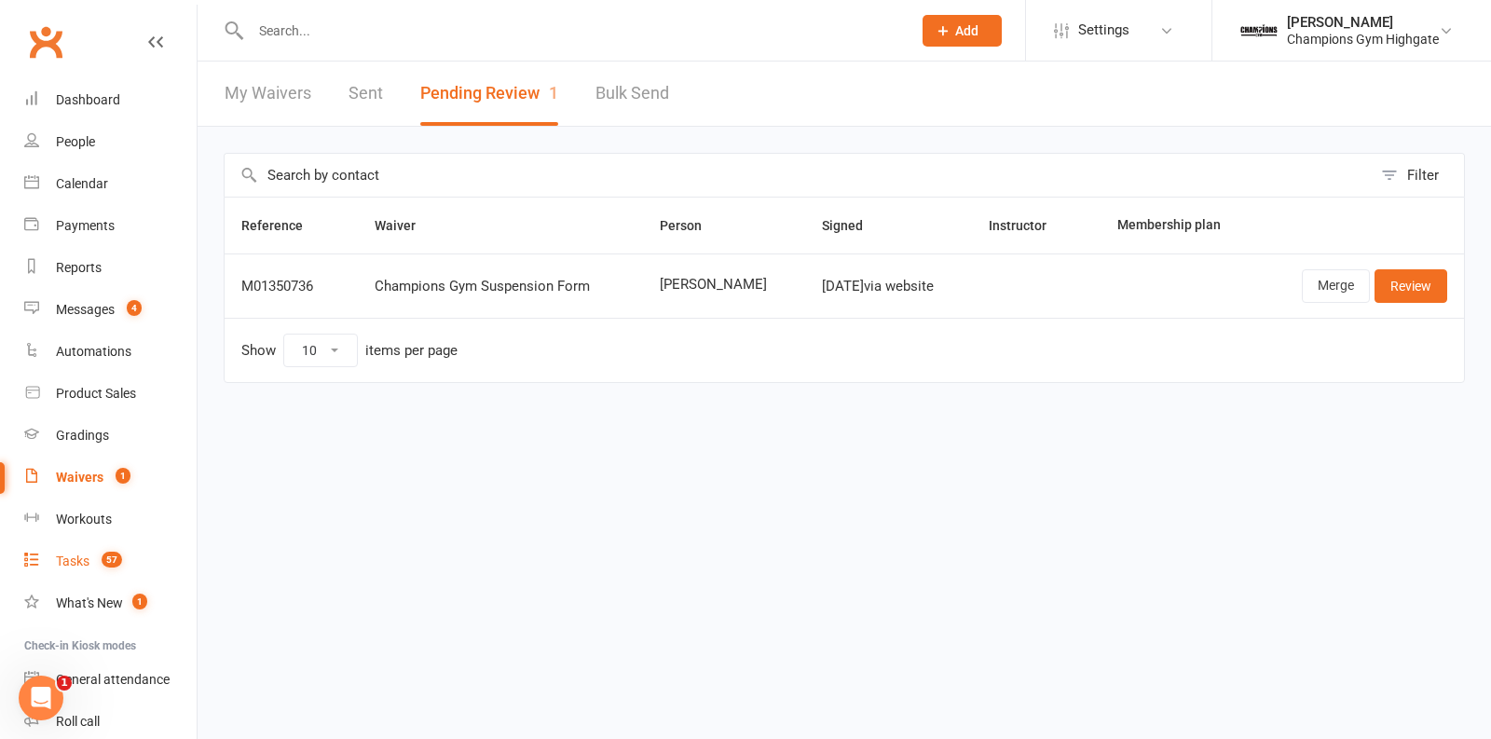
click at [88, 553] on link "Tasks 57" at bounding box center [110, 562] width 172 height 42
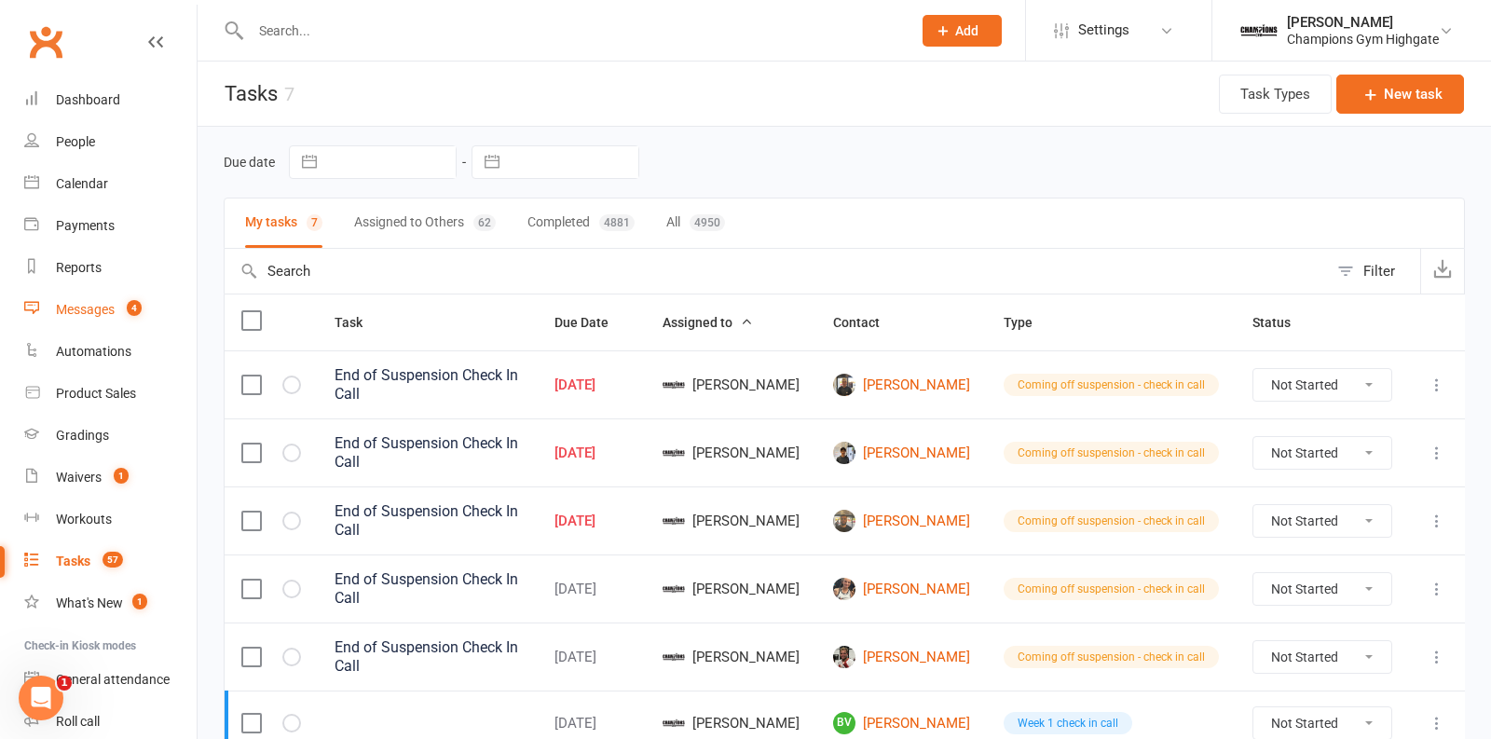
click at [111, 304] on div "Messages" at bounding box center [85, 309] width 59 height 15
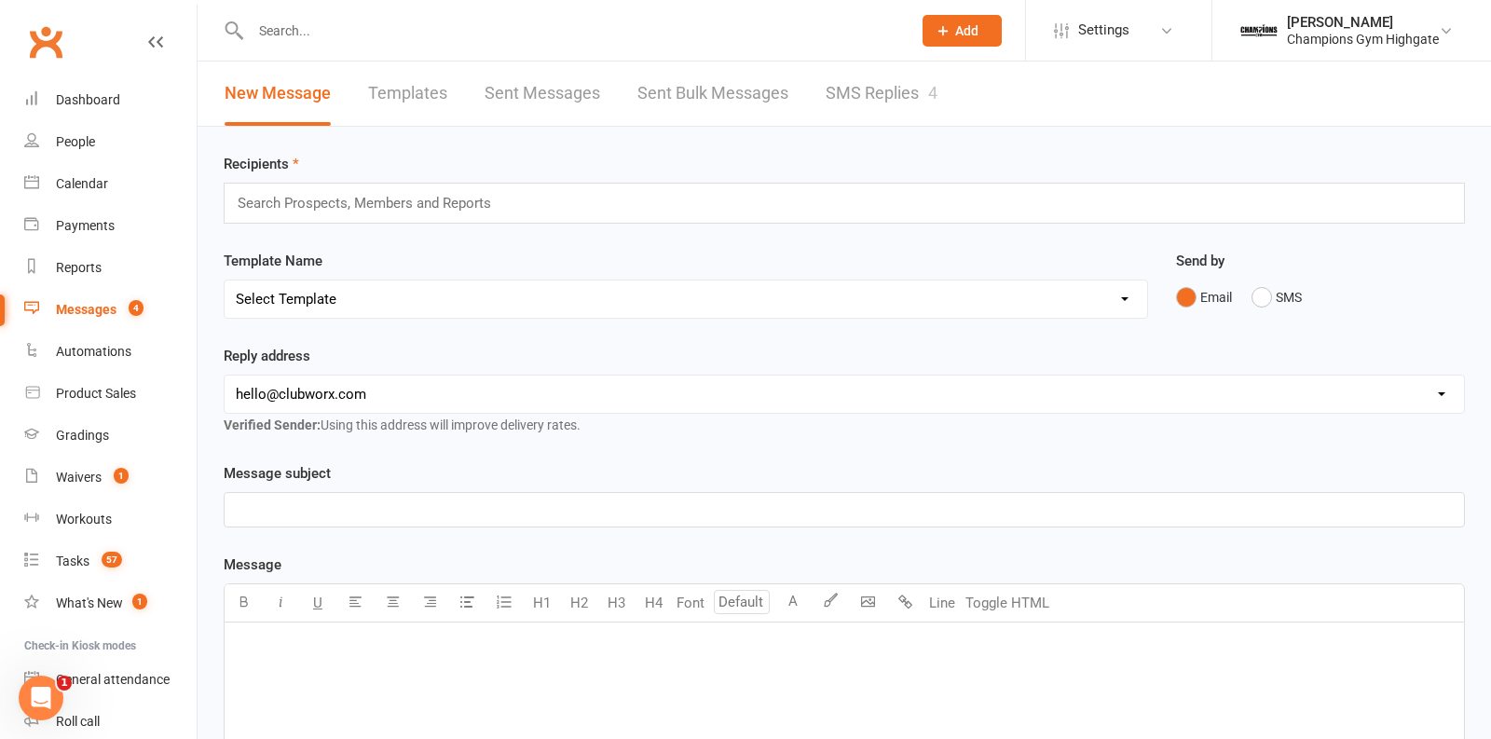
click at [924, 92] on link "SMS Replies 4" at bounding box center [882, 94] width 112 height 64
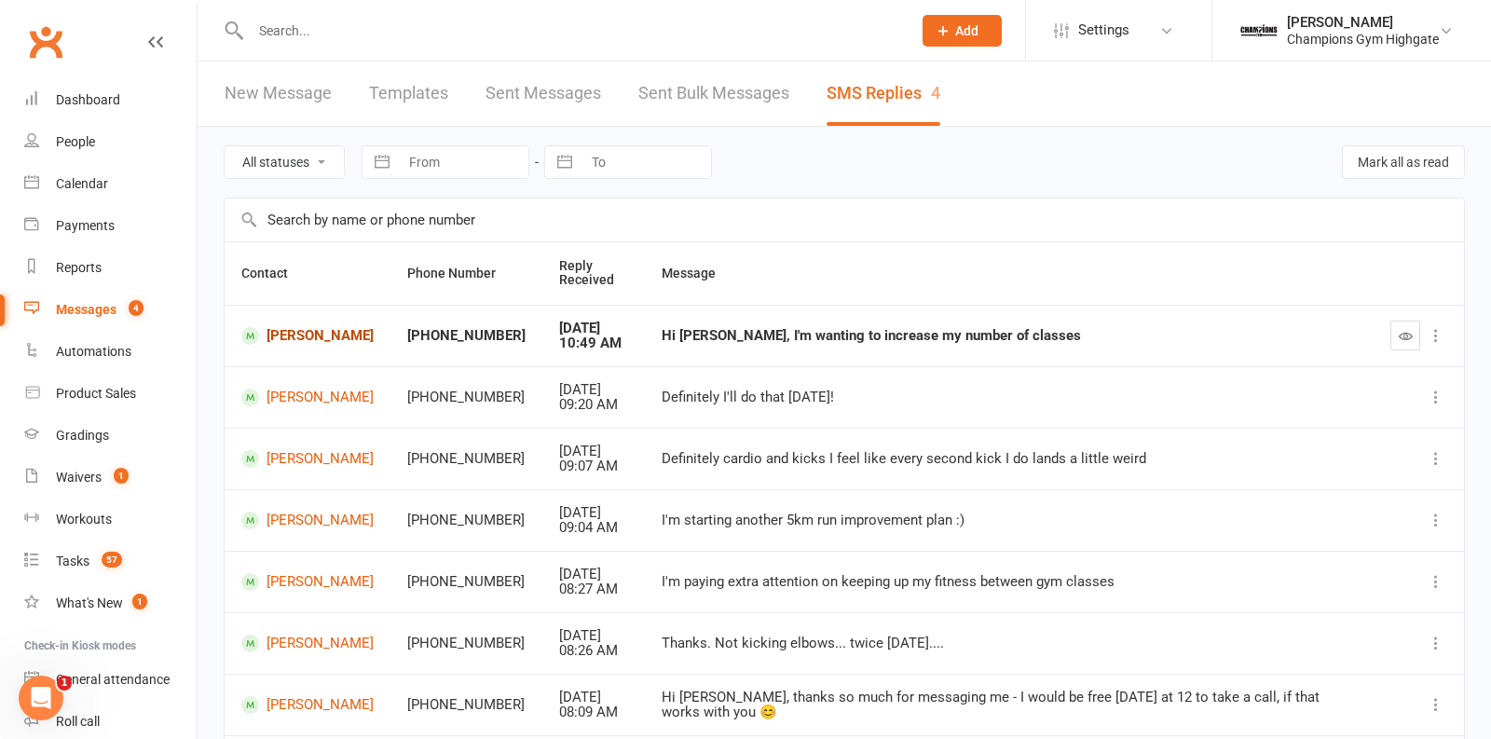
click at [282, 336] on link "Kelsey Lever" at bounding box center [307, 336] width 132 height 18
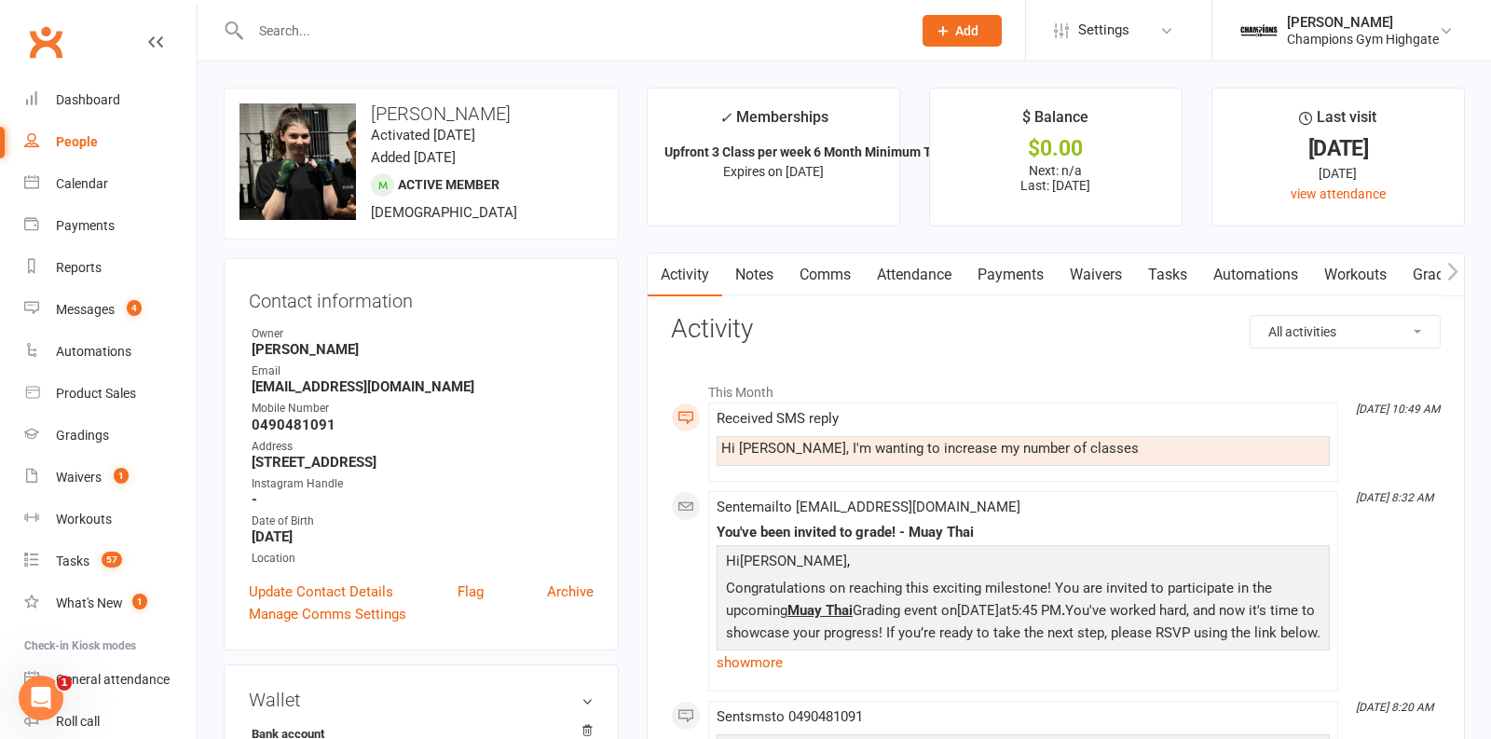
click at [1018, 267] on link "Payments" at bounding box center [1011, 275] width 92 height 43
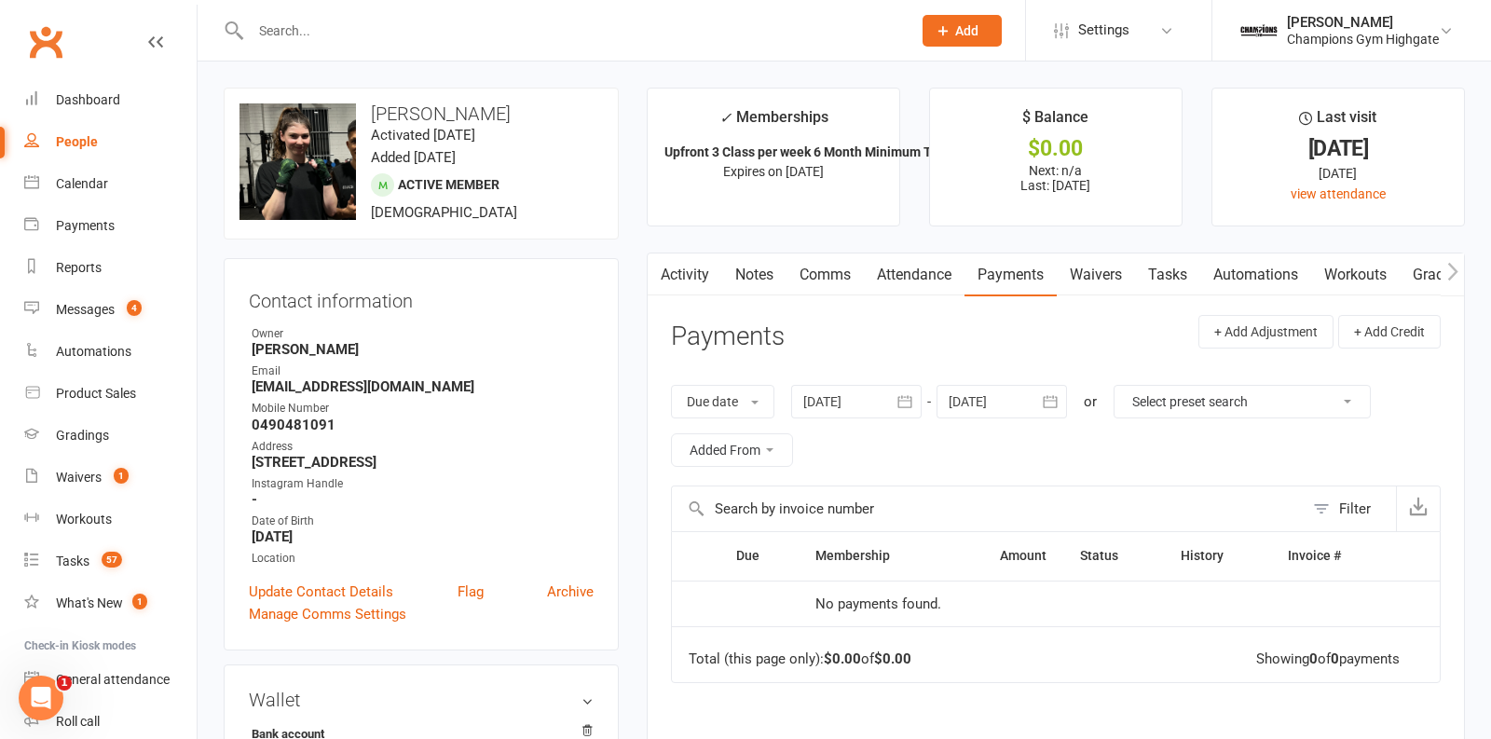
click at [749, 271] on link "Notes" at bounding box center [754, 275] width 64 height 43
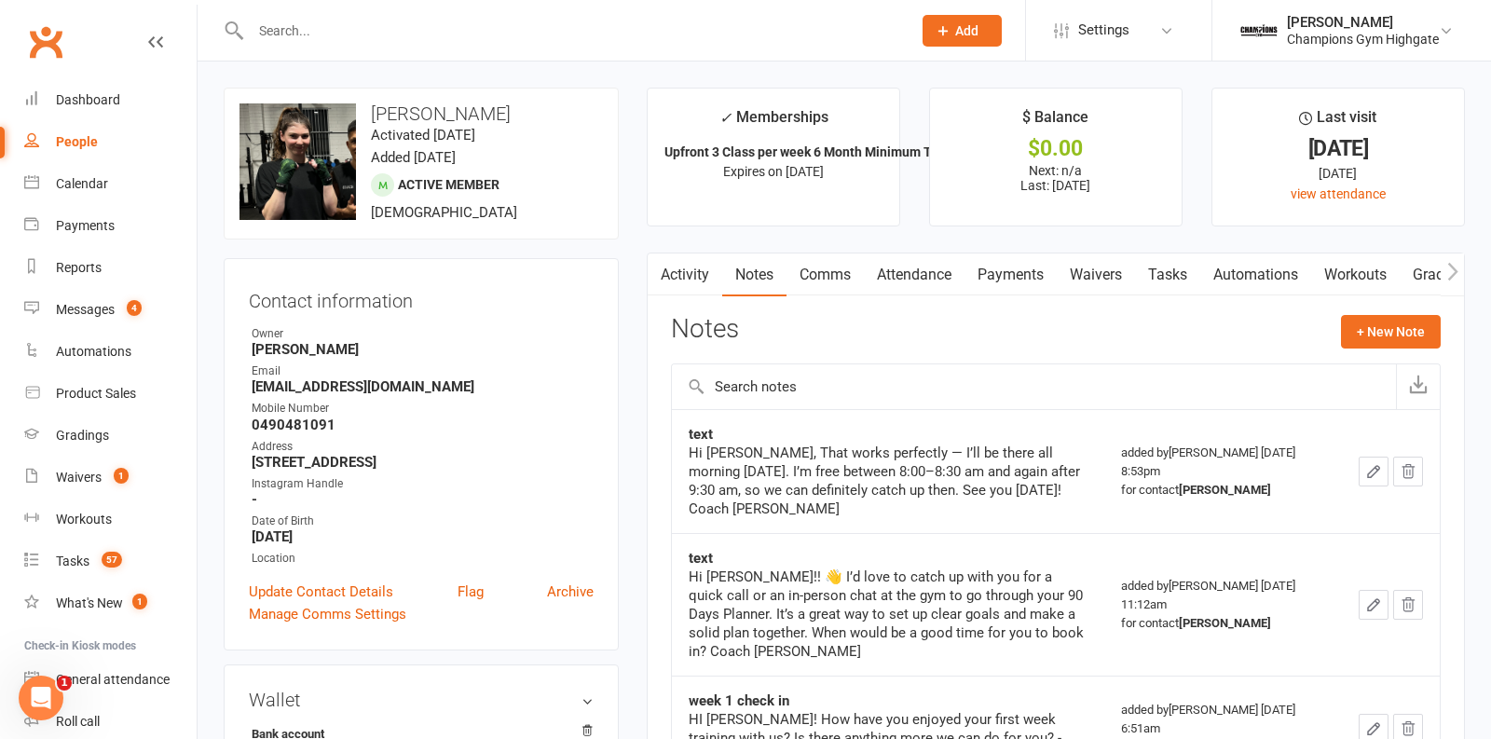
click at [698, 271] on link "Activity" at bounding box center [685, 275] width 75 height 43
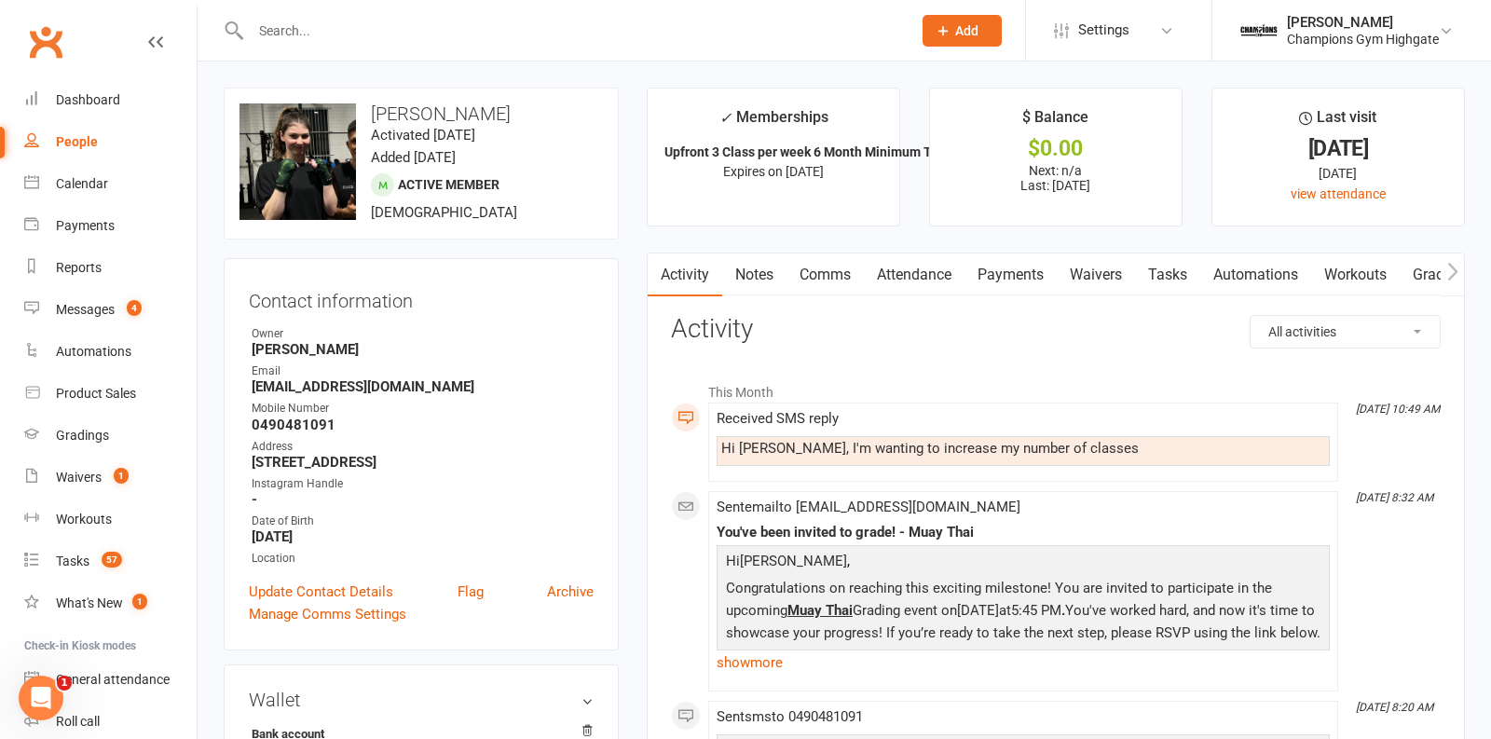
click at [826, 269] on link "Comms" at bounding box center [825, 275] width 77 height 43
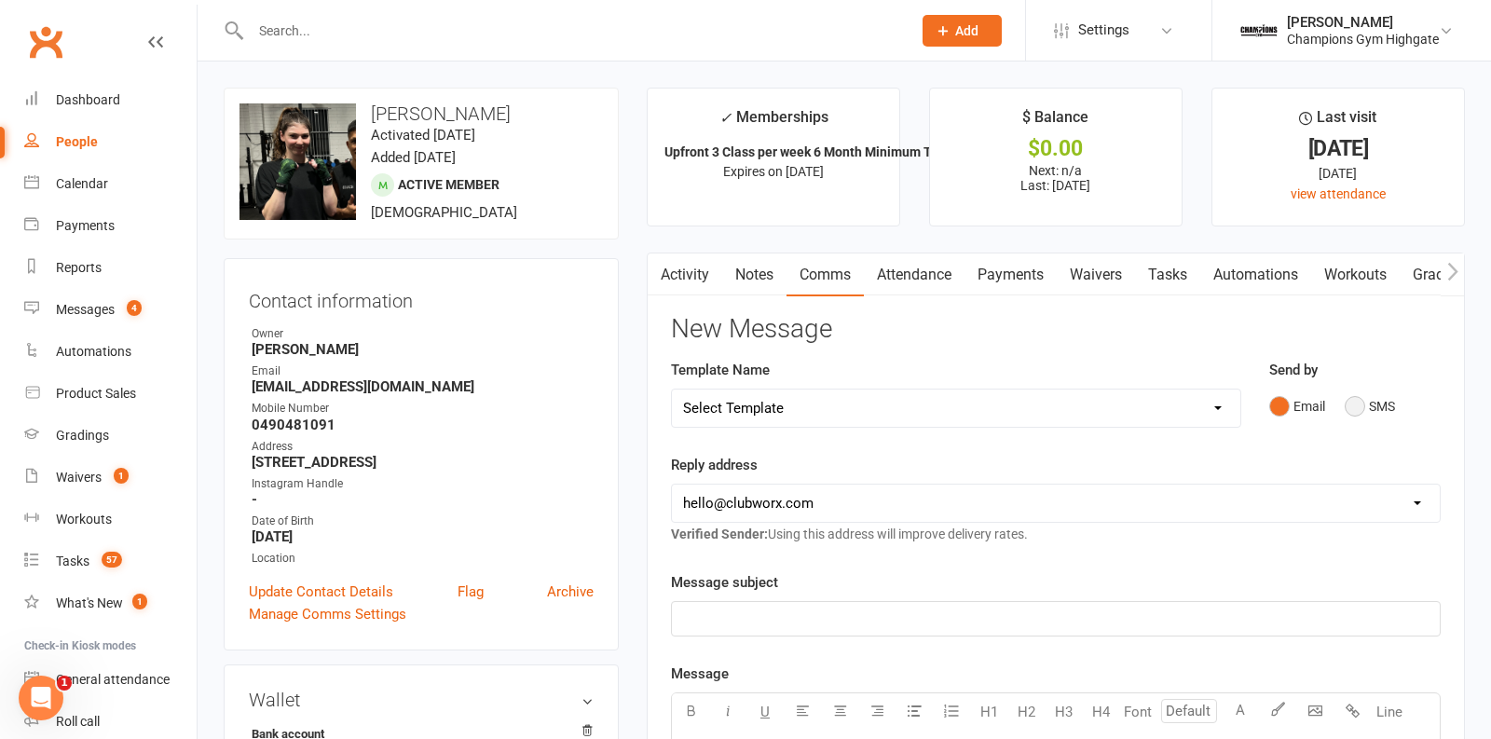
click at [1346, 413] on button "SMS" at bounding box center [1370, 406] width 50 height 35
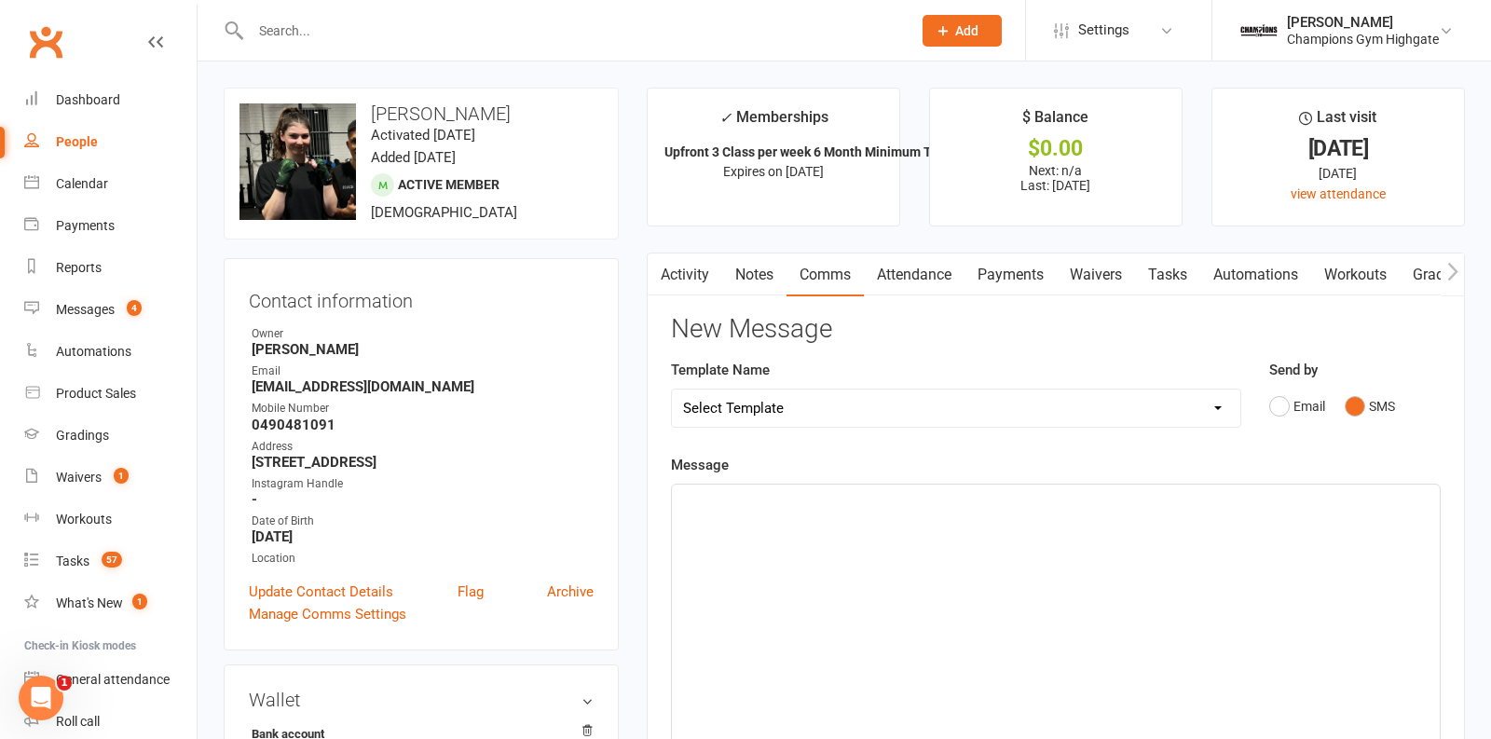
drag, startPoint x: 1351, startPoint y: 407, endPoint x: 1044, endPoint y: 483, distance: 315.8
click at [1341, 407] on div "Email SMS" at bounding box center [1355, 406] width 172 height 35
click at [886, 552] on div "﻿" at bounding box center [1056, 625] width 768 height 280
click at [848, 501] on span "Are you wanting to do mopre than 3 a week?" at bounding box center [821, 501] width 276 height 17
click at [993, 512] on div "Are you wanting to do more than 3 a week?" at bounding box center [1056, 625] width 768 height 280
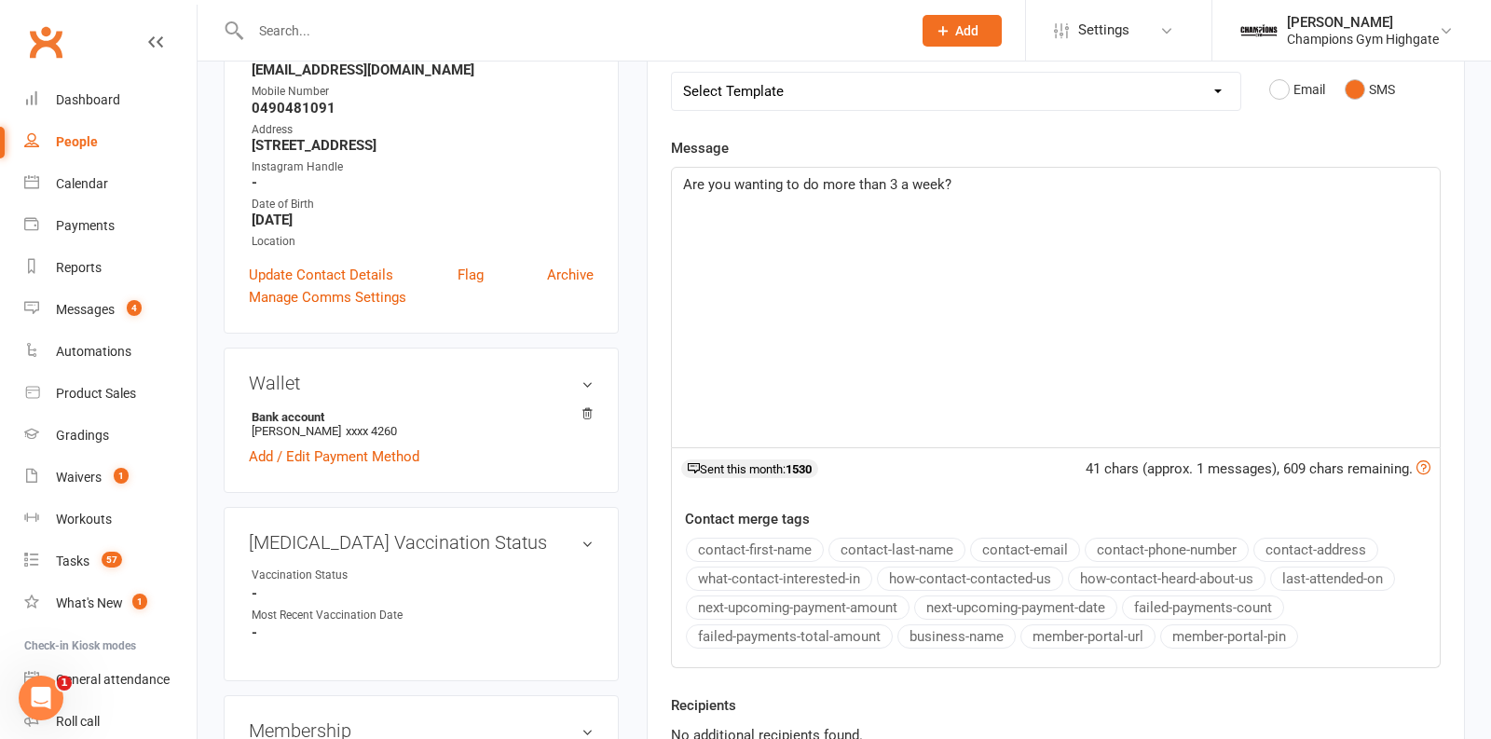
scroll to position [516, 0]
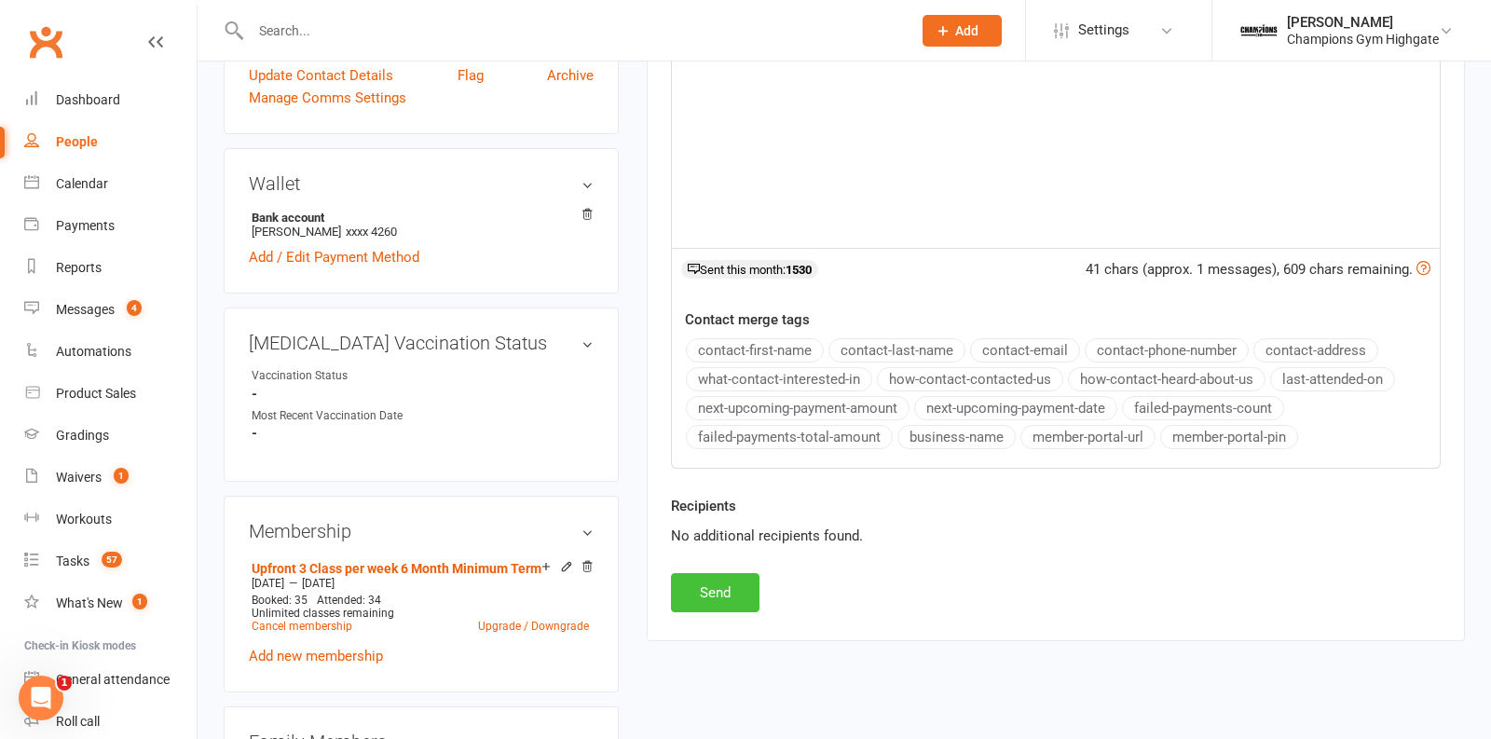
click at [720, 573] on button "Send" at bounding box center [715, 592] width 89 height 39
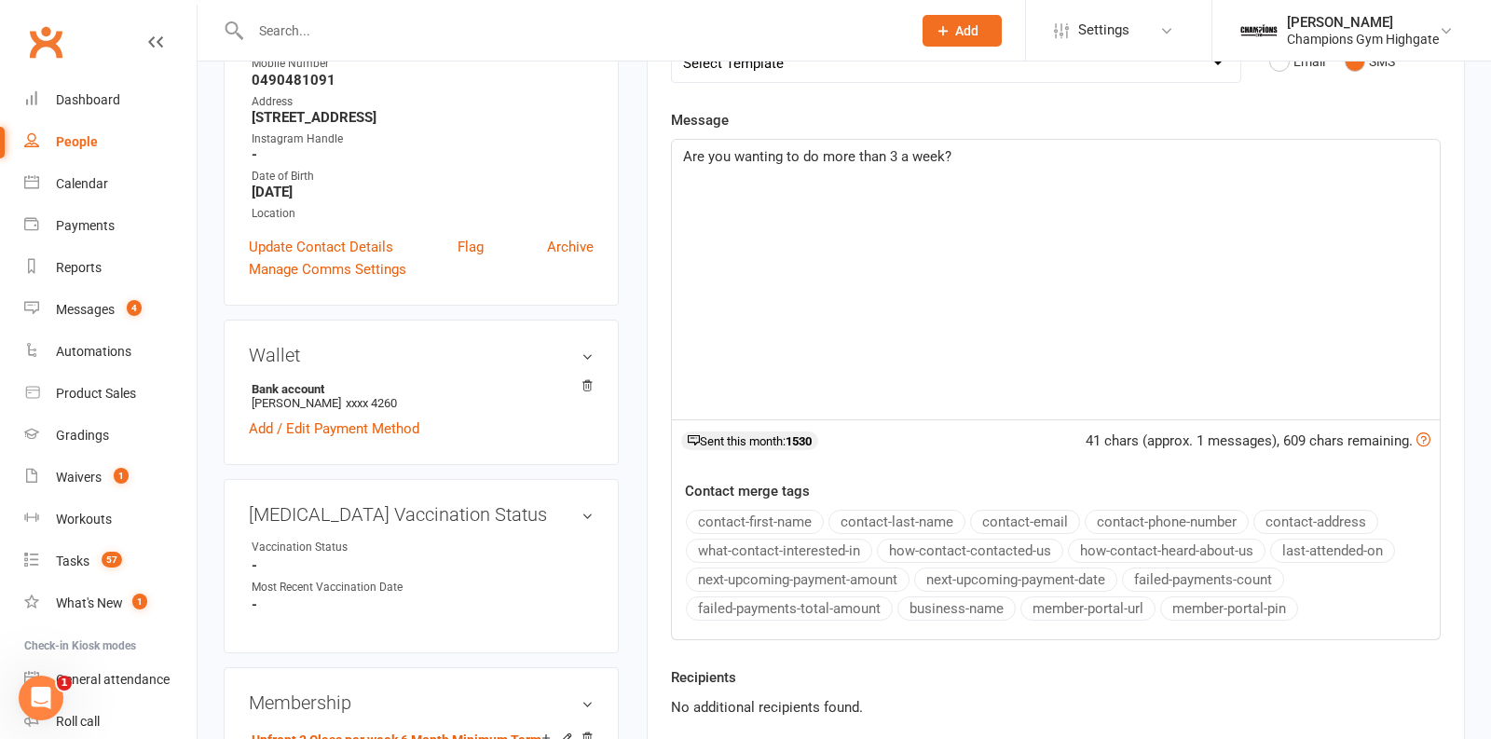
scroll to position [0, 0]
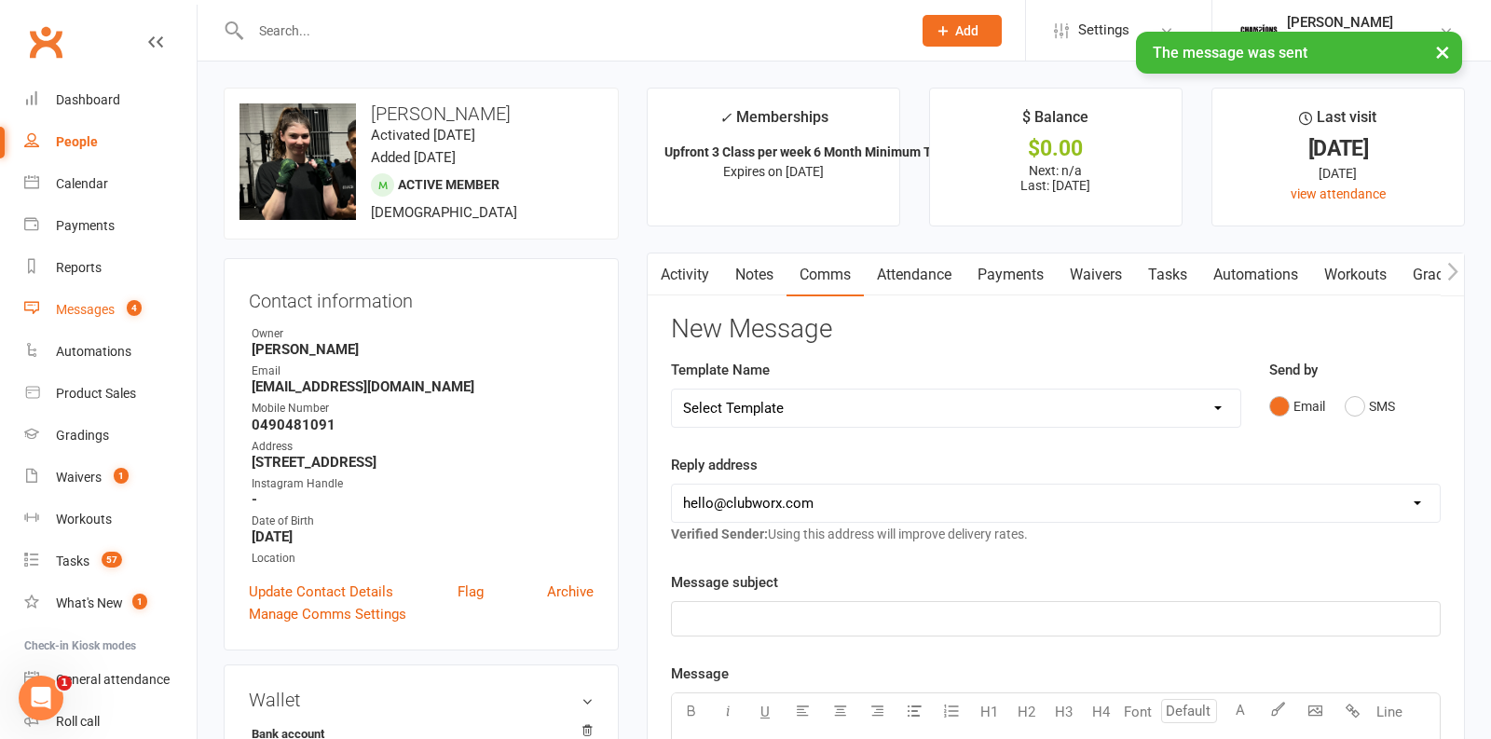
click at [121, 296] on link "Messages 4" at bounding box center [110, 310] width 172 height 42
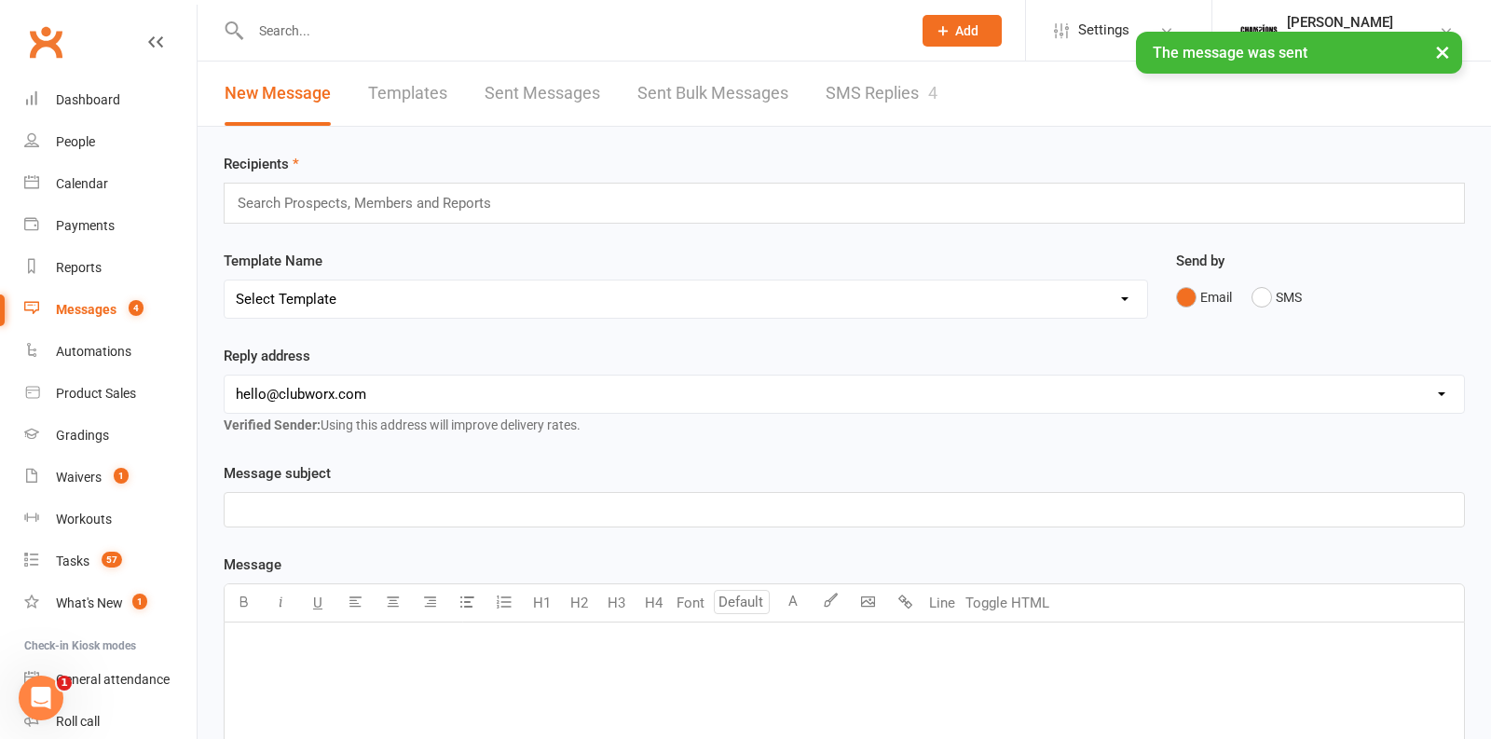
click at [871, 107] on link "SMS Replies 4" at bounding box center [882, 94] width 112 height 64
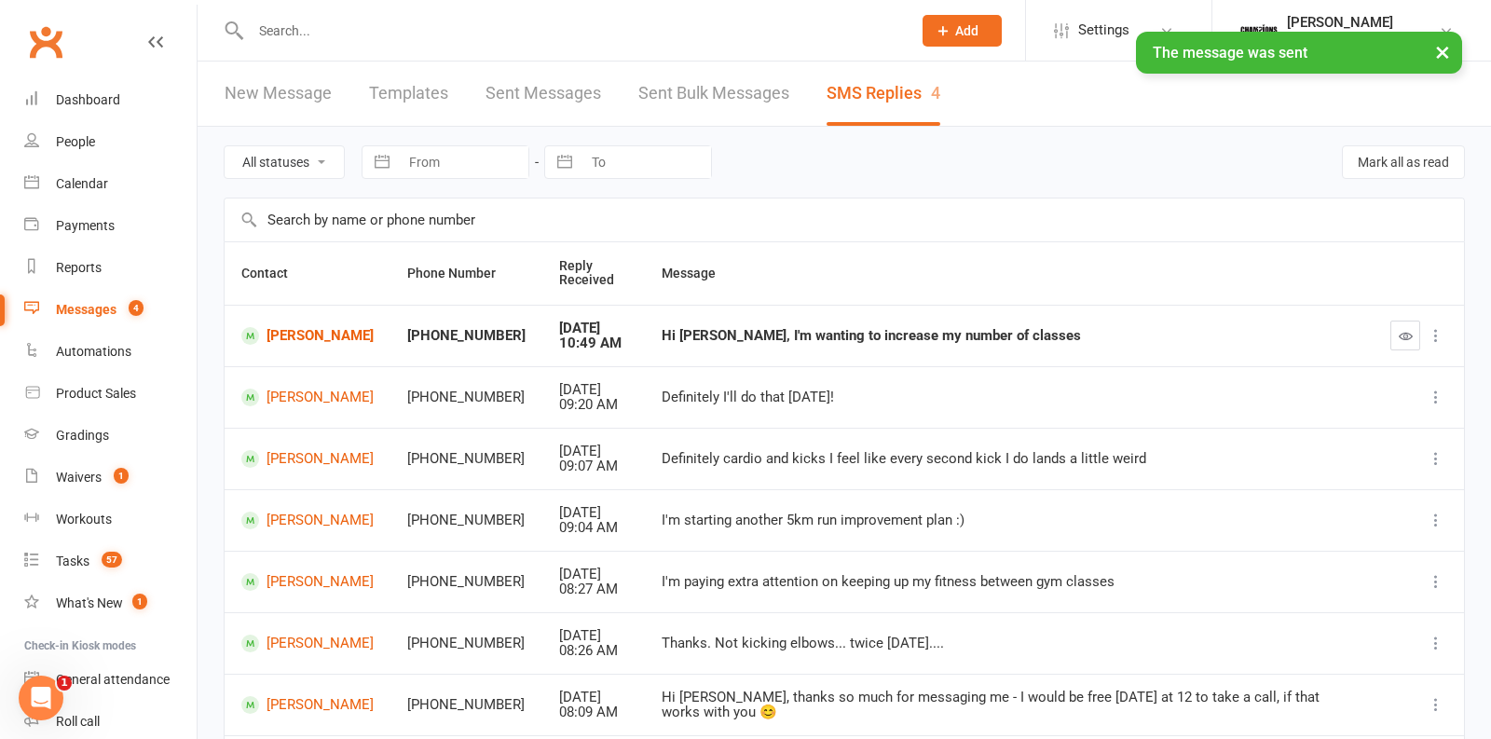
click at [1032, 324] on td "Hi Kayla, I'm wanting to increase my number of classes" at bounding box center [1009, 336] width 729 height 62
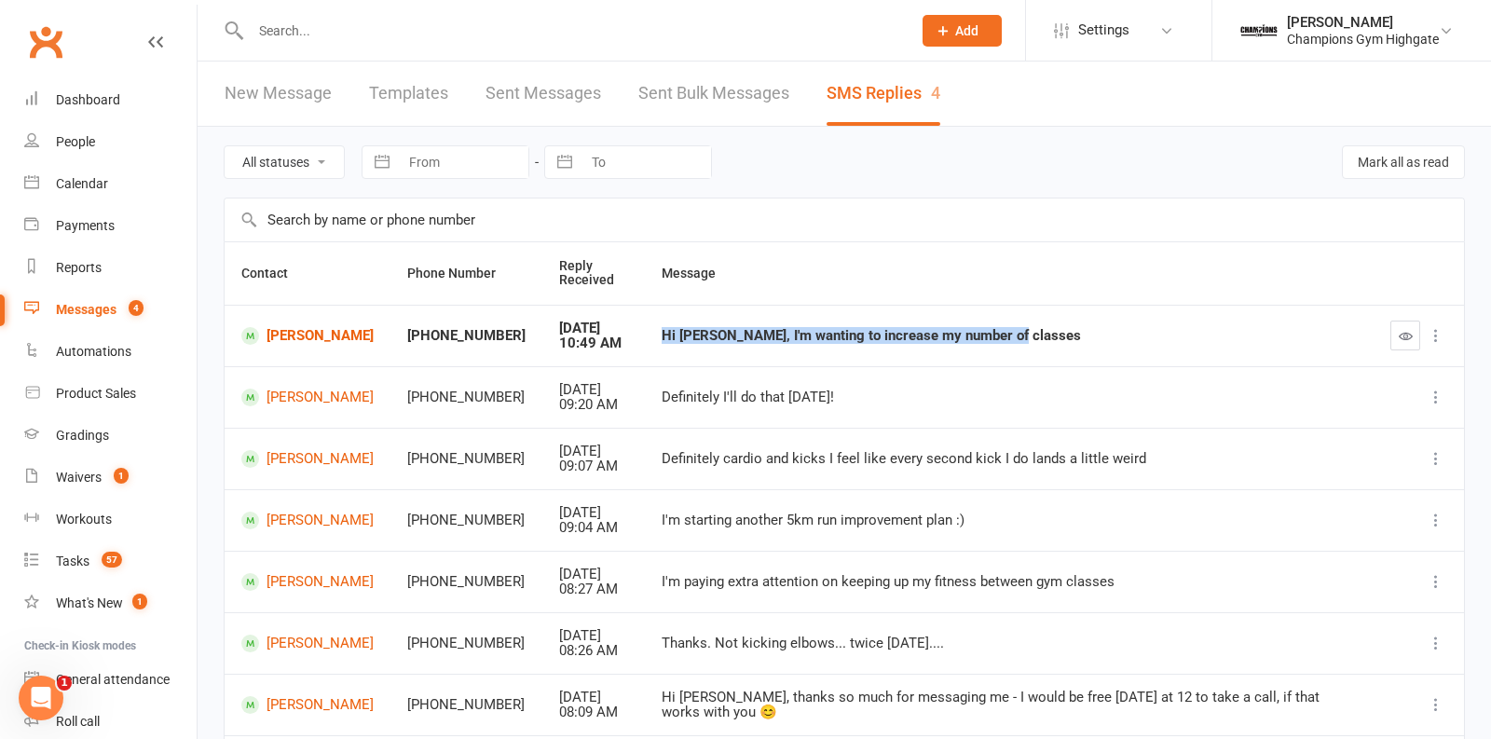
drag, startPoint x: 995, startPoint y: 333, endPoint x: 625, endPoint y: 333, distance: 370.0
click at [645, 333] on td "Hi Kayla, I'm wanting to increase my number of classes" at bounding box center [1009, 336] width 729 height 62
copy div "Hi Kayla, I'm wanting to increase my number of classes"
click at [1397, 340] on button "button" at bounding box center [1406, 336] width 30 height 30
click at [287, 332] on link "Kelsey Lever" at bounding box center [307, 336] width 132 height 18
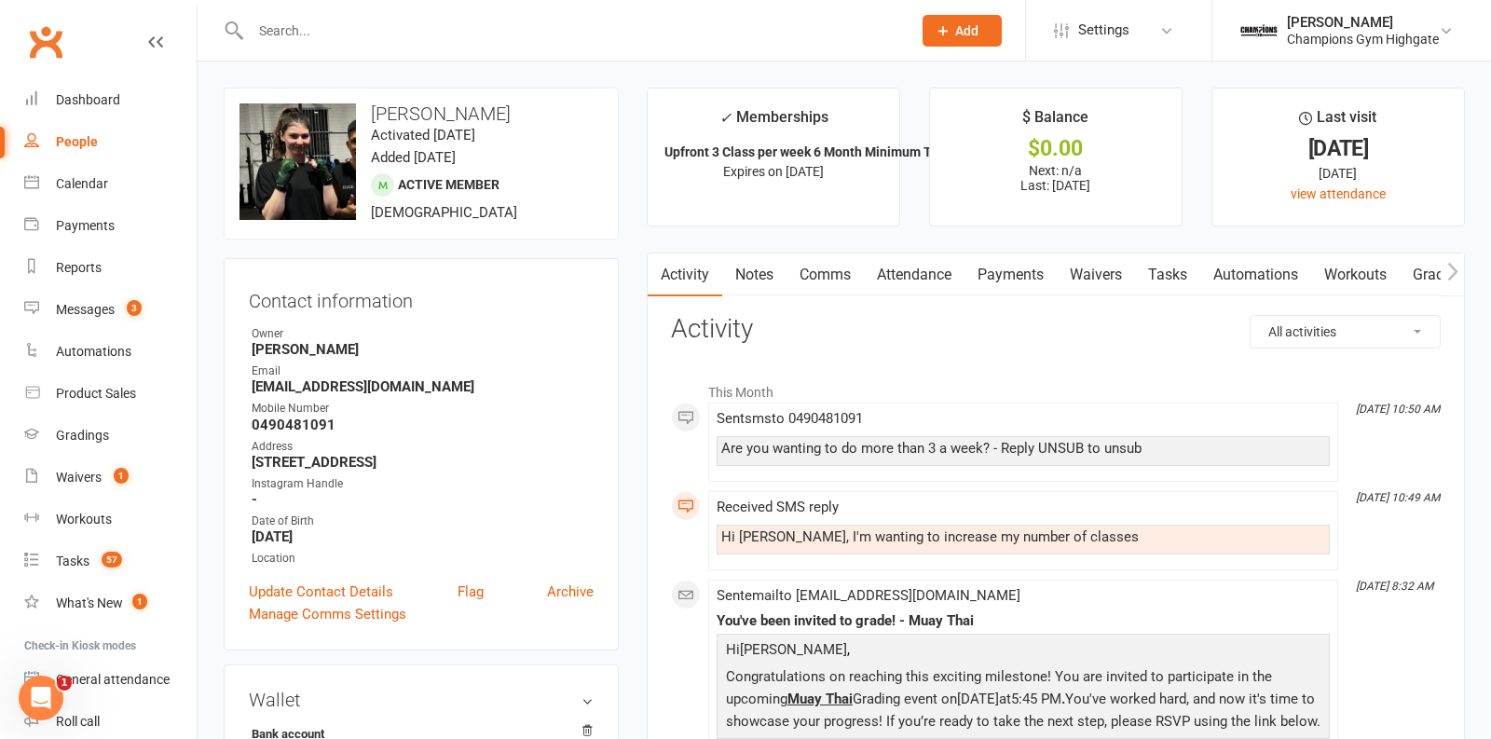
click at [770, 273] on link "Notes" at bounding box center [754, 275] width 64 height 43
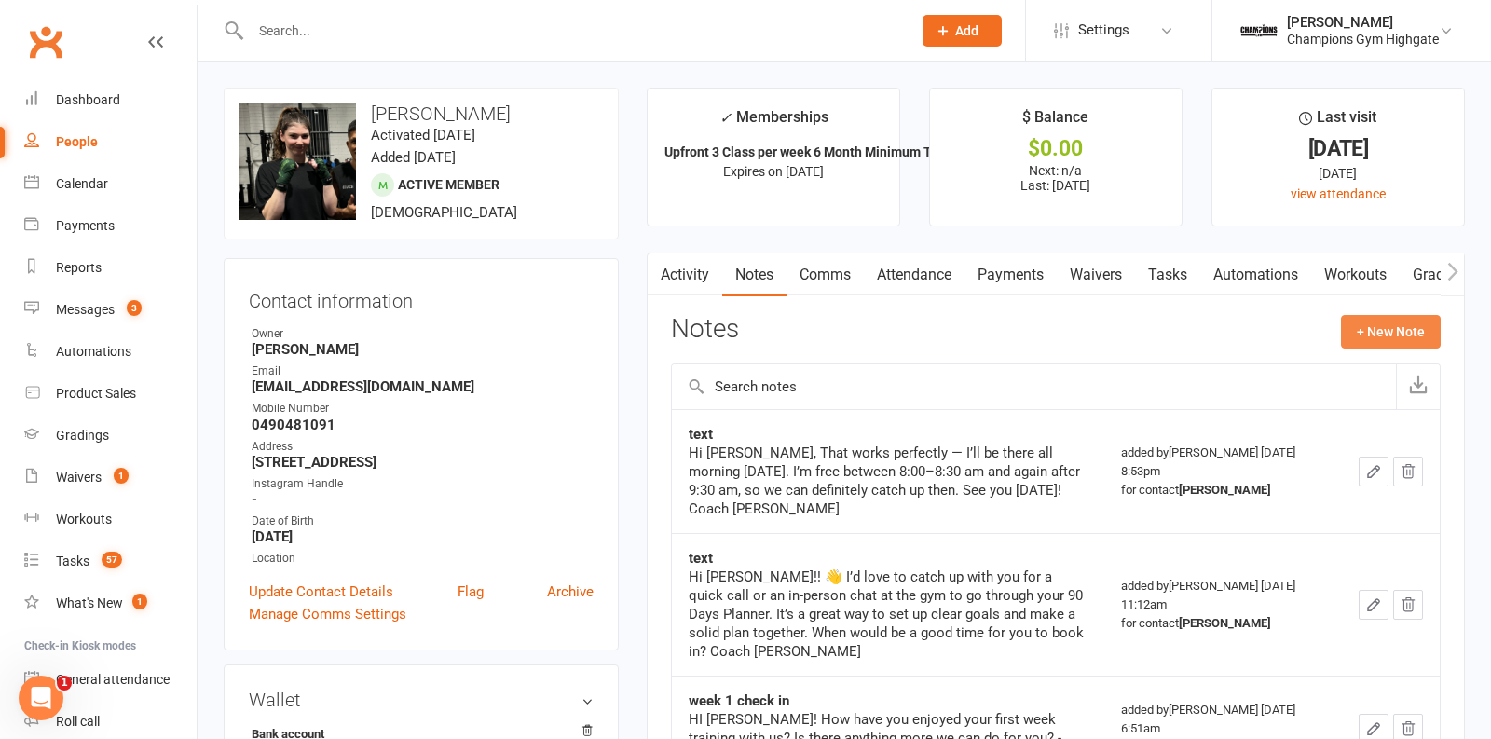
click at [1397, 325] on button "+ New Note" at bounding box center [1391, 332] width 100 height 34
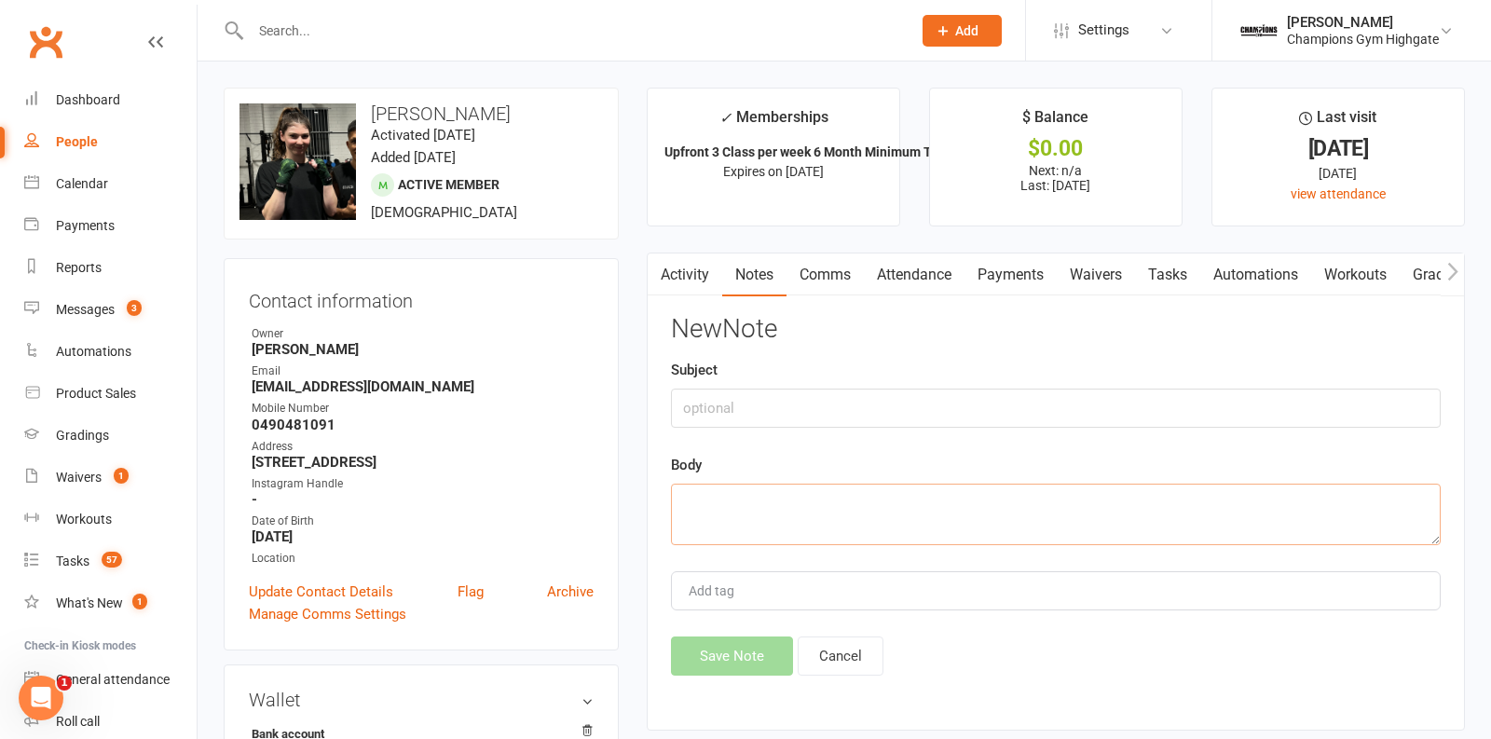
click at [918, 509] on textarea at bounding box center [1056, 515] width 770 height 62
paste textarea "Hi Kayla, I'm wanting to increase my number of classes"
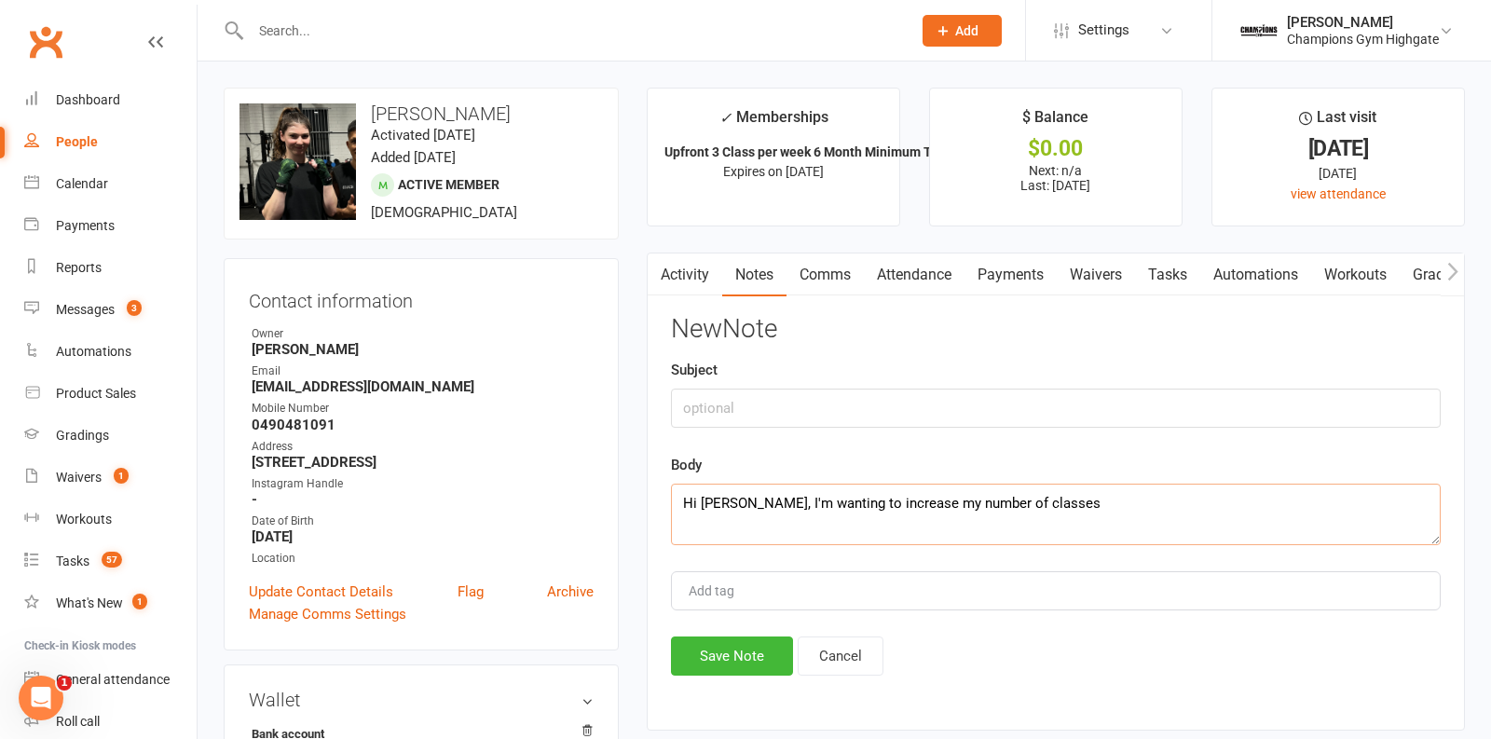
type textarea "Hi Kayla, I'm wanting to increase my number of classes"
click at [764, 408] on input "text" at bounding box center [1056, 408] width 770 height 39
type input "Current goal - september 2026"
drag, startPoint x: 735, startPoint y: 494, endPoint x: 595, endPoint y: 496, distance: 140.8
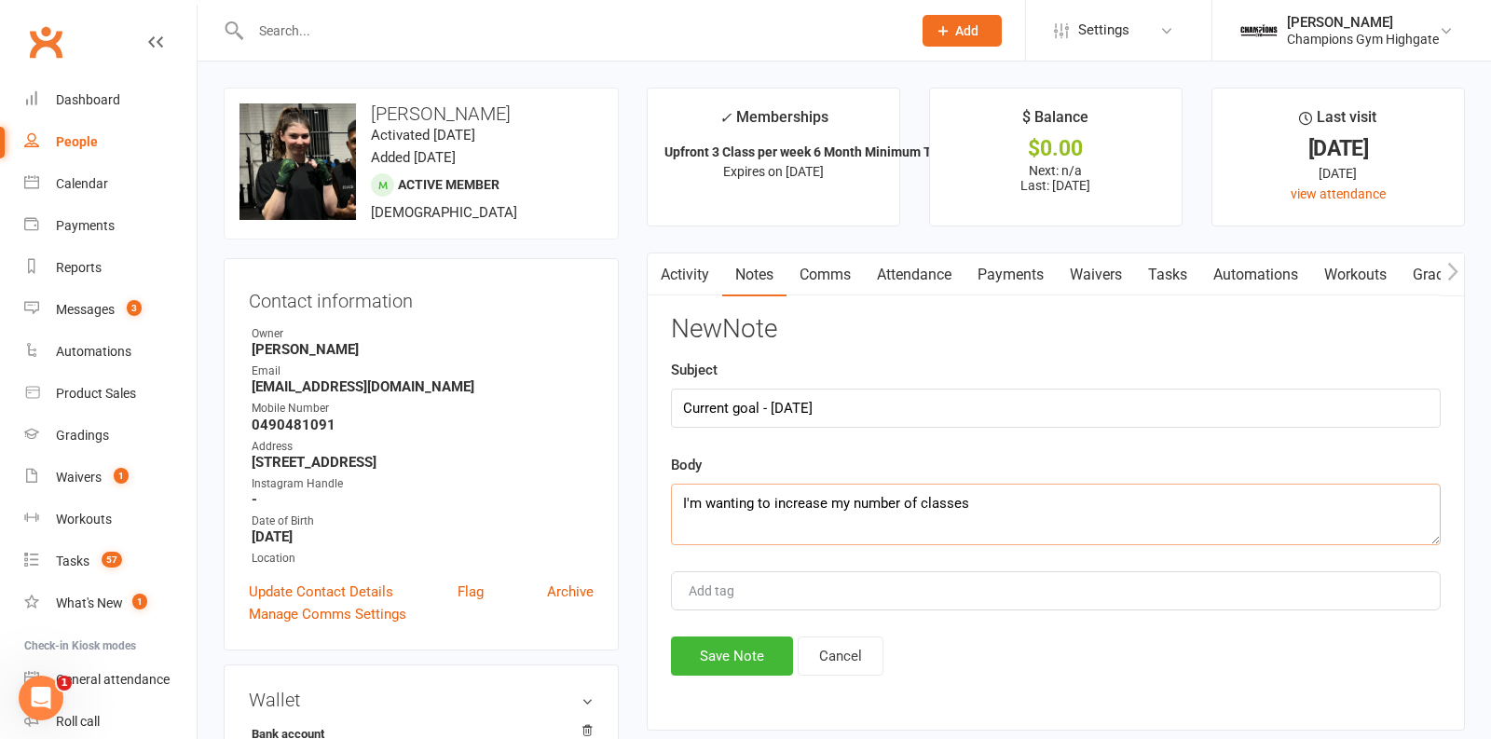
type textarea "I'm wanting to increase my number of classes"
click at [775, 637] on button "Save Note" at bounding box center [732, 656] width 122 height 39
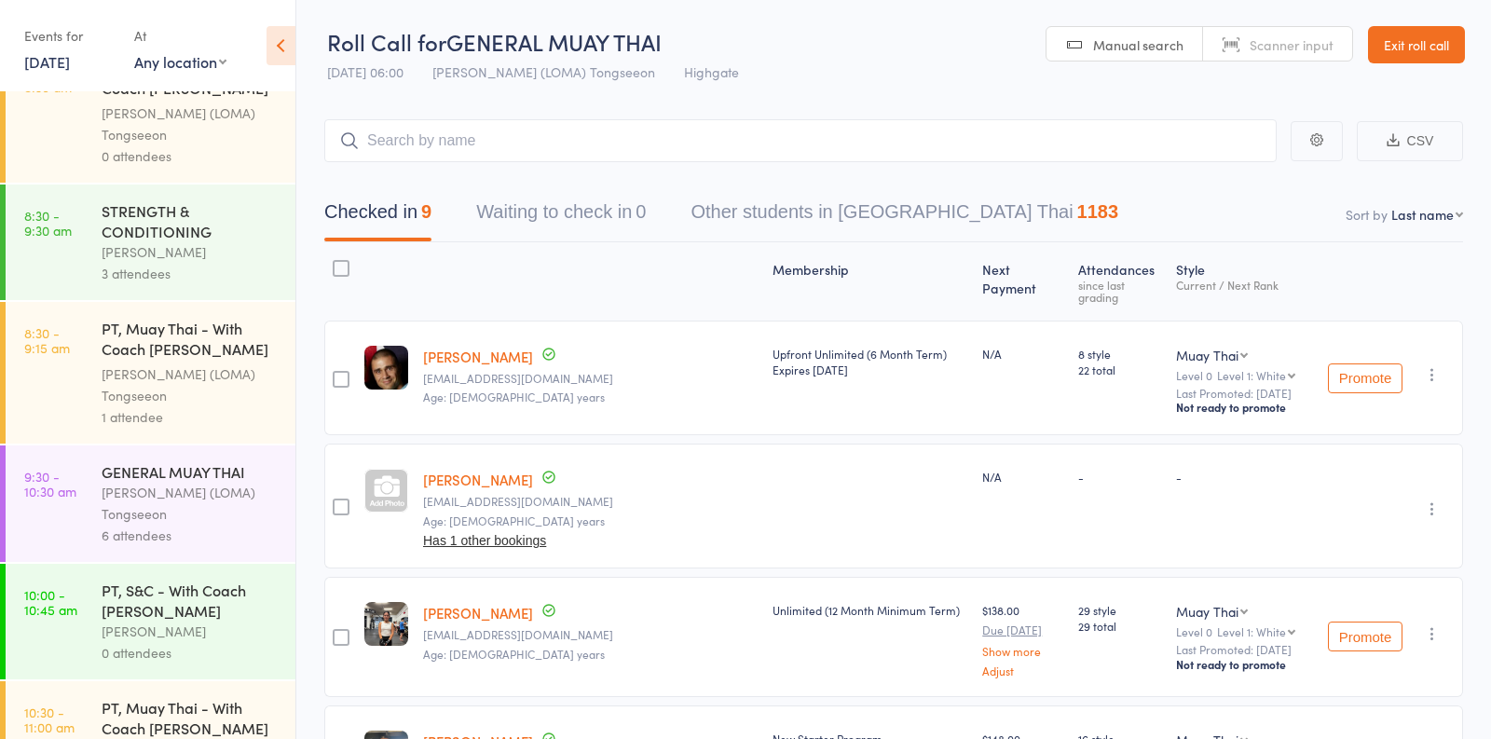
scroll to position [515, 0]
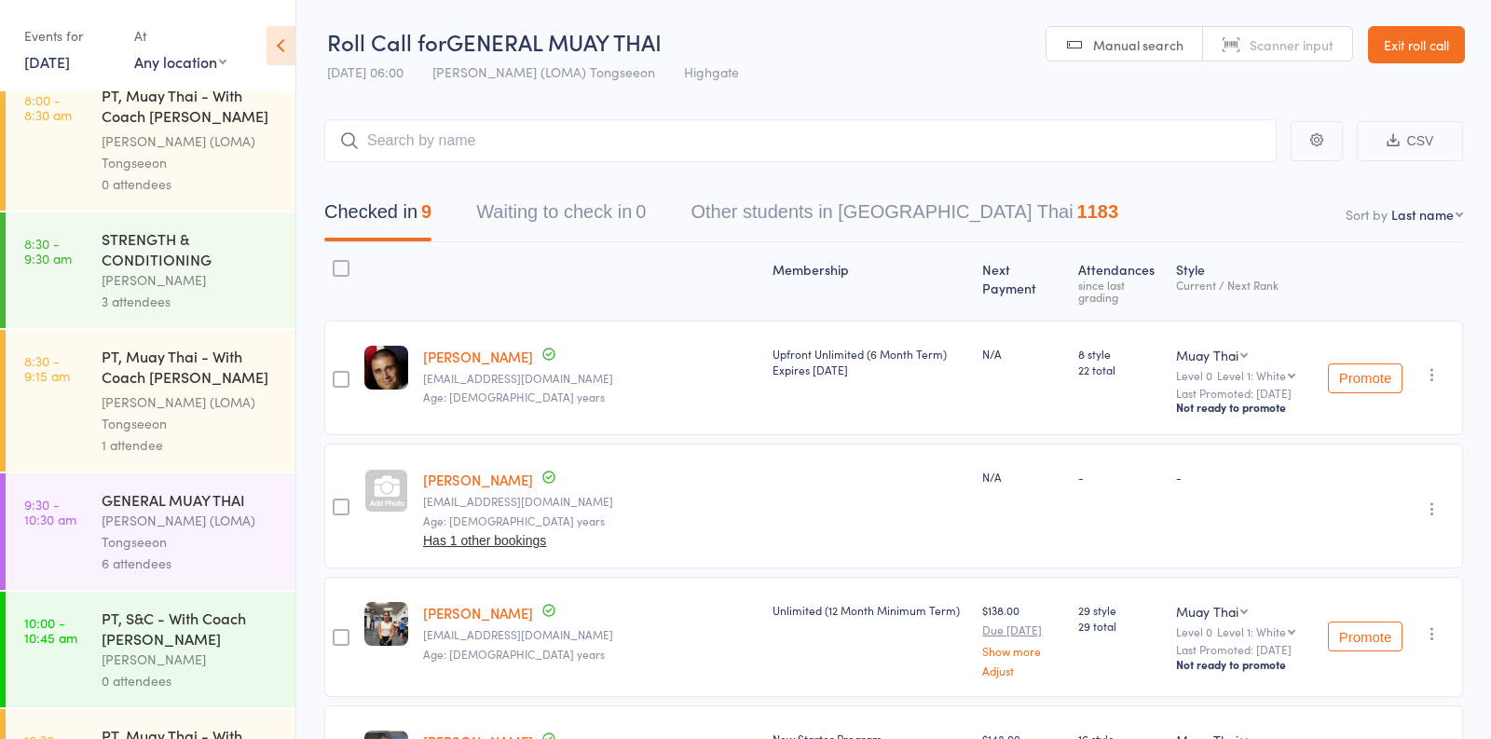
click at [70, 69] on link "[DATE]" at bounding box center [47, 61] width 46 height 21
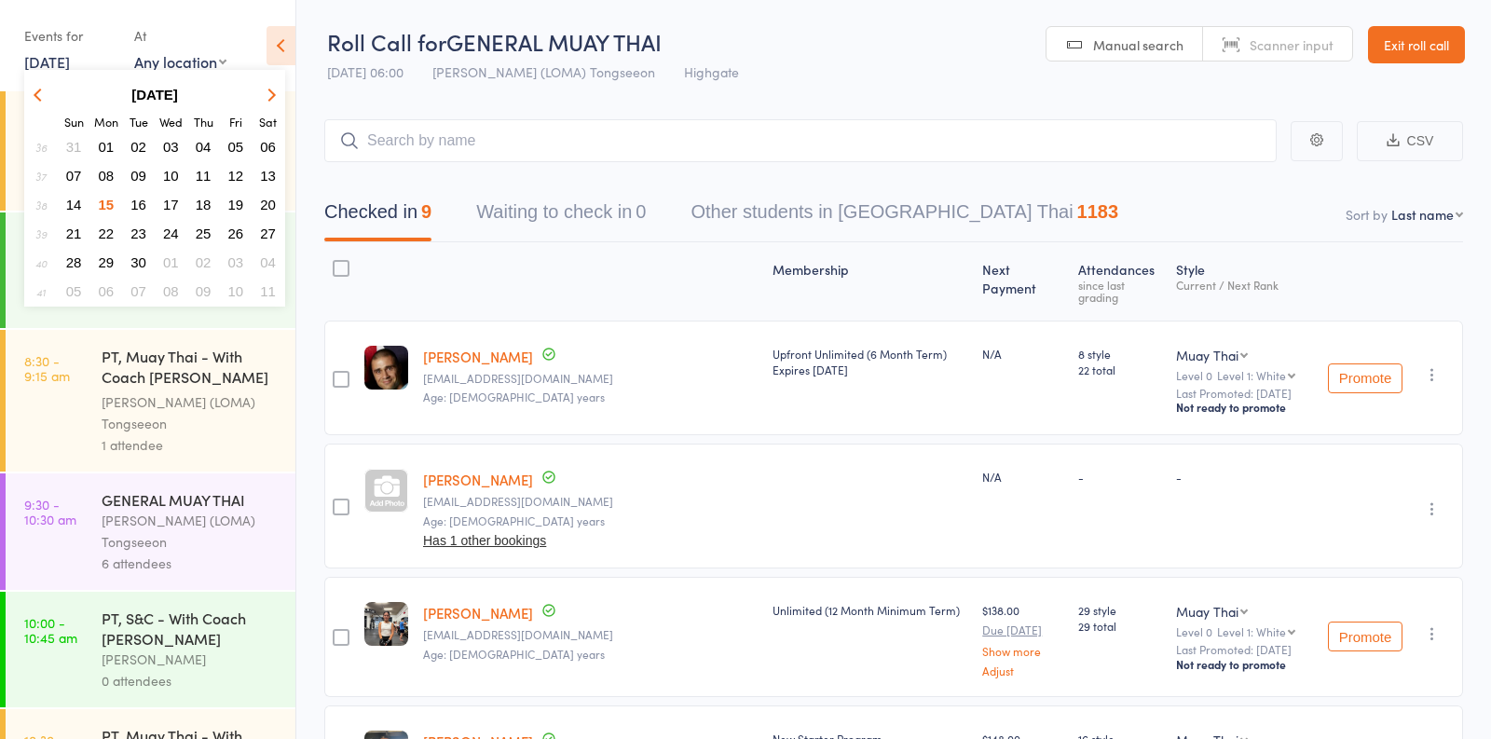
click at [138, 202] on span "16" at bounding box center [138, 205] width 16 height 16
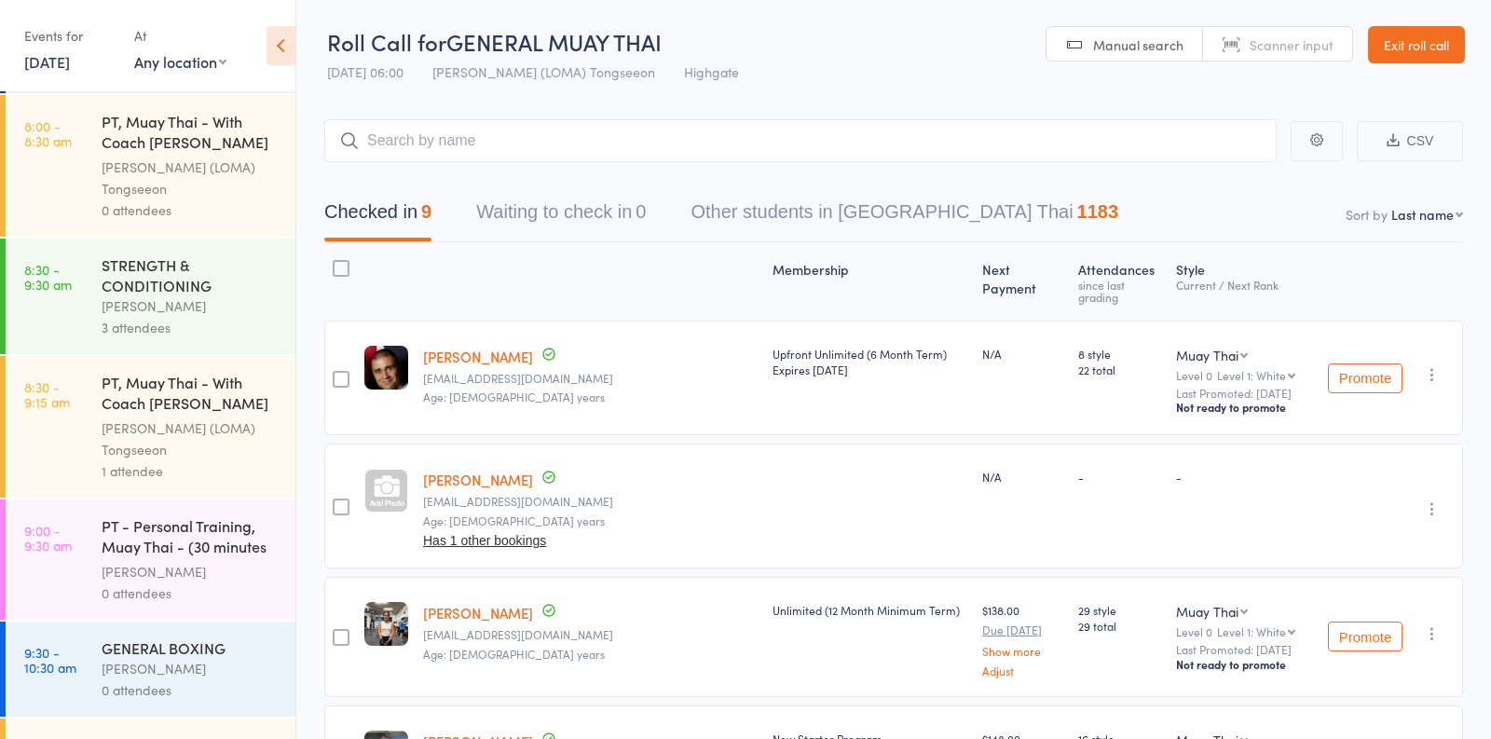
scroll to position [449, 0]
click at [182, 420] on div "[PERSON_NAME] (LOMA) Tongseeon" at bounding box center [191, 435] width 178 height 43
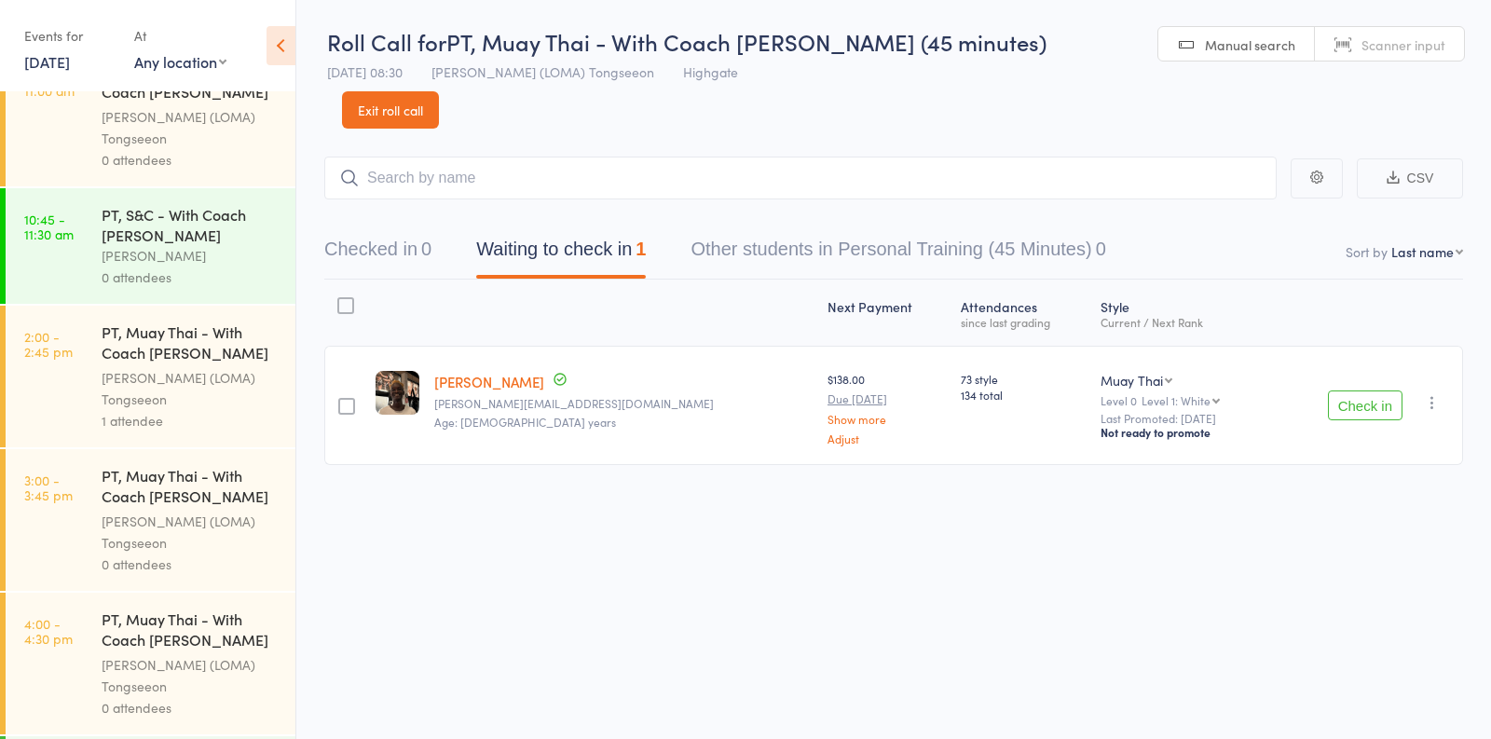
scroll to position [1632, 0]
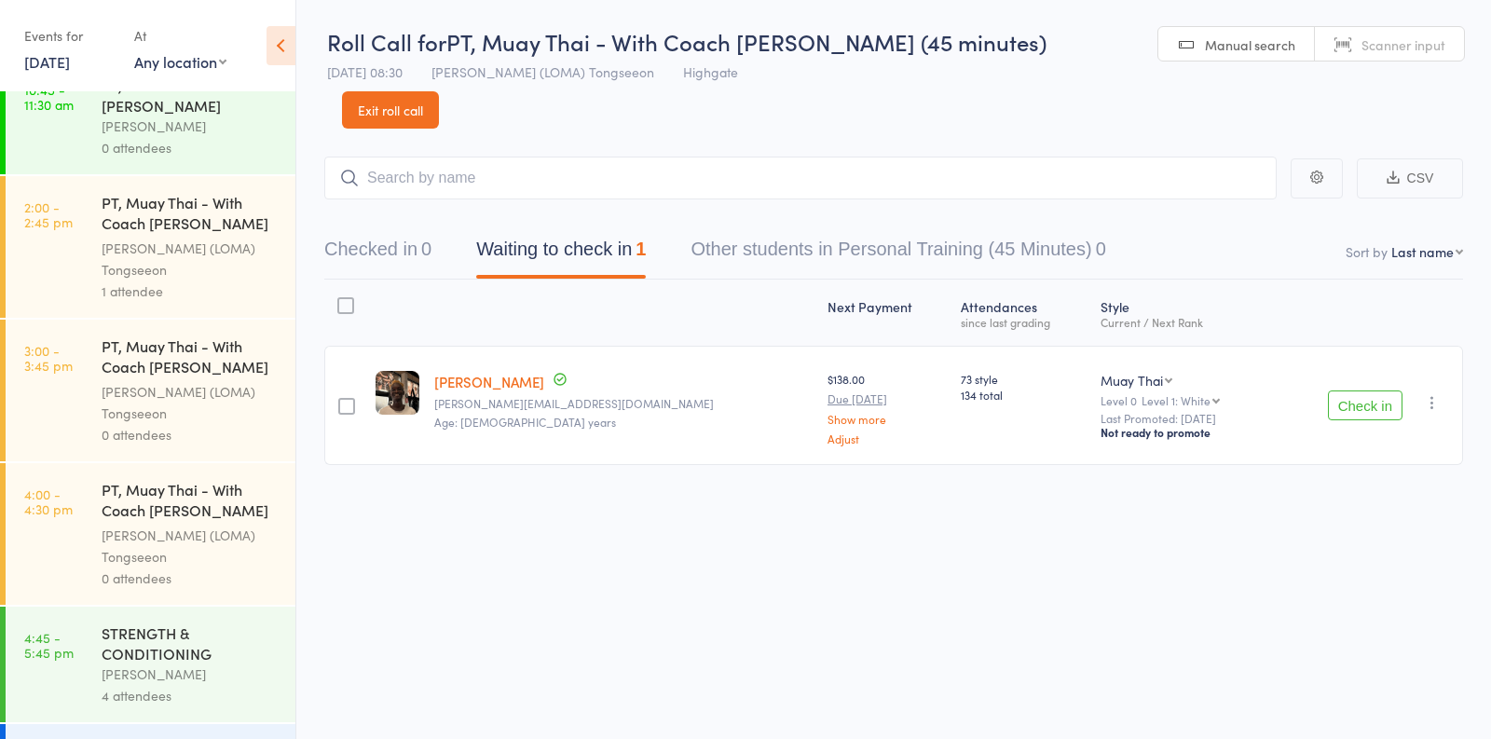
click at [235, 281] on div "1 attendee" at bounding box center [191, 291] width 178 height 21
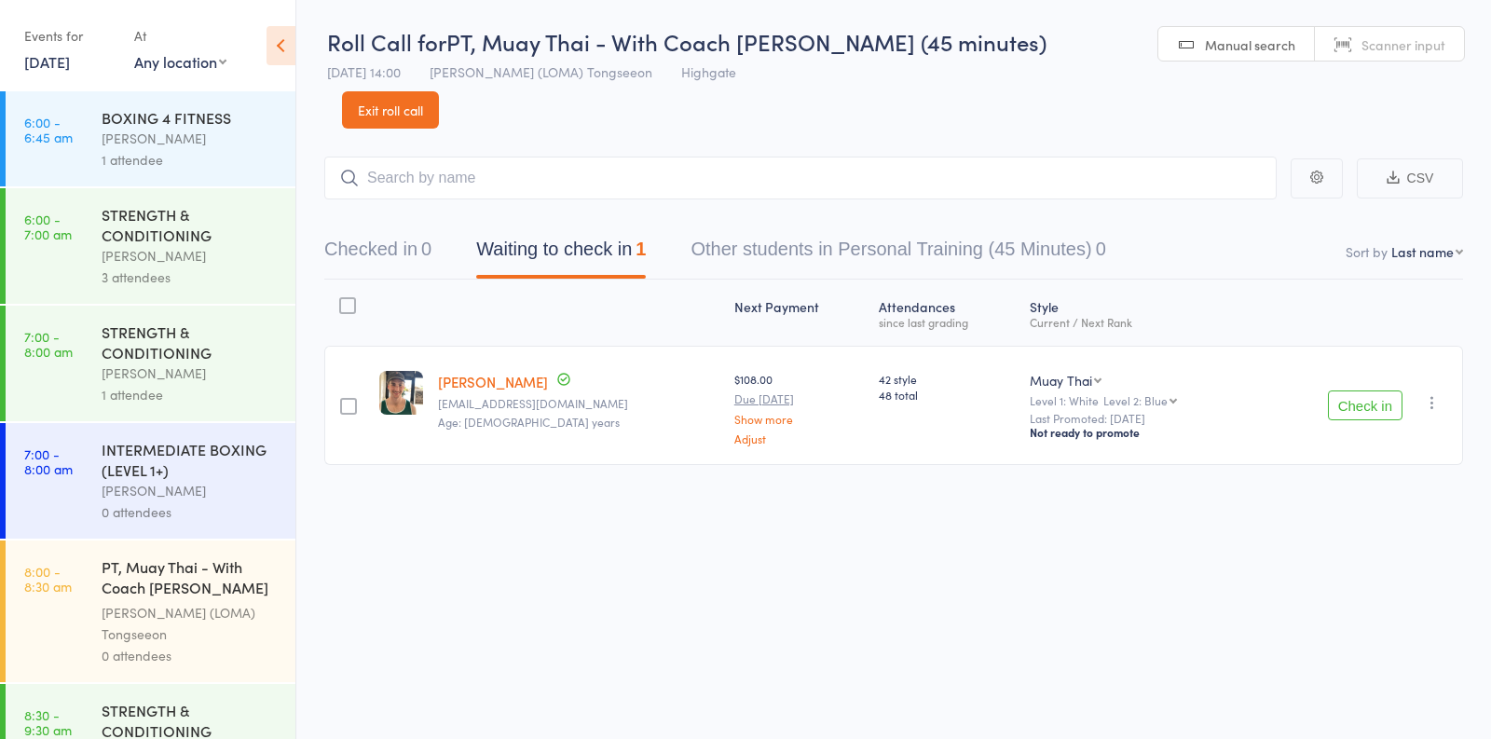
click at [48, 64] on link "[DATE]" at bounding box center [47, 61] width 46 height 21
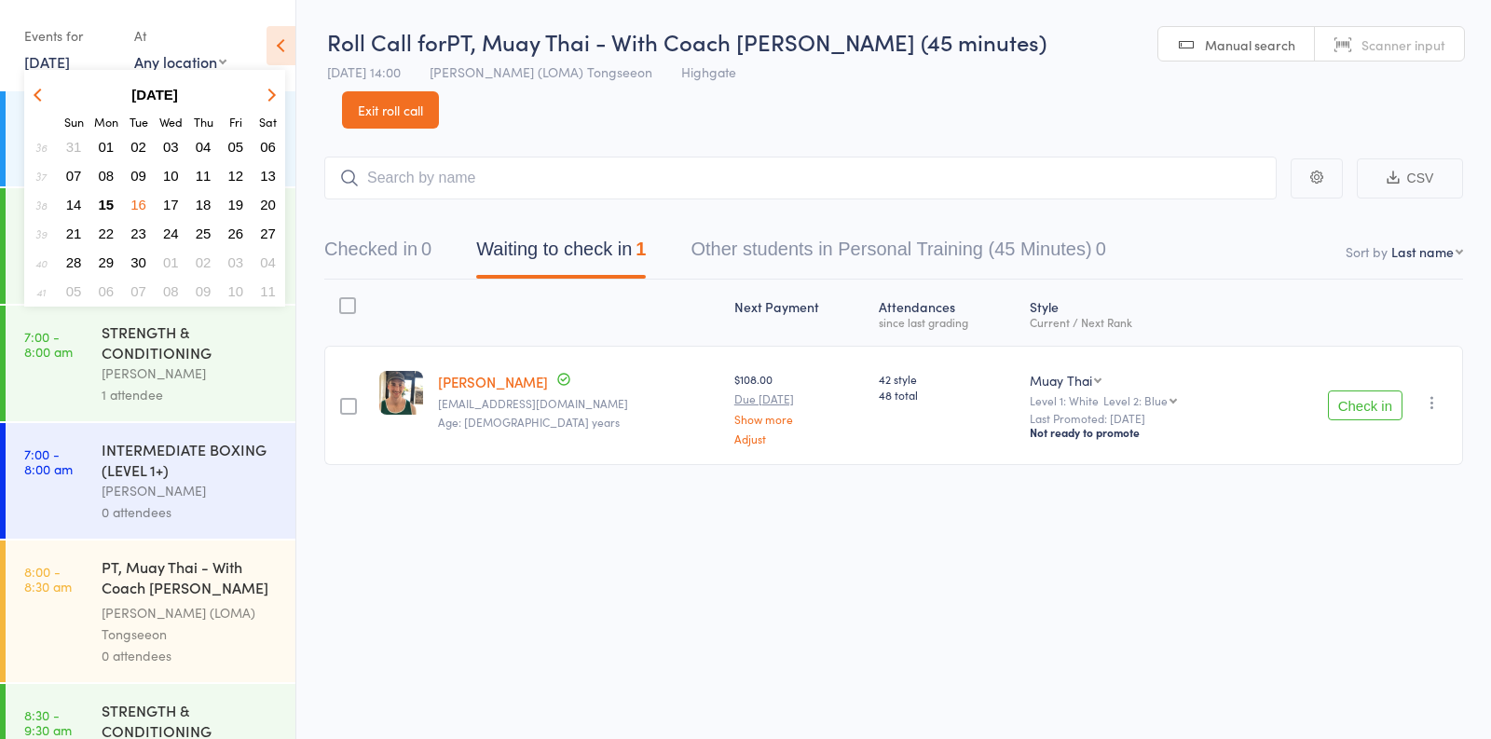
click at [115, 203] on button "15" at bounding box center [106, 204] width 29 height 25
